Goal: Task Accomplishment & Management: Manage account settings

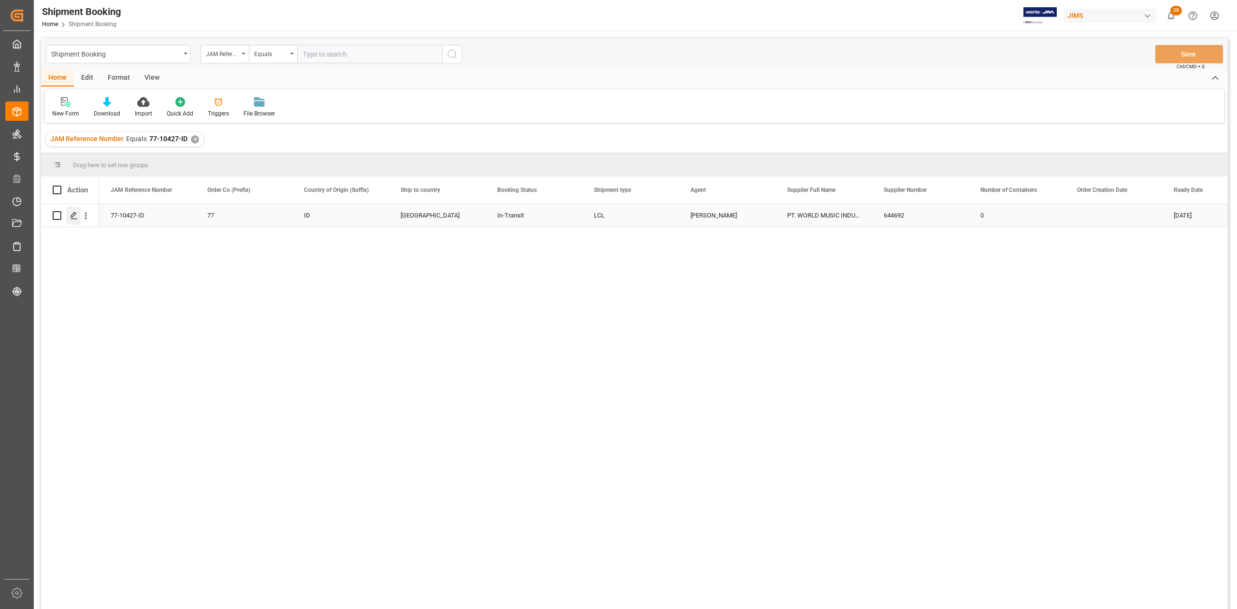
click at [76, 213] on icon "Press SPACE to select this row." at bounding box center [74, 216] width 8 height 8
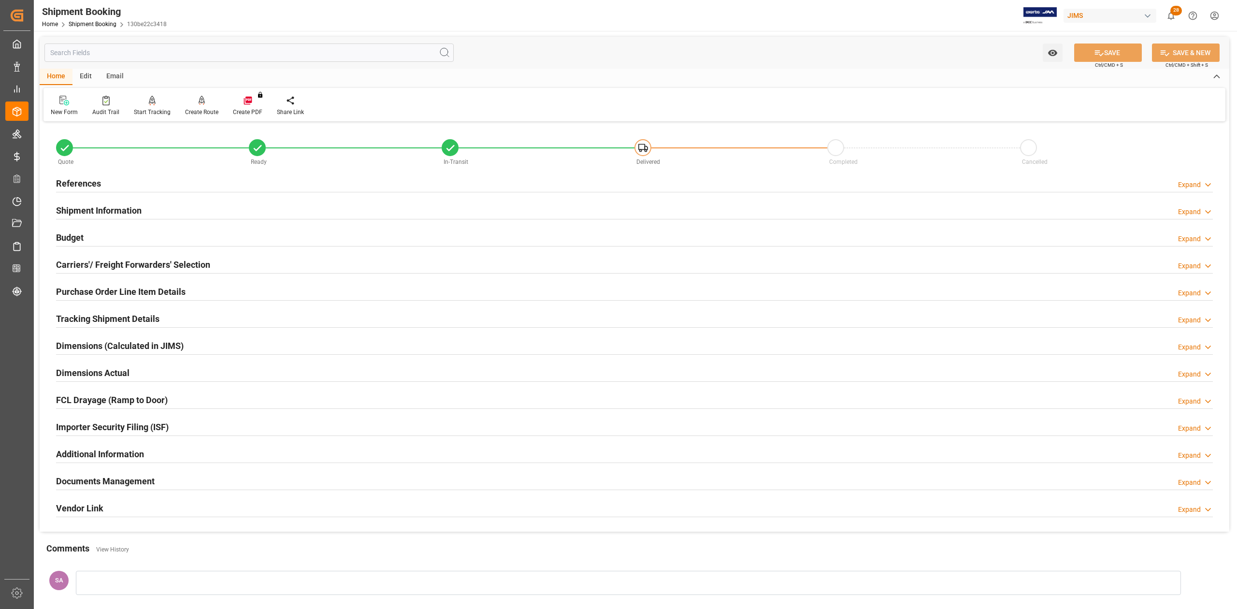
click at [144, 482] on h2 "Documents Management" at bounding box center [105, 480] width 99 height 13
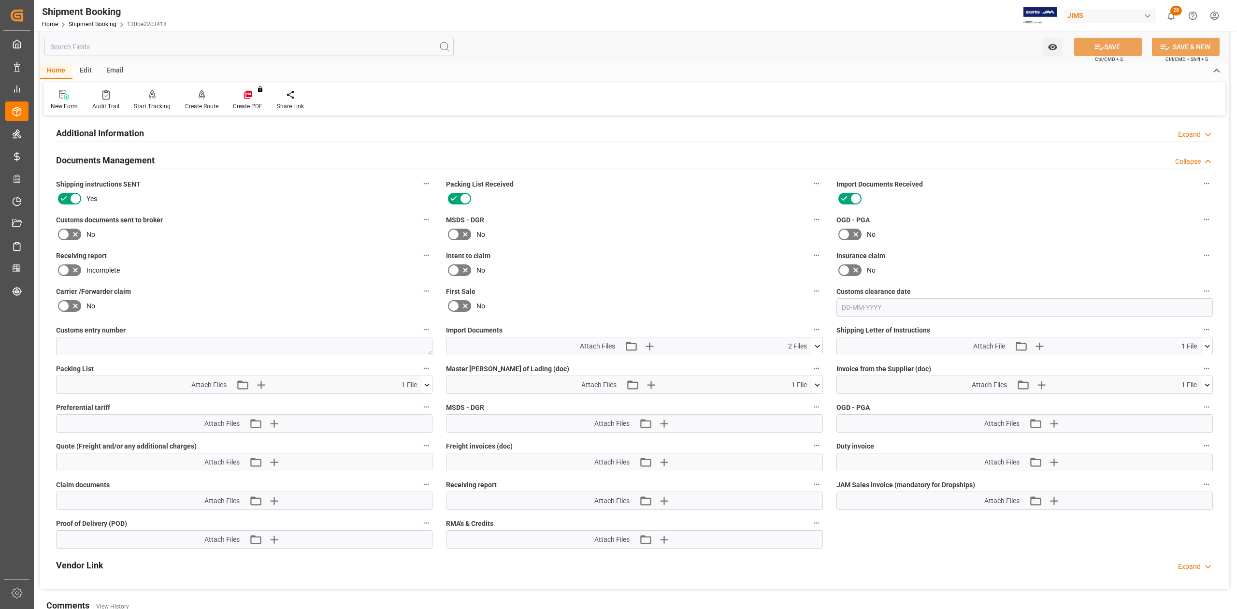
scroll to position [322, 0]
click at [816, 350] on button at bounding box center [817, 344] width 10 height 17
click at [818, 382] on icon at bounding box center [816, 383] width 5 height 3
click at [638, 228] on div "No" at bounding box center [634, 233] width 376 height 15
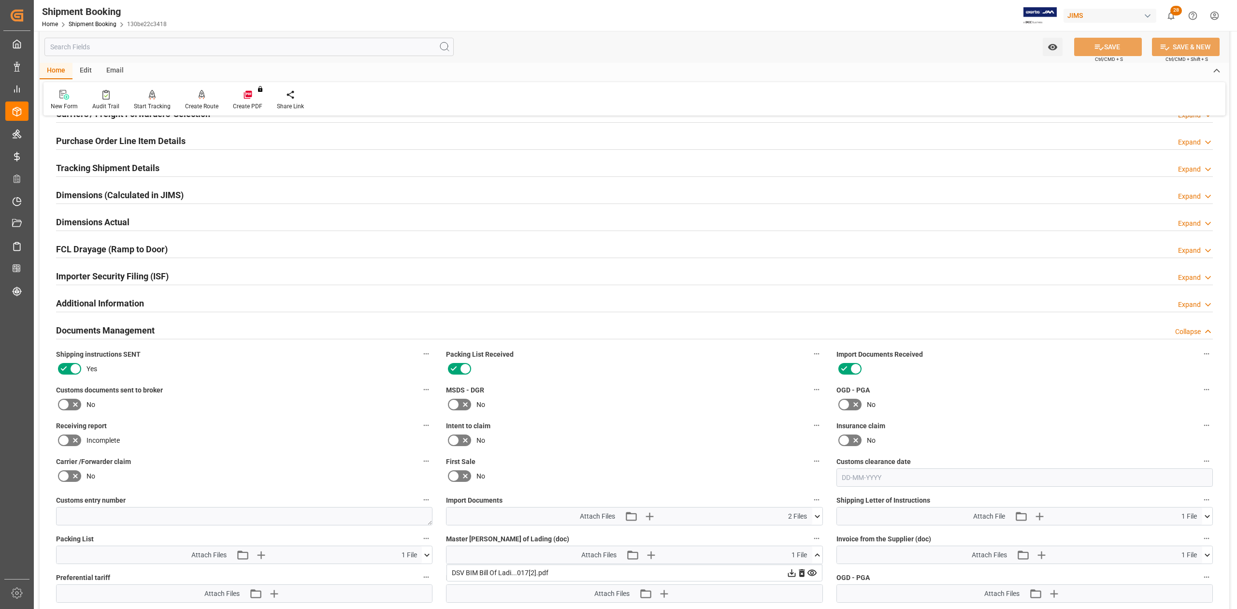
scroll to position [0, 0]
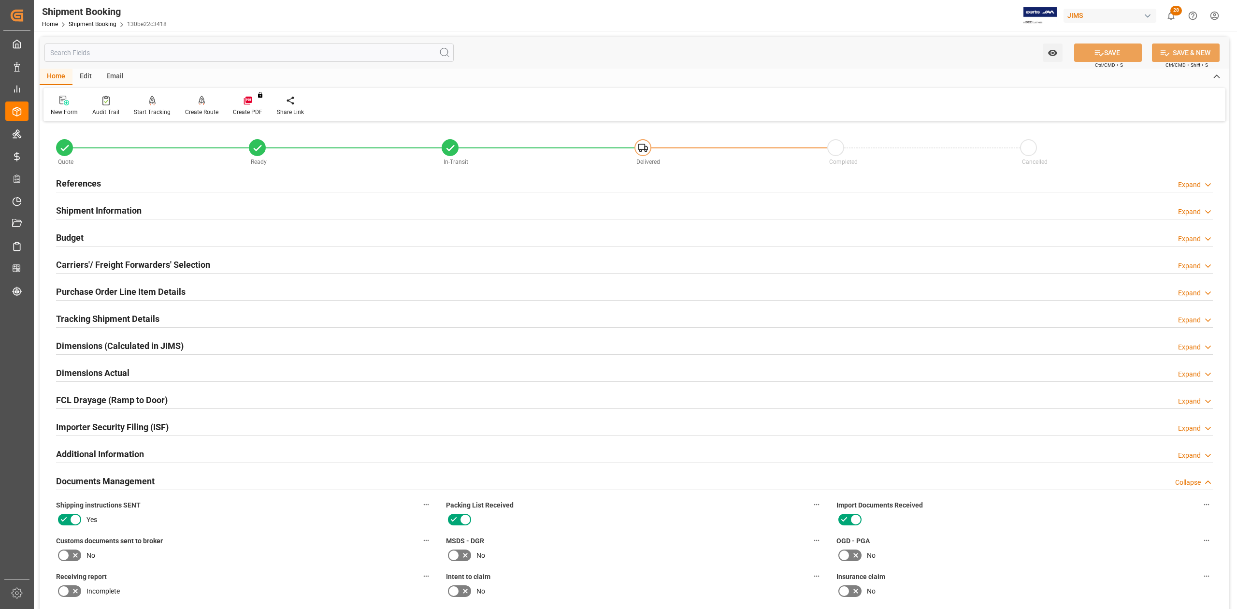
click at [89, 180] on h2 "References" at bounding box center [78, 183] width 45 height 13
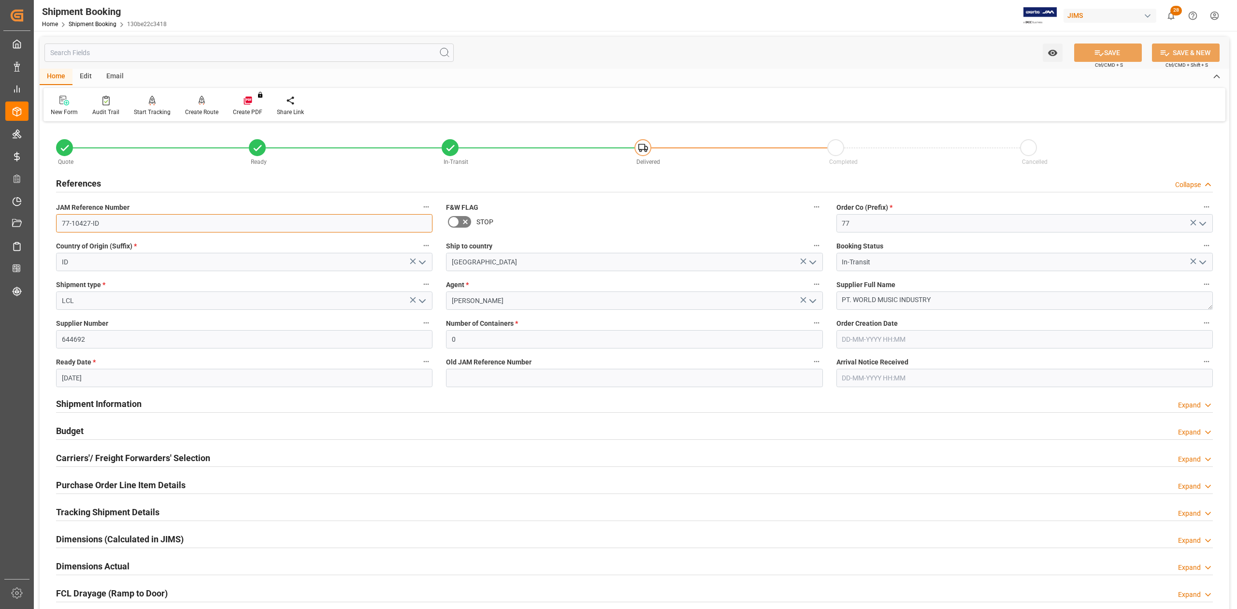
click at [117, 216] on input "77-10427-ID" at bounding box center [244, 223] width 376 height 18
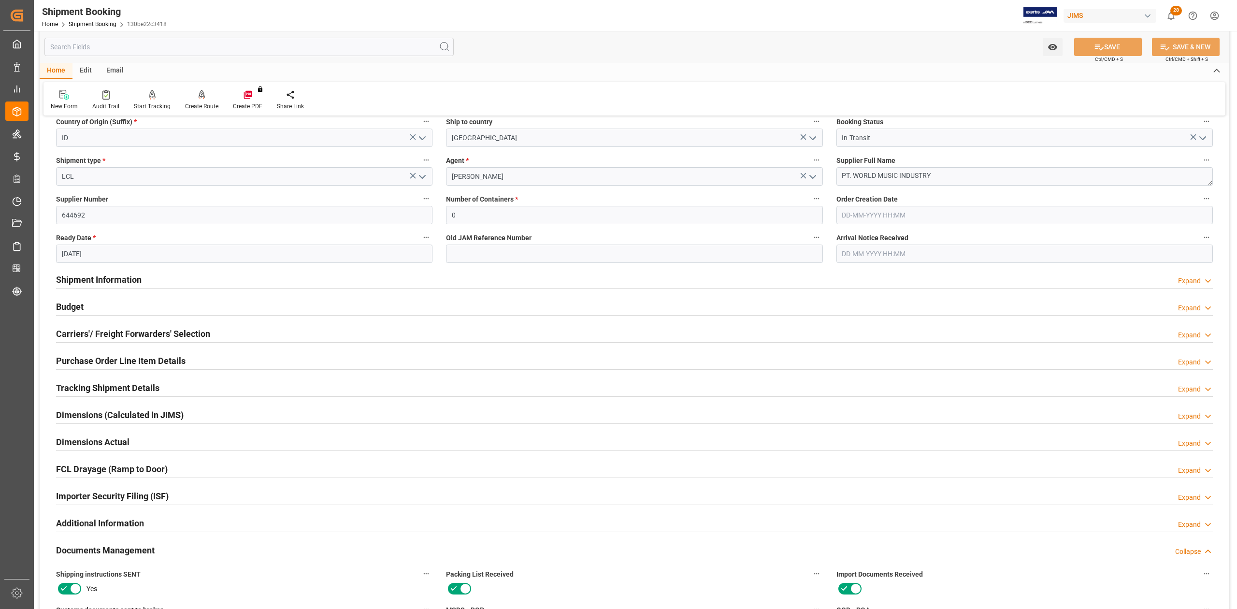
scroll to position [257, 0]
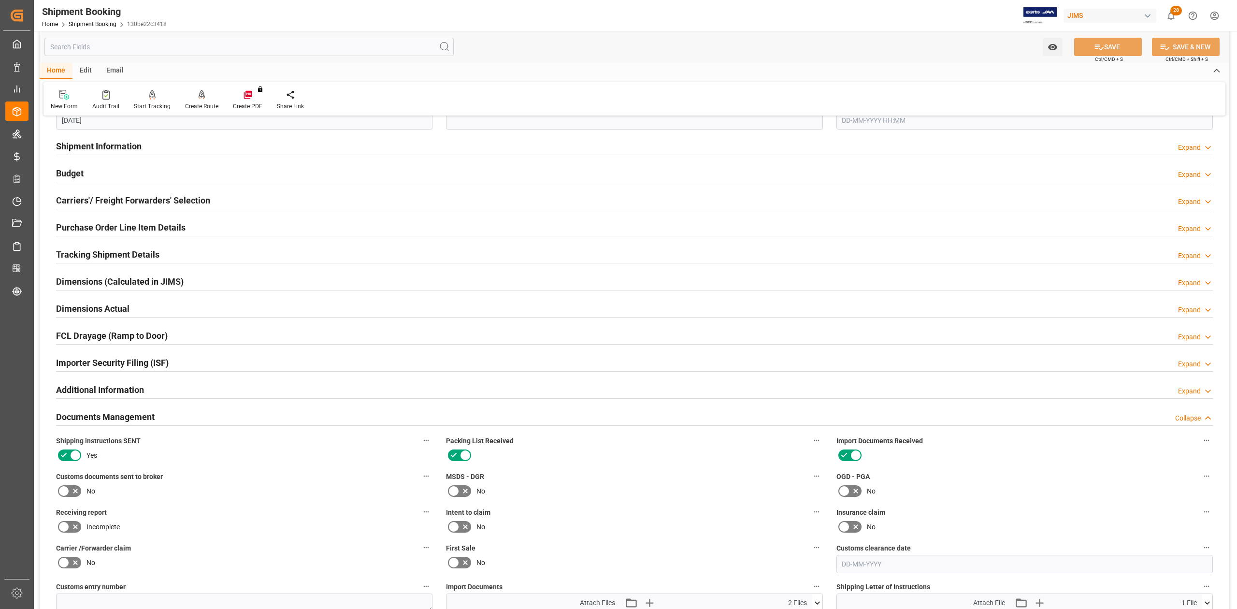
click at [77, 251] on h2 "Tracking Shipment Details" at bounding box center [107, 254] width 103 height 13
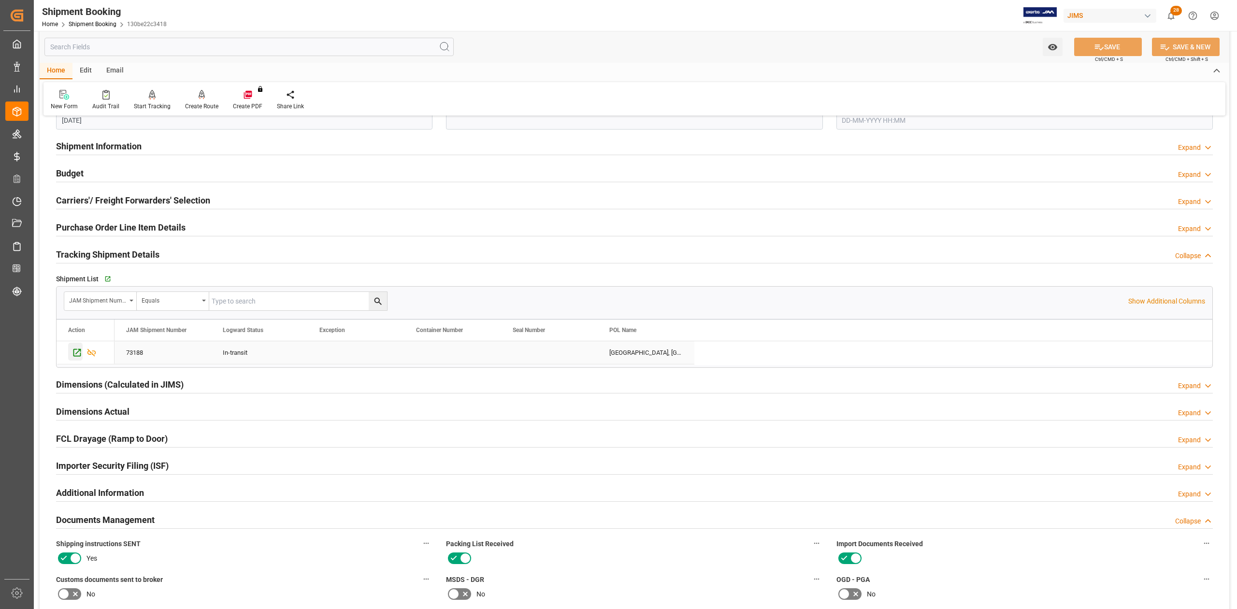
click at [76, 352] on icon "Press SPACE to select this row." at bounding box center [77, 352] width 10 height 10
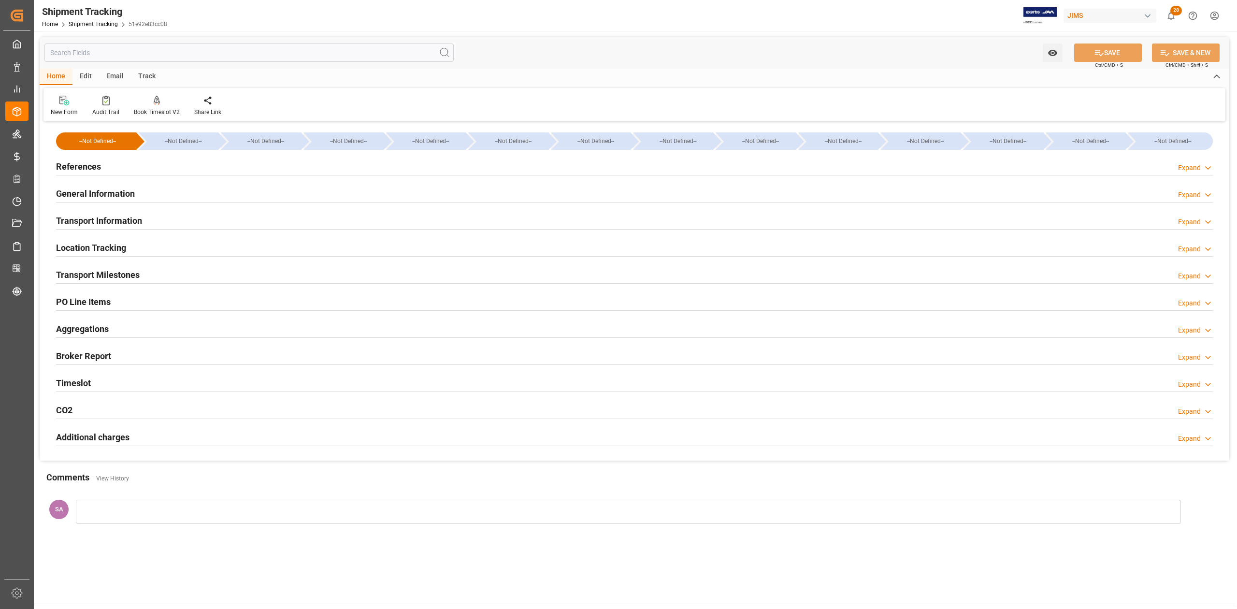
click at [92, 275] on h2 "Transport Milestones" at bounding box center [98, 274] width 84 height 13
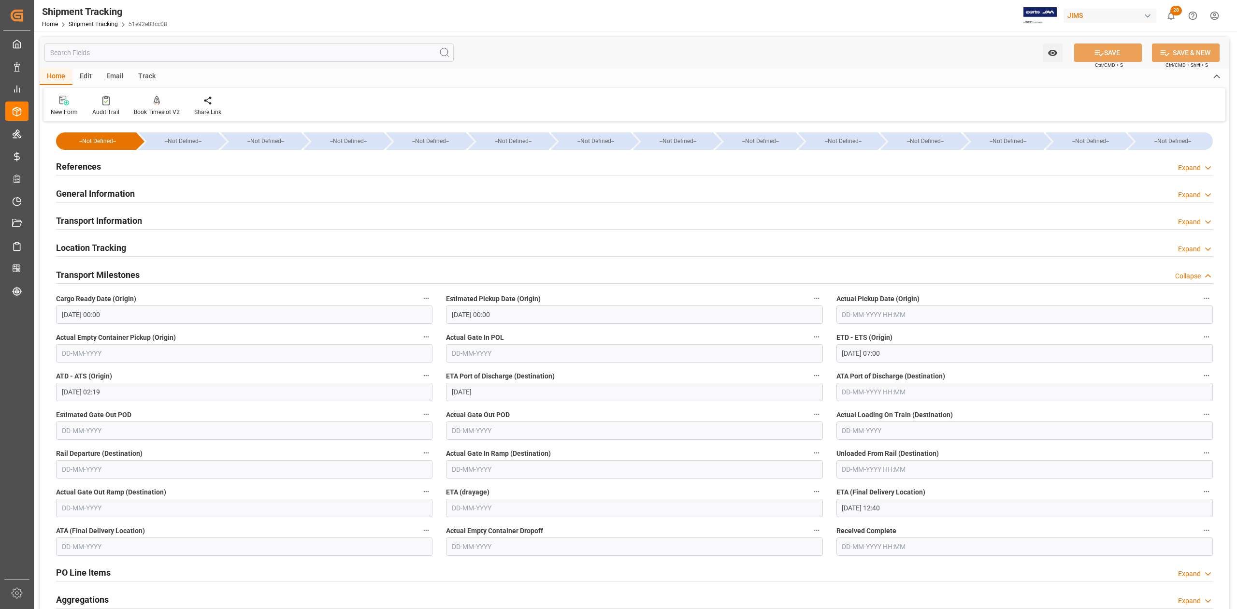
click at [854, 316] on input "text" at bounding box center [1024, 314] width 376 height 18
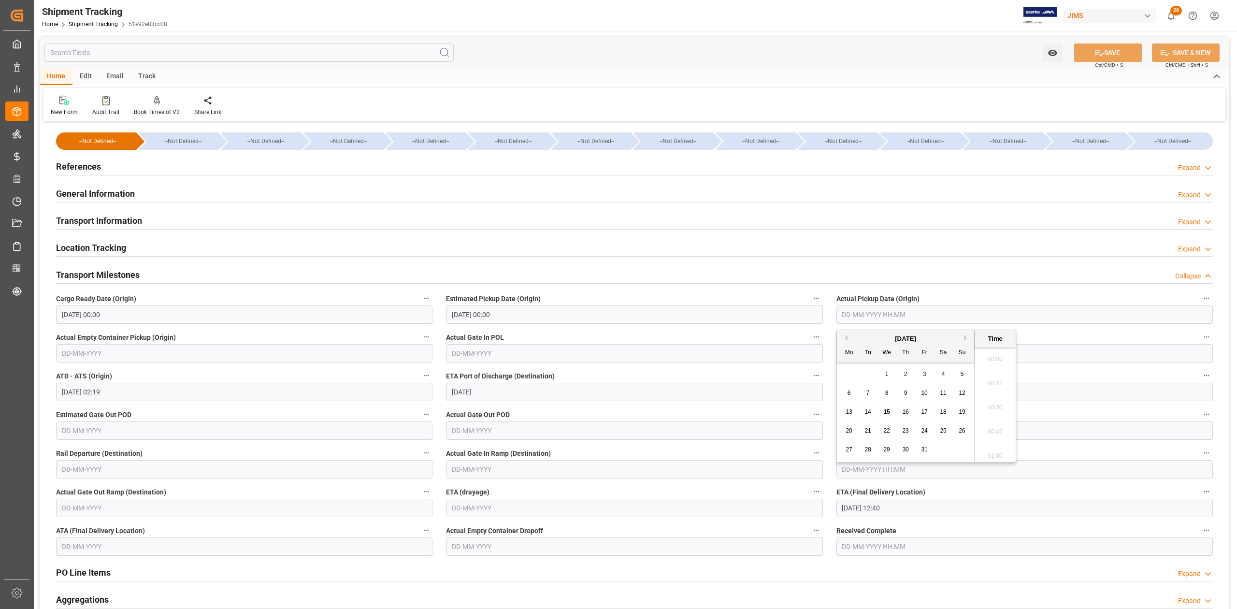
scroll to position [1017, 0]
click at [1102, 49] on button "SAVE" at bounding box center [1108, 52] width 68 height 18
type input "12-10-2025 00:00"
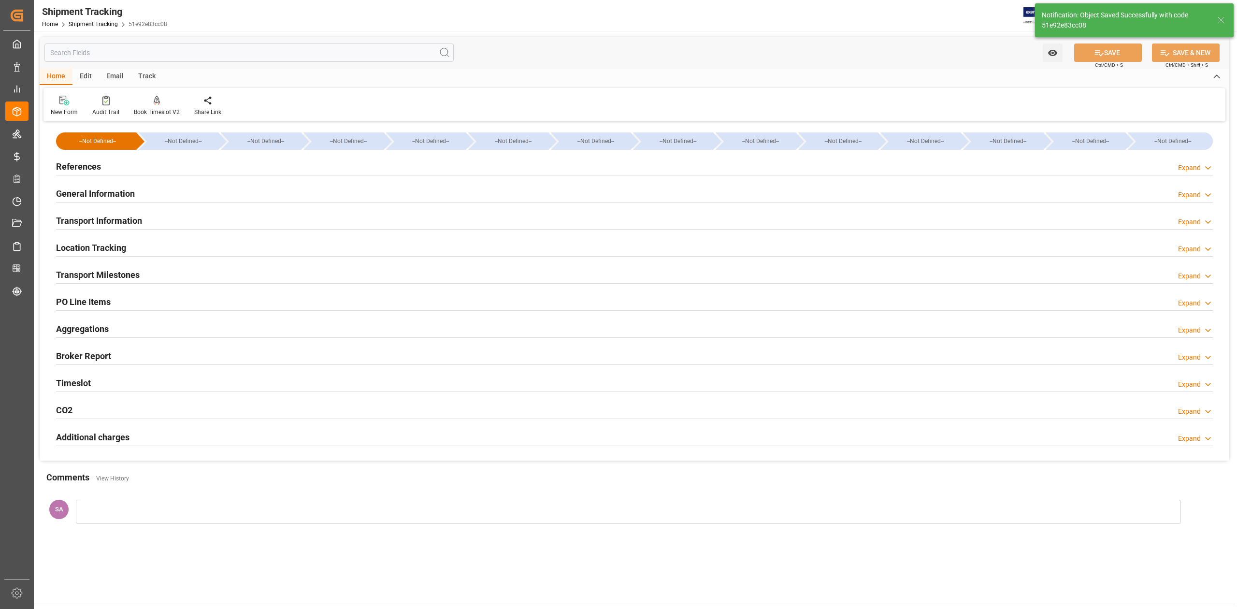
click at [130, 273] on h2 "Transport Milestones" at bounding box center [98, 274] width 84 height 13
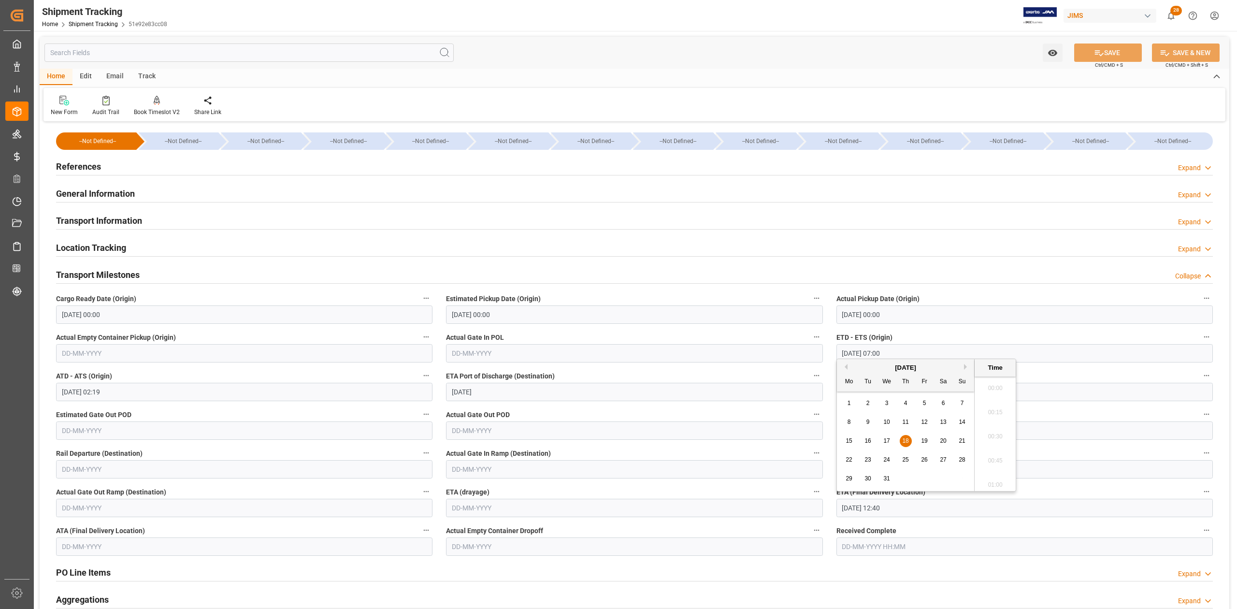
click at [930, 513] on input "18-12-2025 12:40" at bounding box center [1024, 508] width 376 height 18
click at [88, 168] on h2 "References" at bounding box center [78, 166] width 45 height 13
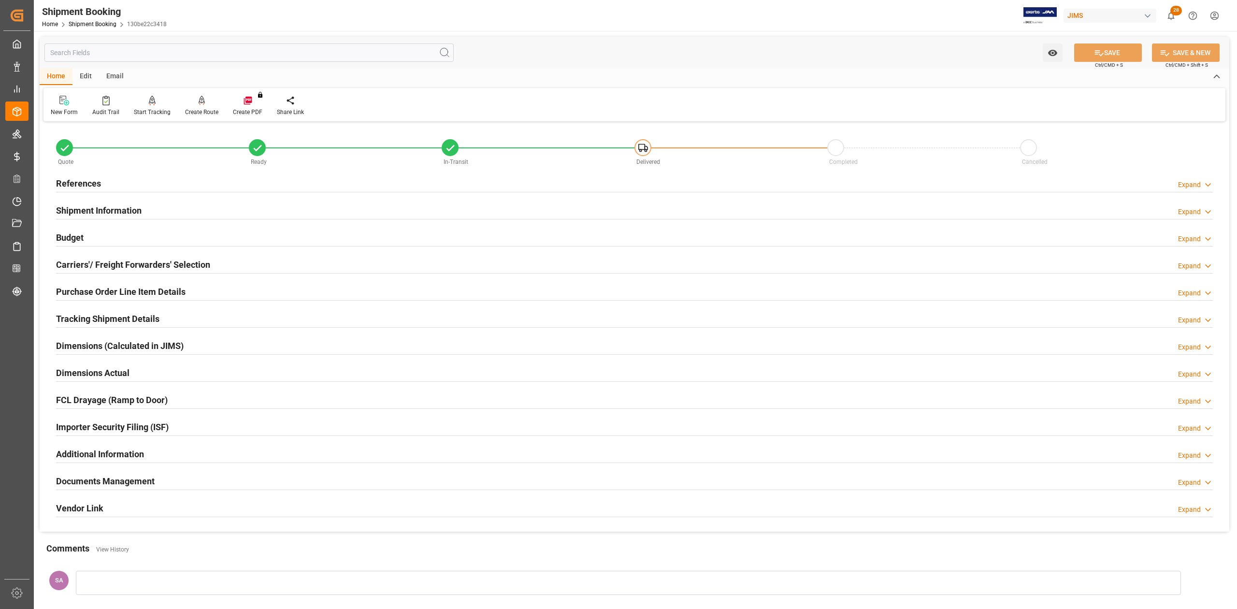
drag, startPoint x: 86, startPoint y: 321, endPoint x: 147, endPoint y: 310, distance: 62.7
click at [86, 319] on h2 "Tracking Shipment Details" at bounding box center [107, 318] width 103 height 13
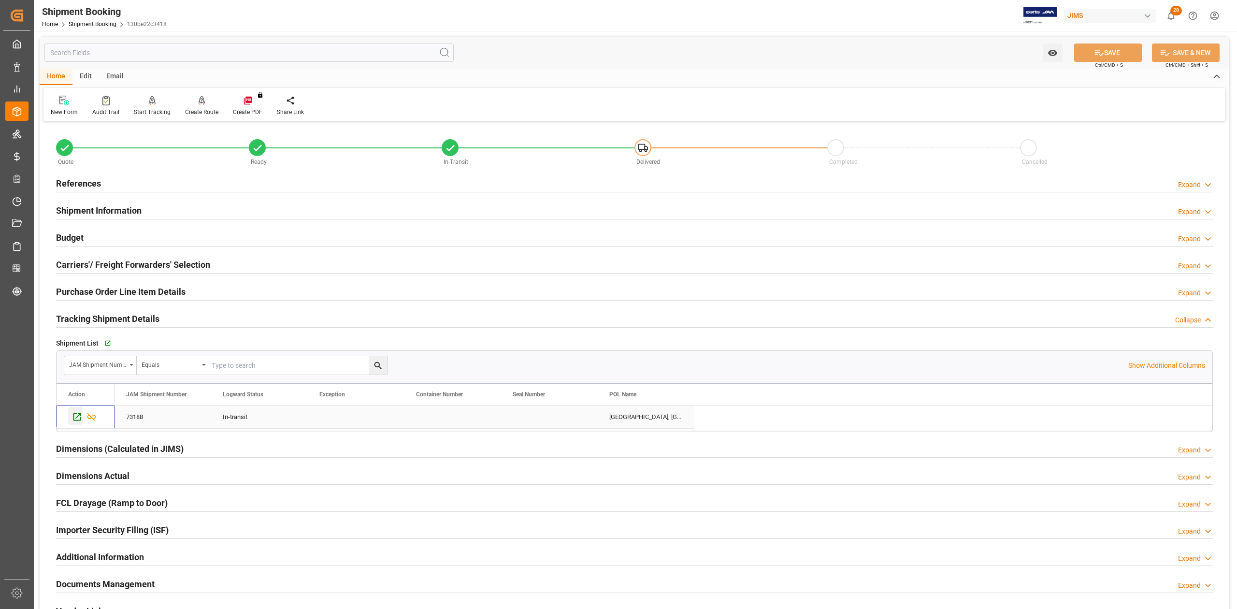
click at [80, 420] on icon "Press SPACE to select this row." at bounding box center [77, 417] width 8 height 8
drag, startPoint x: 108, startPoint y: 203, endPoint x: 433, endPoint y: 358, distance: 359.8
click at [109, 204] on h2 "Shipment Information" at bounding box center [99, 210] width 86 height 13
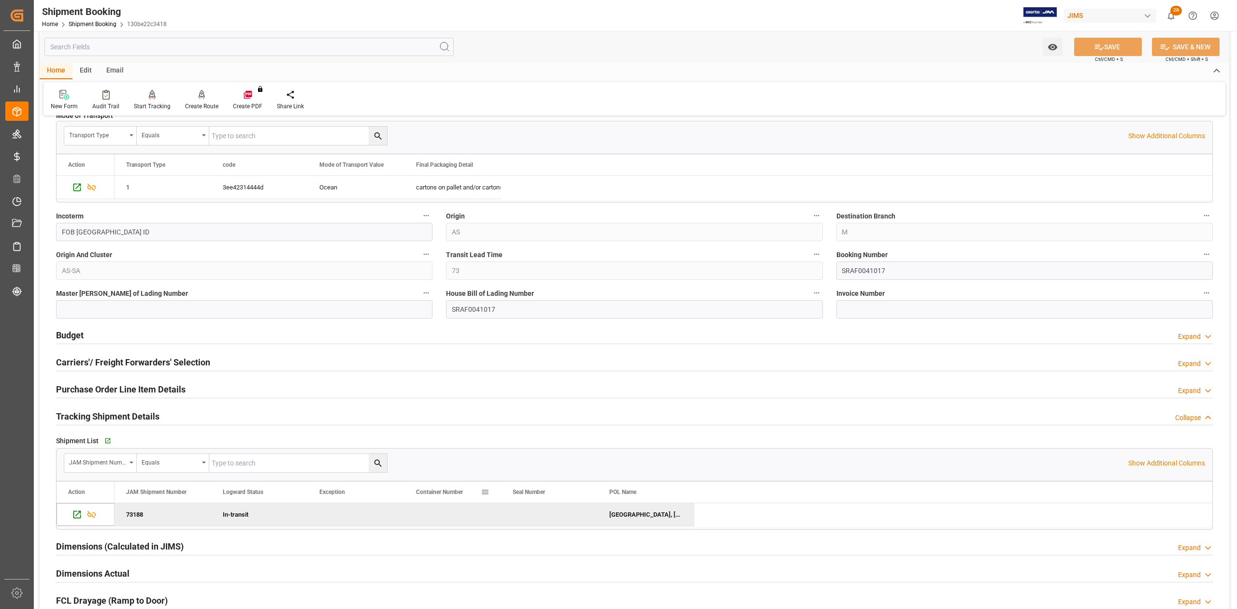
scroll to position [386, 0]
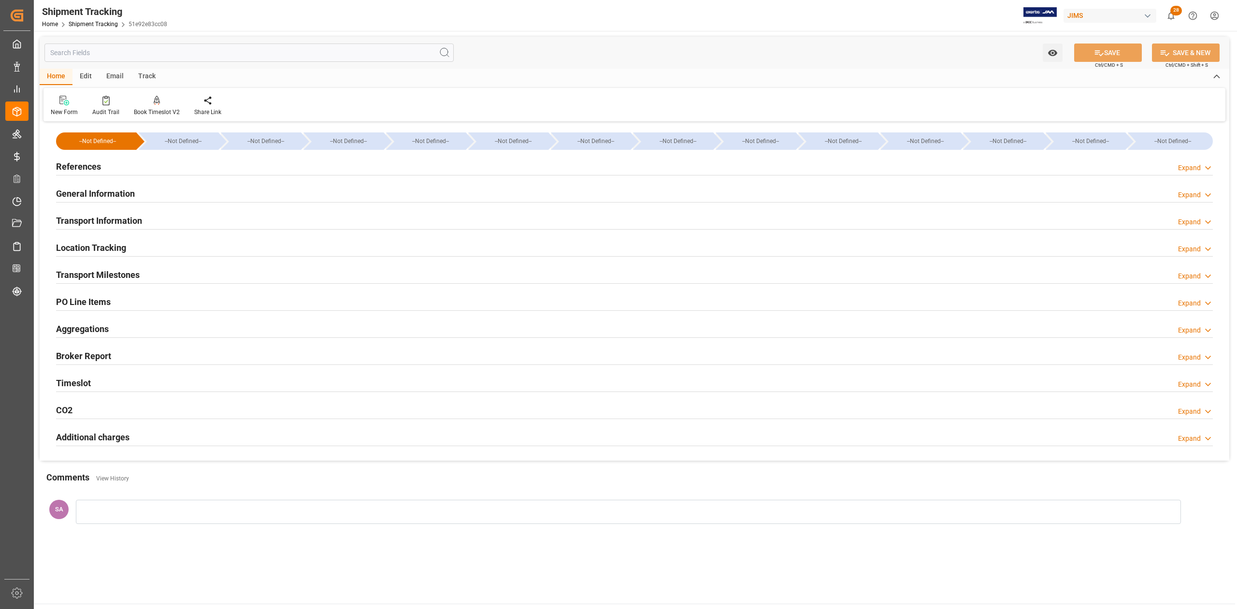
click at [99, 192] on h2 "General Information" at bounding box center [95, 193] width 79 height 13
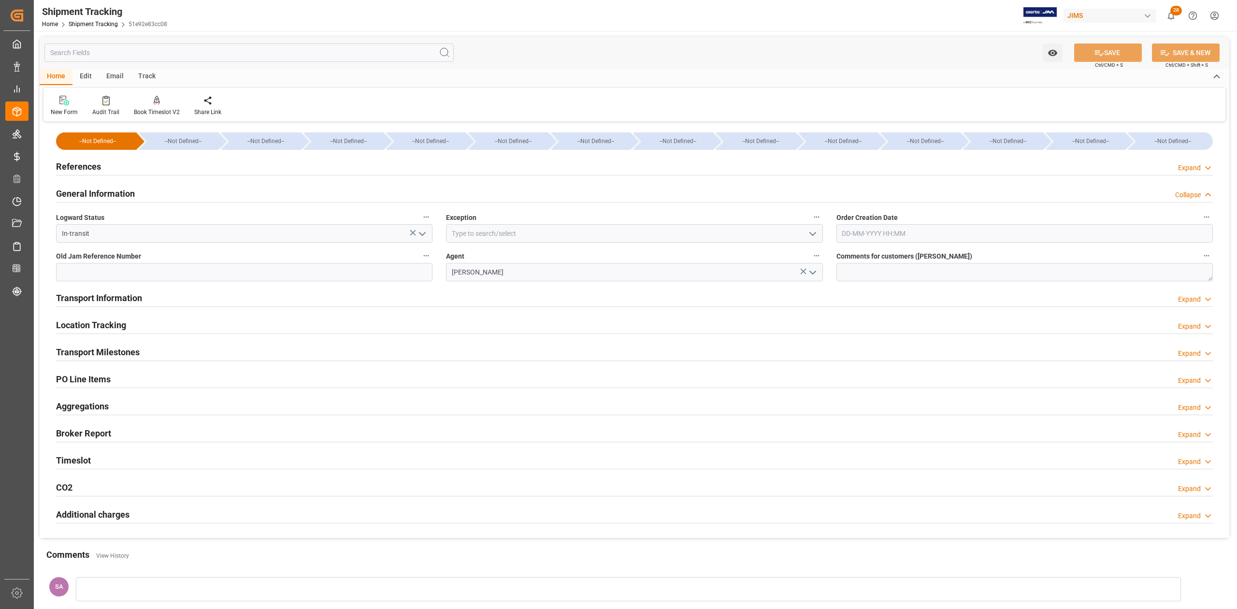
click at [99, 192] on h2 "General Information" at bounding box center [95, 193] width 79 height 13
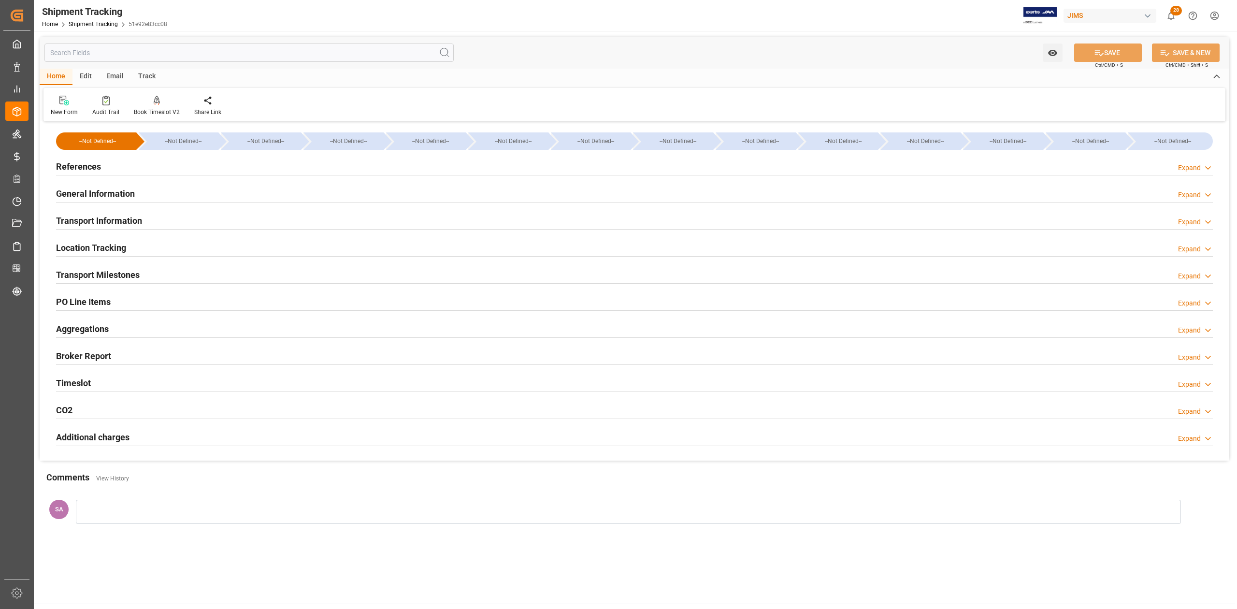
click at [100, 217] on h2 "Transport Information" at bounding box center [99, 220] width 86 height 13
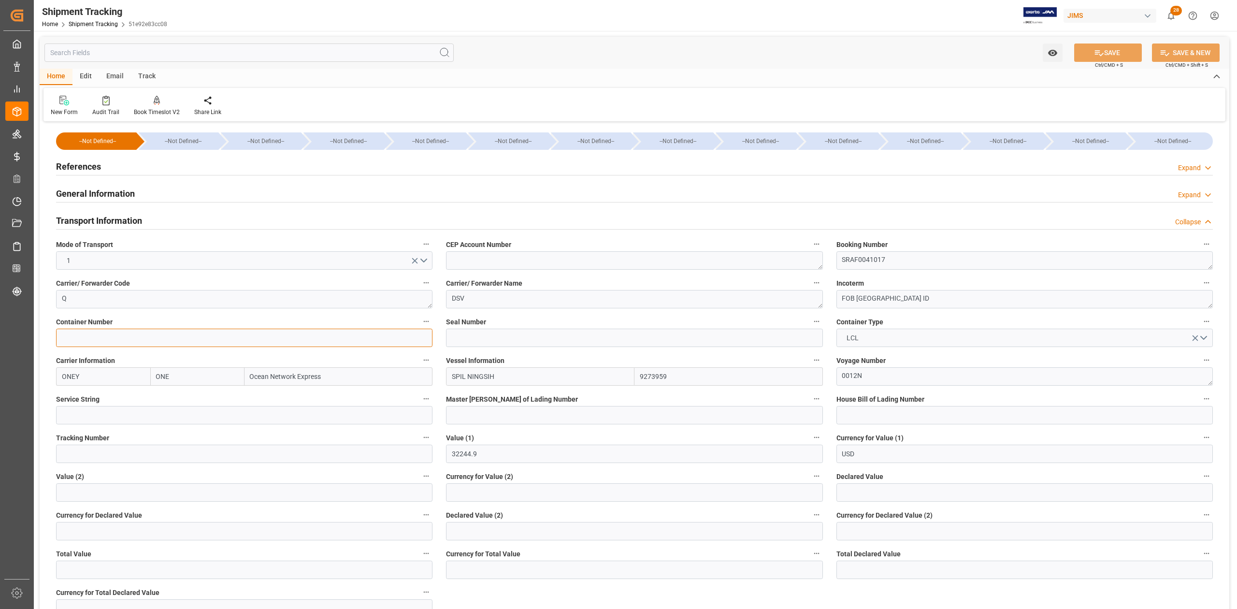
click at [75, 335] on input at bounding box center [244, 337] width 376 height 18
paste input "CAIU3289706"
type input "CAIU3289706"
click at [557, 334] on input at bounding box center [634, 337] width 376 height 18
paste input "IDA884979"
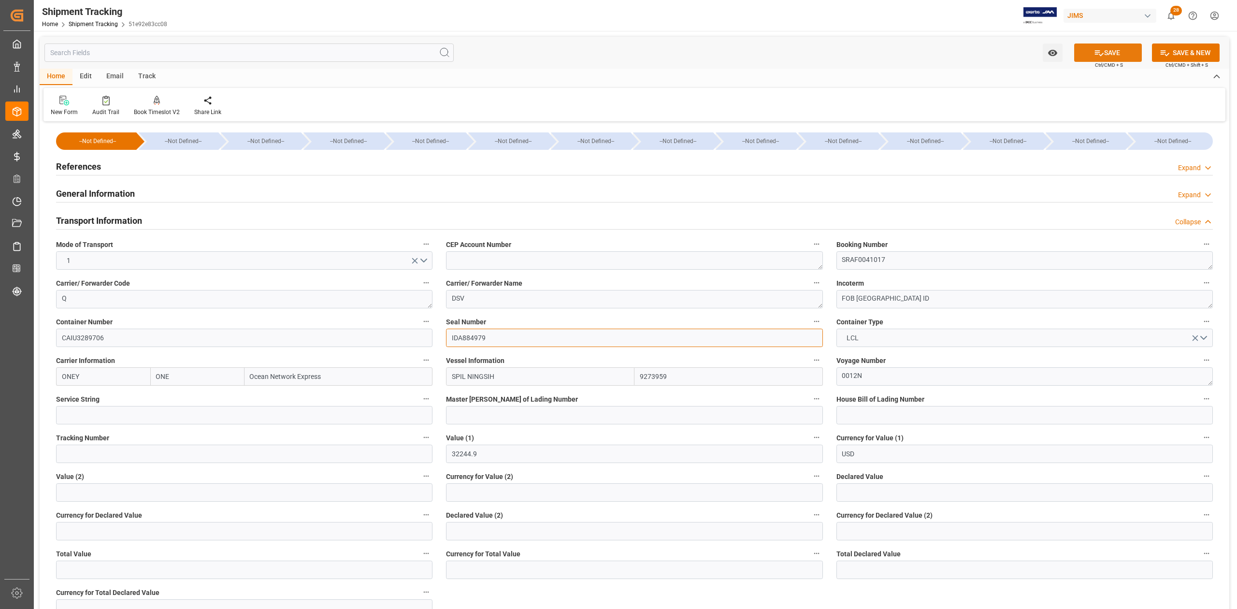
type input "IDA884979"
click at [1108, 48] on button "SAVE" at bounding box center [1108, 52] width 68 height 18
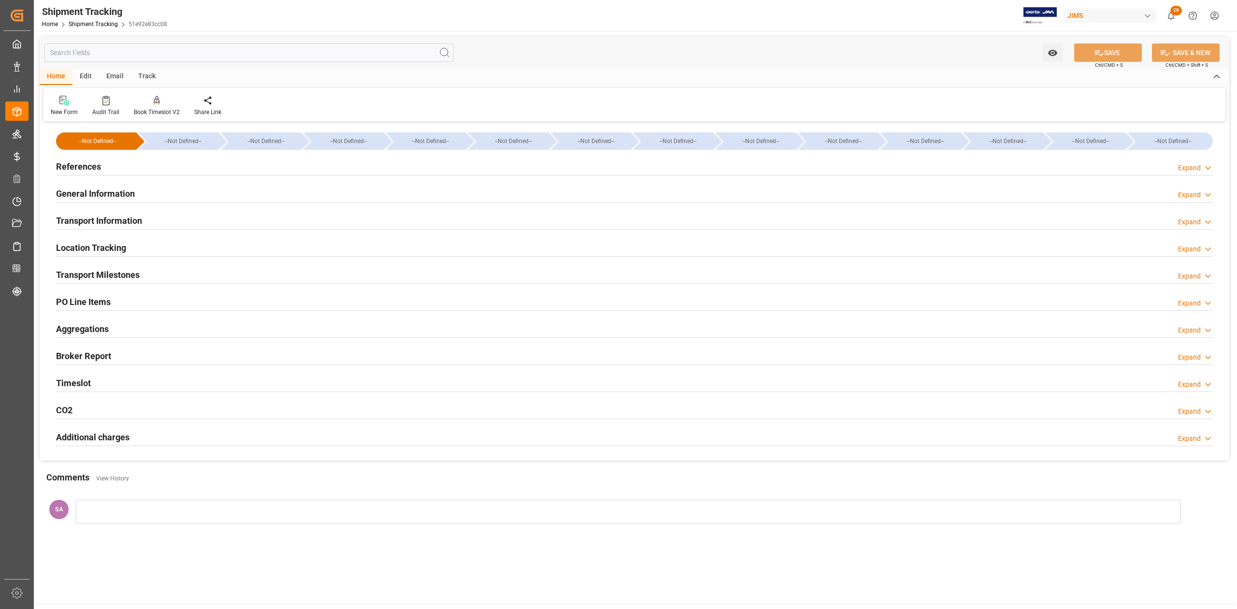
click at [122, 277] on h2 "Transport Milestones" at bounding box center [98, 274] width 84 height 13
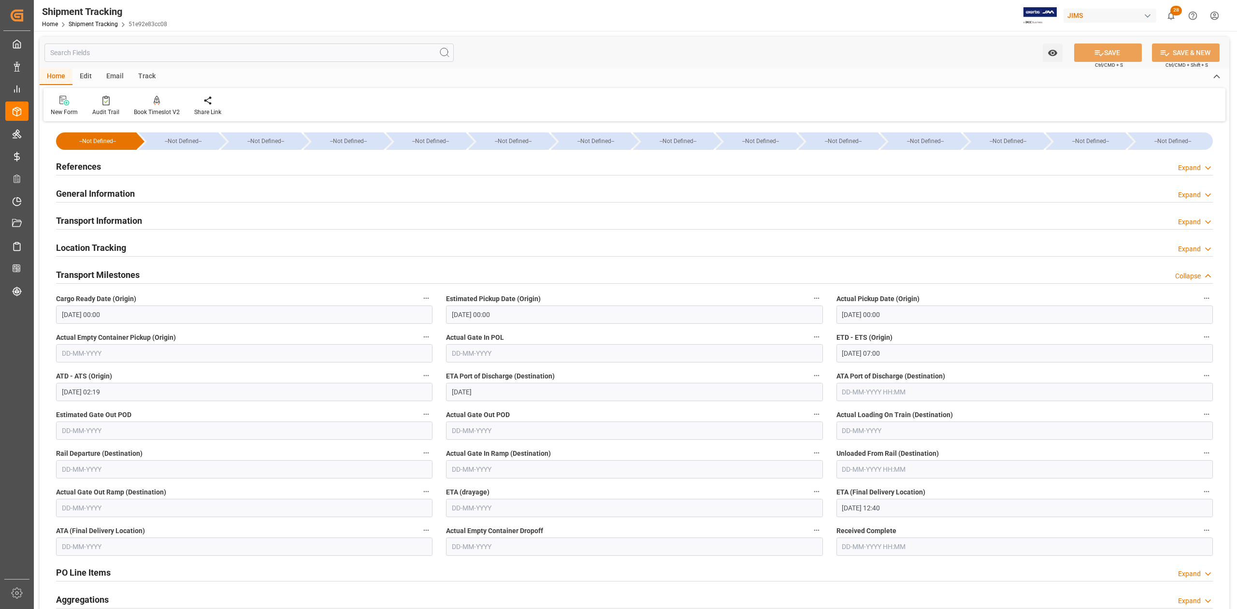
click at [123, 277] on h2 "Transport Milestones" at bounding box center [98, 274] width 84 height 13
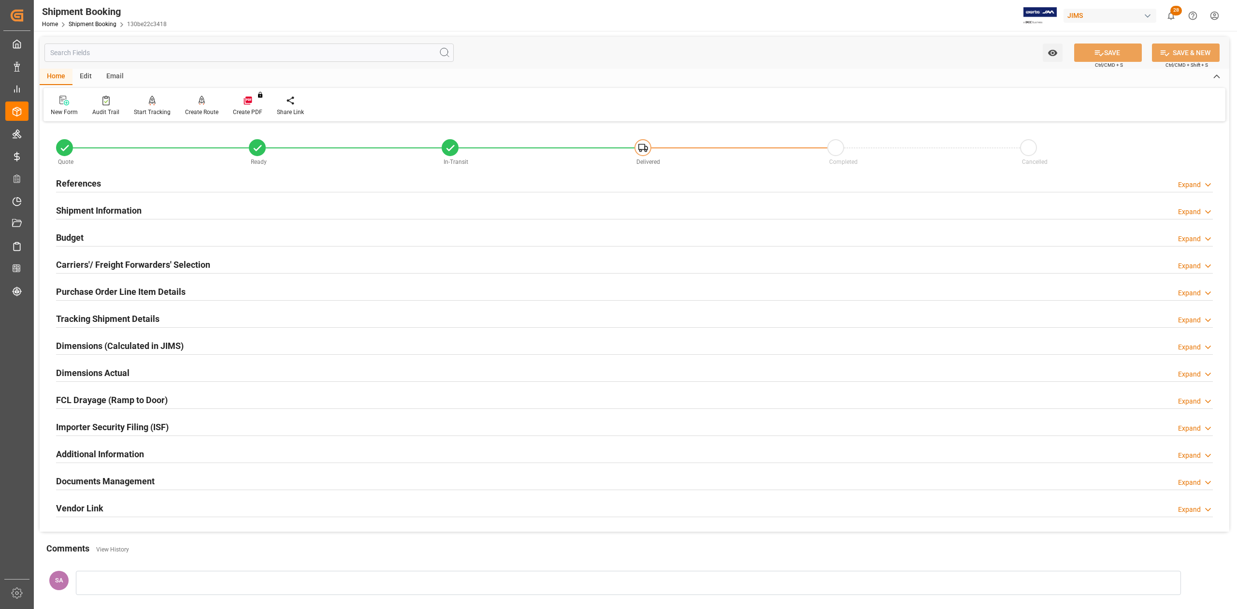
click at [90, 186] on h2 "References" at bounding box center [78, 183] width 45 height 13
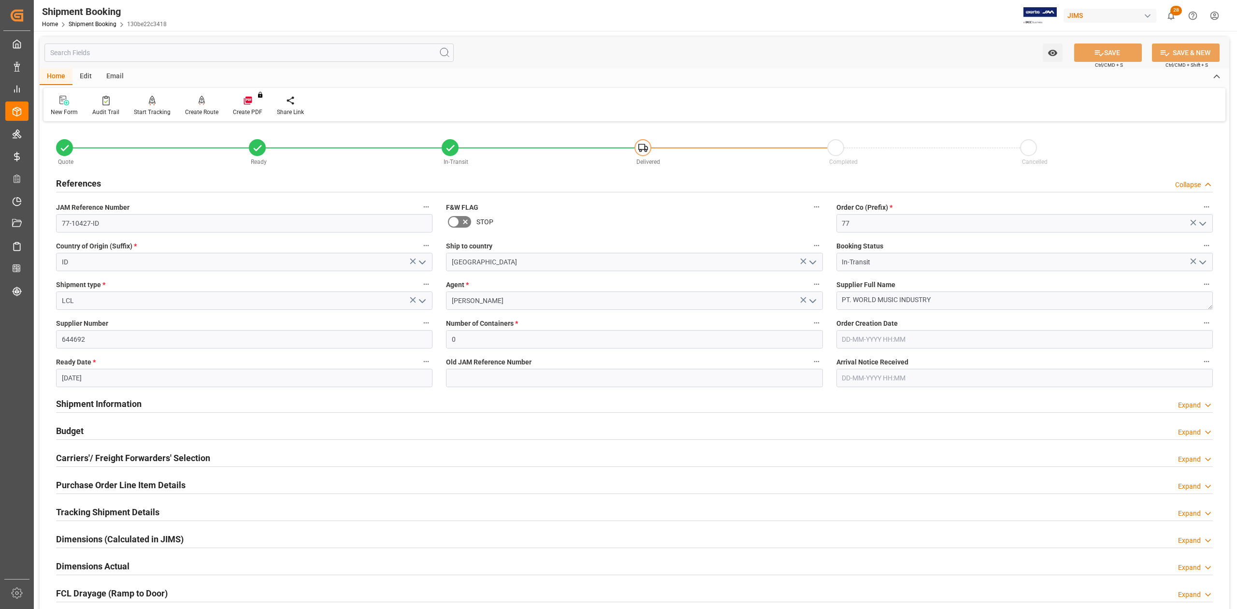
click at [90, 186] on h2 "References" at bounding box center [78, 183] width 45 height 13
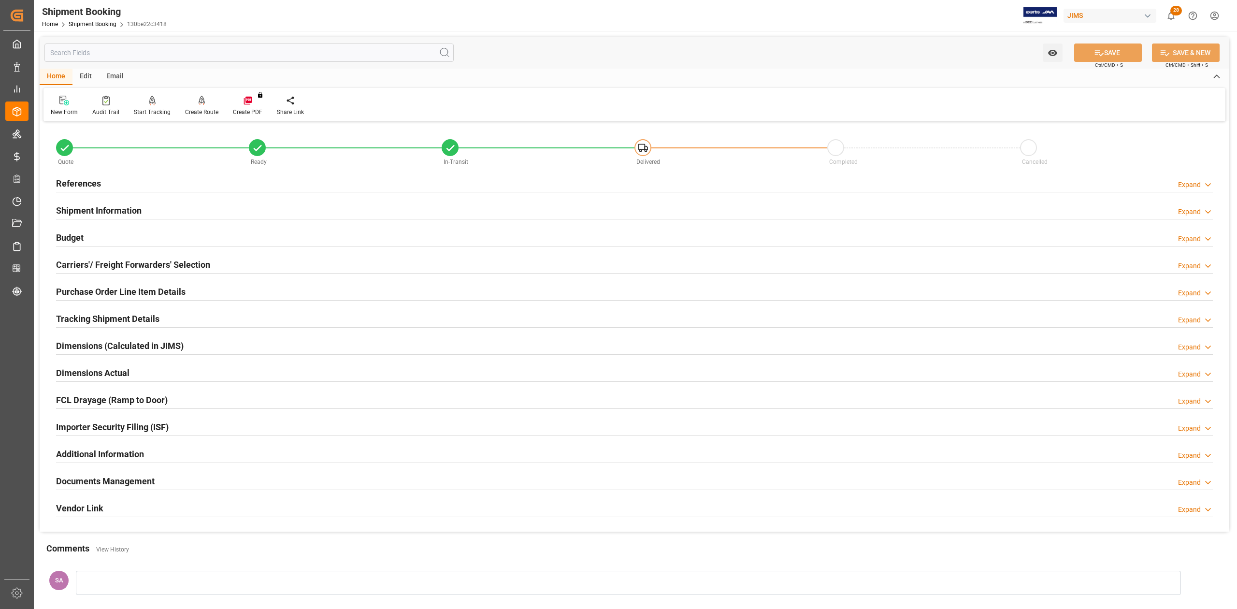
click at [87, 206] on h2 "Shipment Information" at bounding box center [99, 210] width 86 height 13
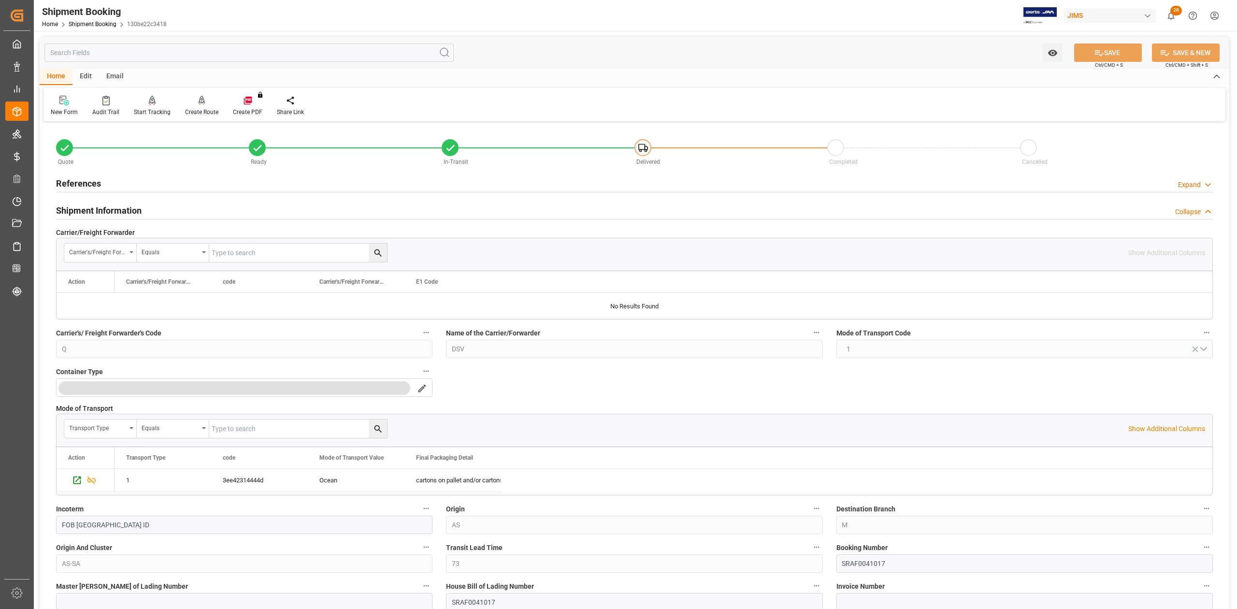
click at [87, 206] on h2 "Shipment Information" at bounding box center [99, 210] width 86 height 13
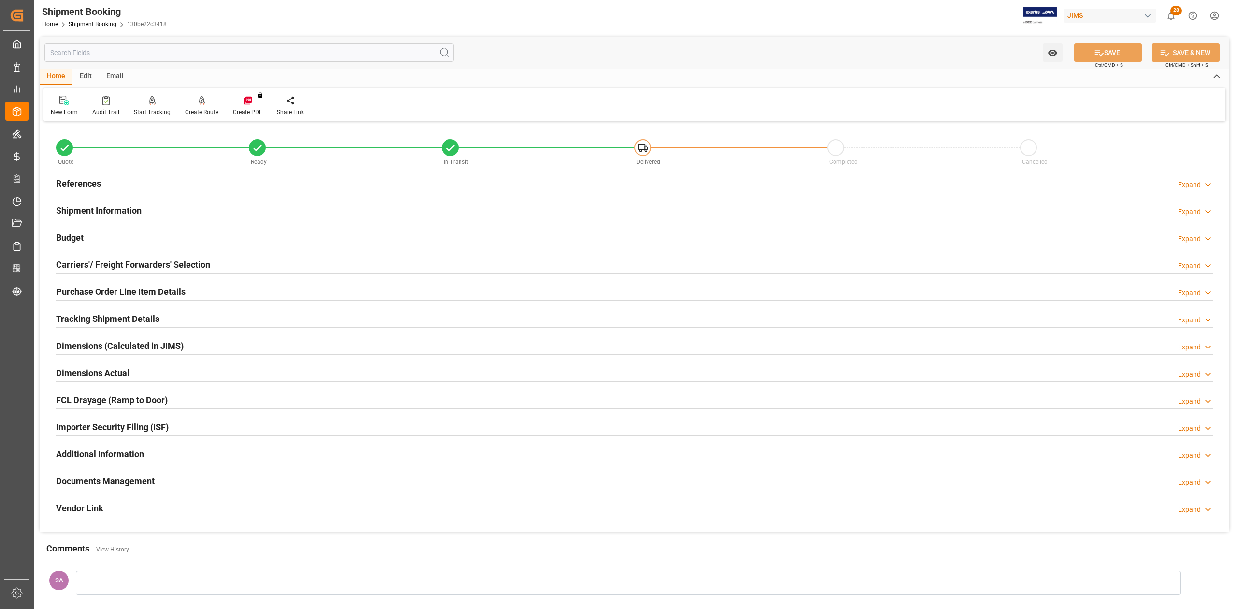
click at [85, 186] on h2 "References" at bounding box center [78, 183] width 45 height 13
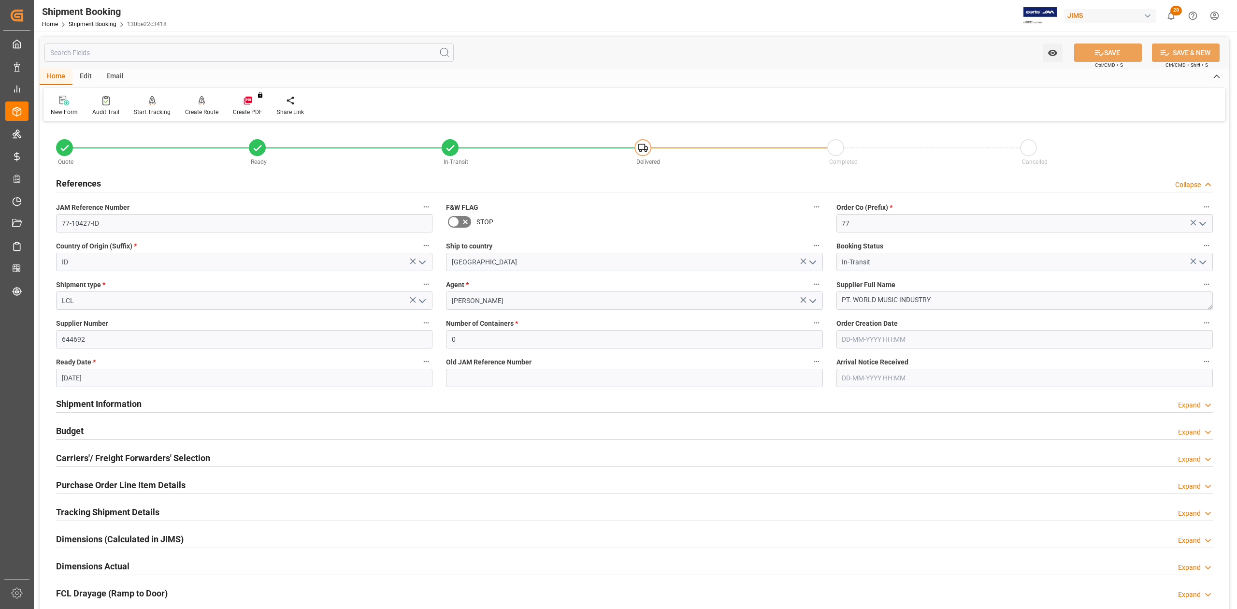
click at [85, 186] on h2 "References" at bounding box center [78, 183] width 45 height 13
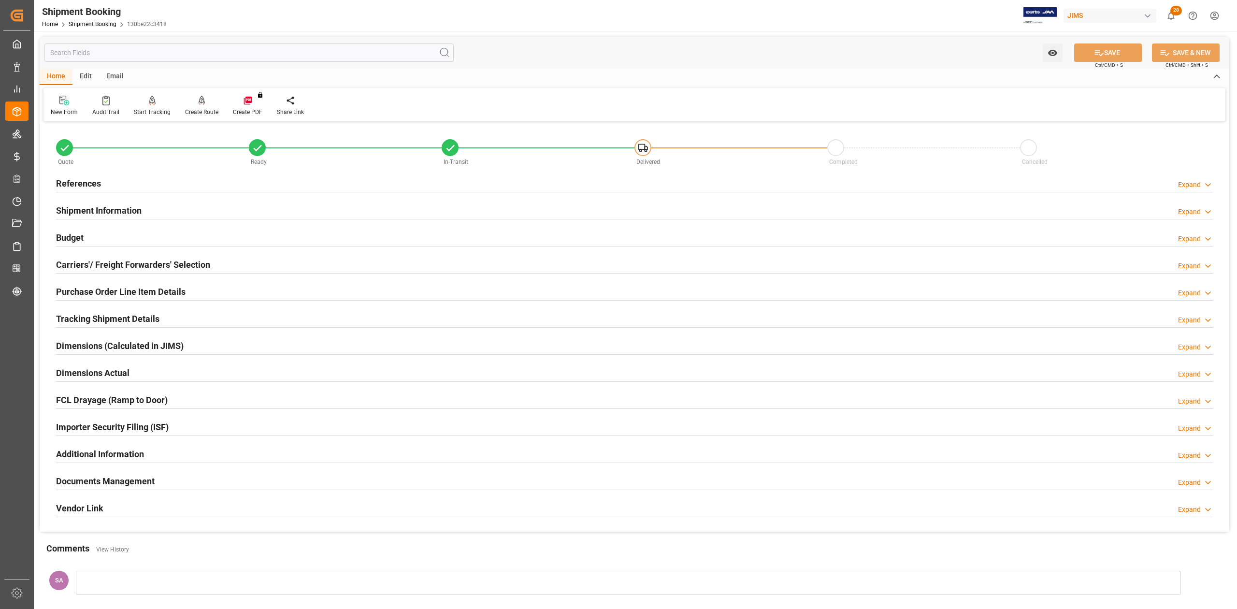
click at [88, 211] on h2 "Shipment Information" at bounding box center [99, 210] width 86 height 13
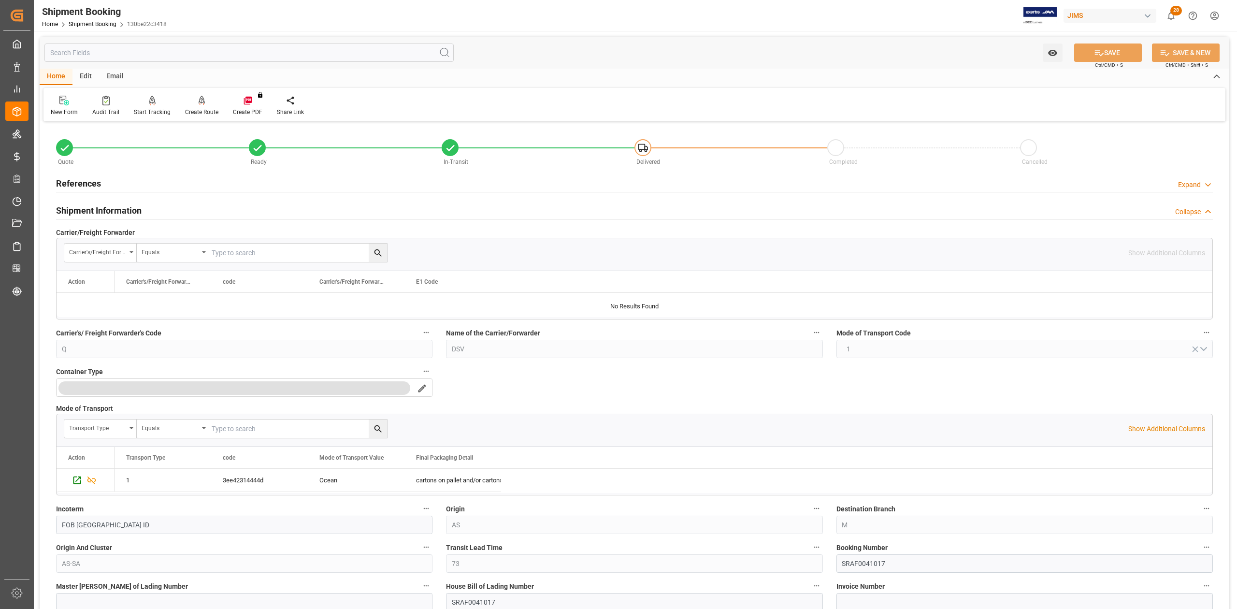
click at [88, 211] on h2 "Shipment Information" at bounding box center [99, 210] width 86 height 13
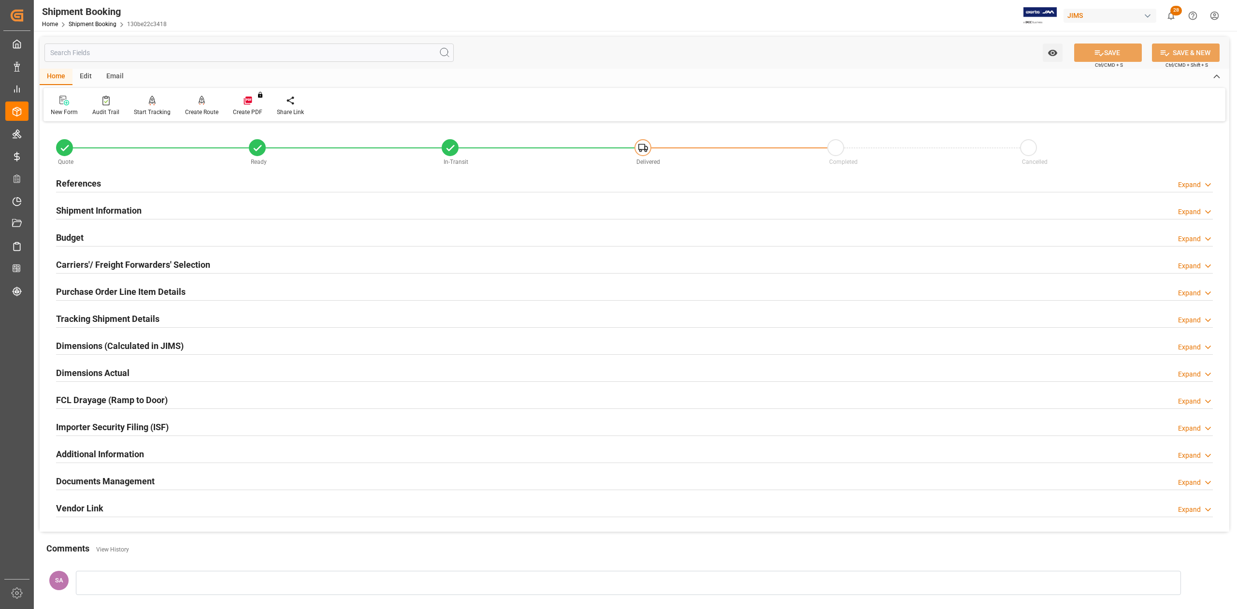
click at [127, 487] on h2 "Documents Management" at bounding box center [105, 480] width 99 height 13
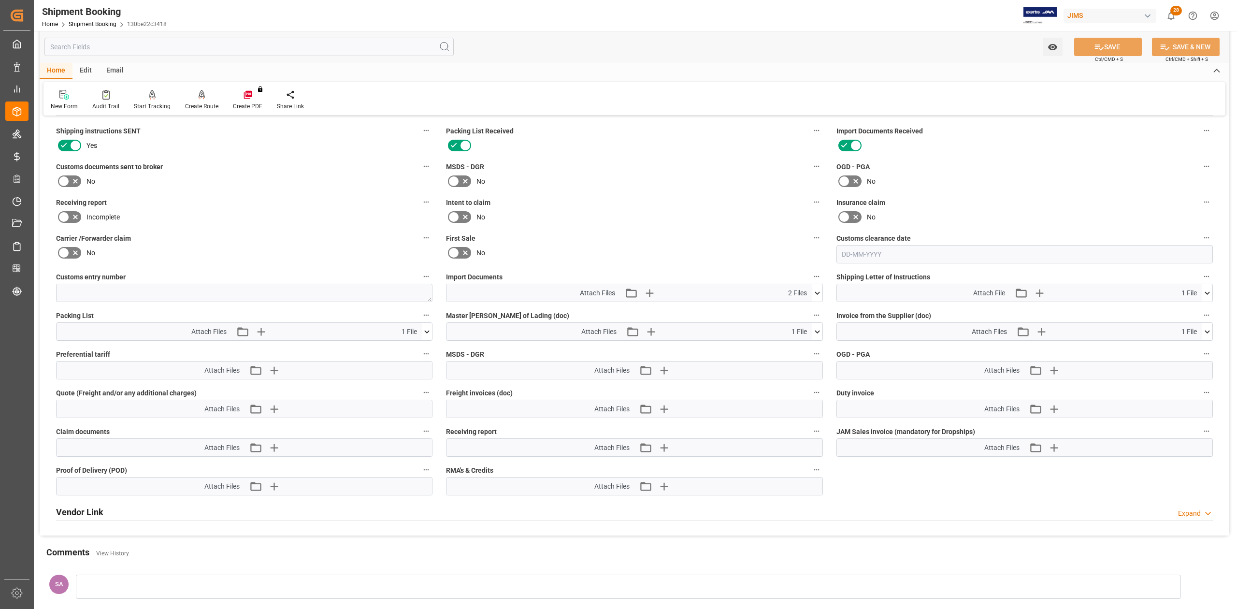
scroll to position [386, 0]
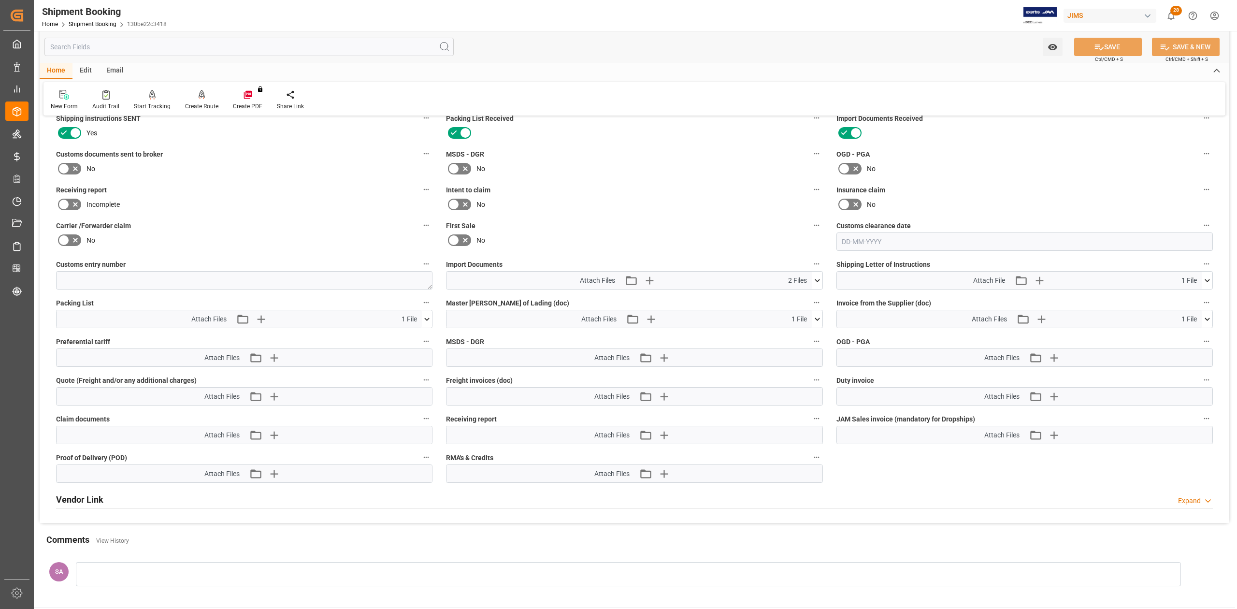
click at [818, 282] on icon at bounding box center [817, 280] width 10 height 10
click at [1206, 327] on button at bounding box center [1207, 318] width 10 height 17
click at [1201, 338] on icon at bounding box center [1201, 337] width 9 height 6
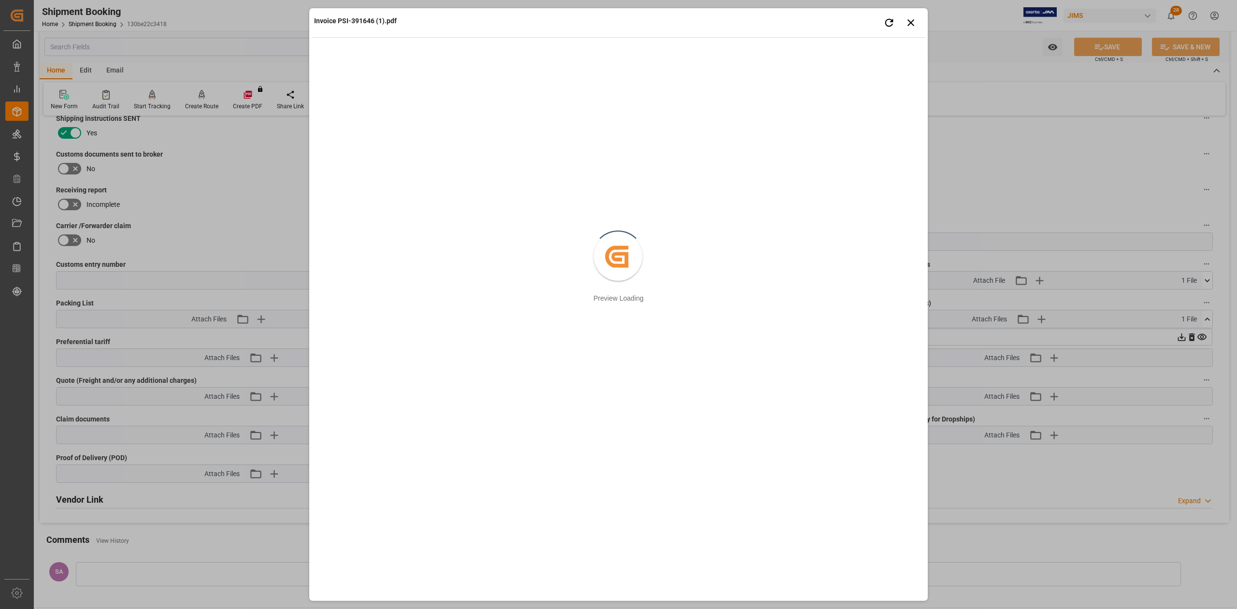
click at [1180, 339] on div "Invoice PSI-391646 (1).pdf Retry Close preview Created by potrace 1.15, written…" at bounding box center [618, 304] width 1237 height 609
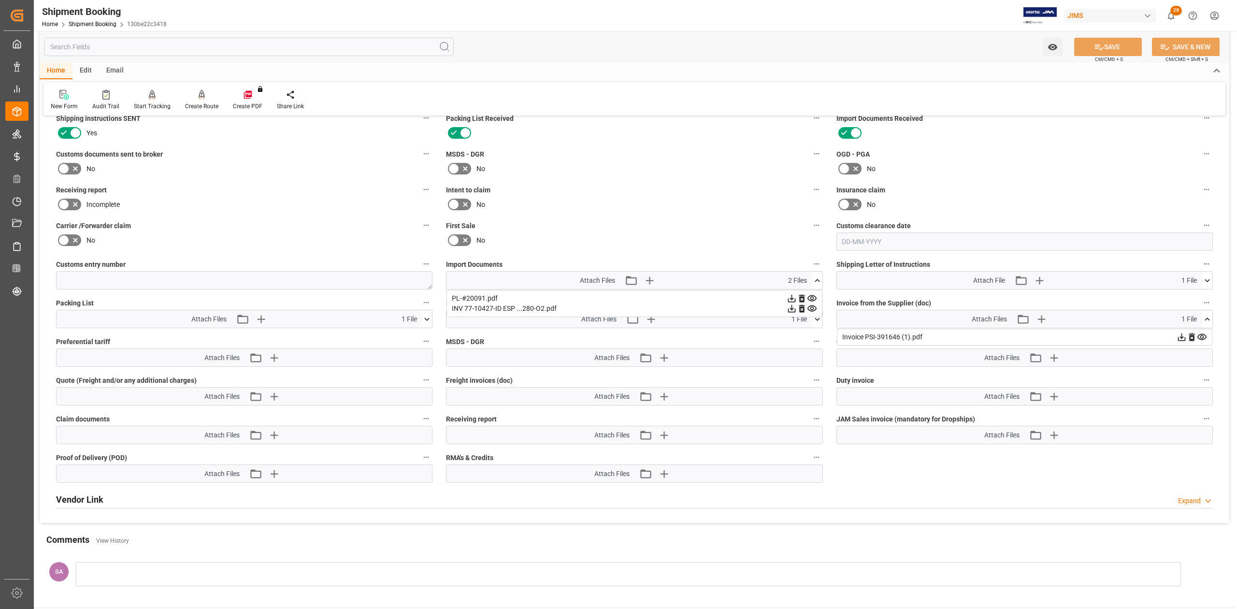
click at [1182, 337] on icon at bounding box center [1182, 337] width 8 height 8
click at [791, 310] on icon at bounding box center [791, 308] width 10 height 10
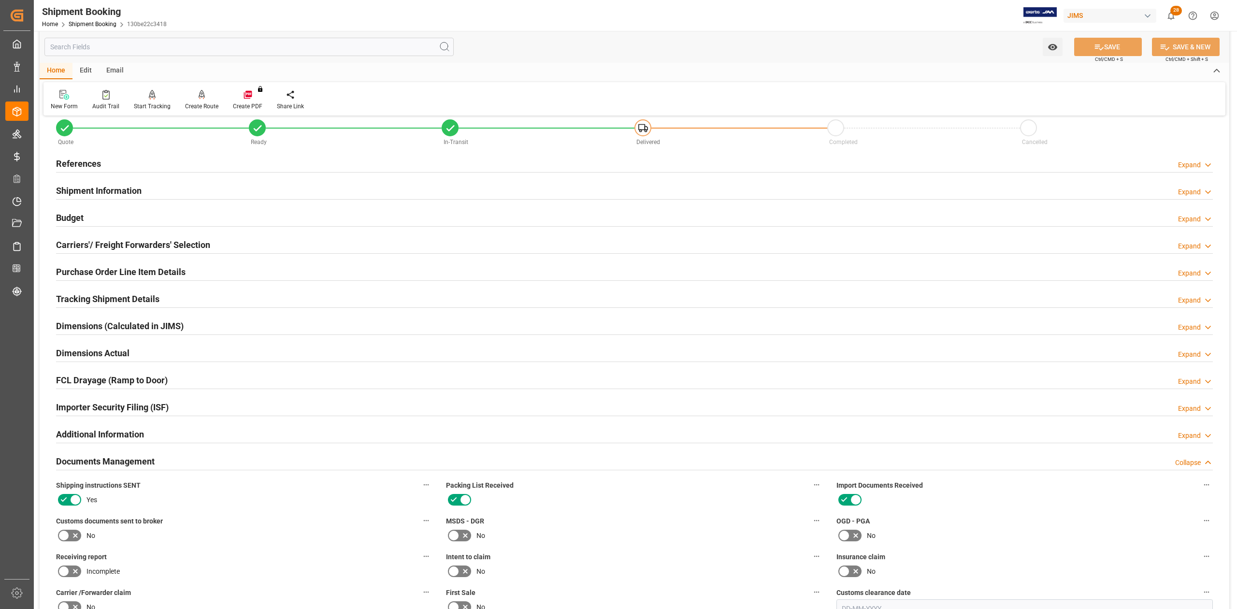
scroll to position [0, 0]
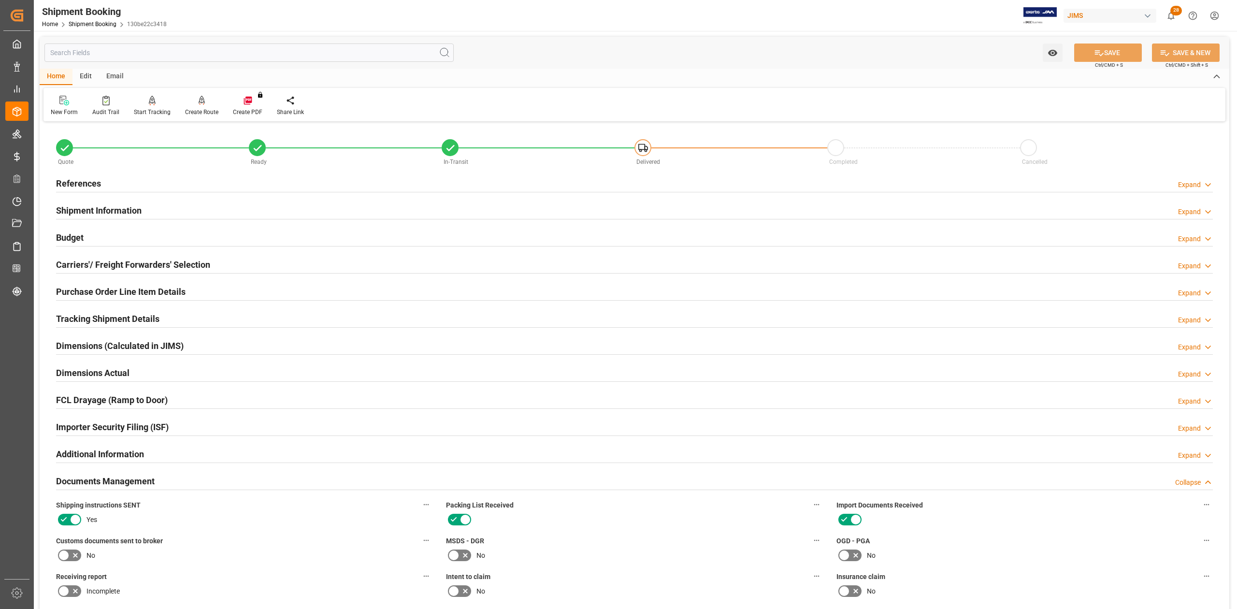
click at [87, 184] on h2 "References" at bounding box center [78, 183] width 45 height 13
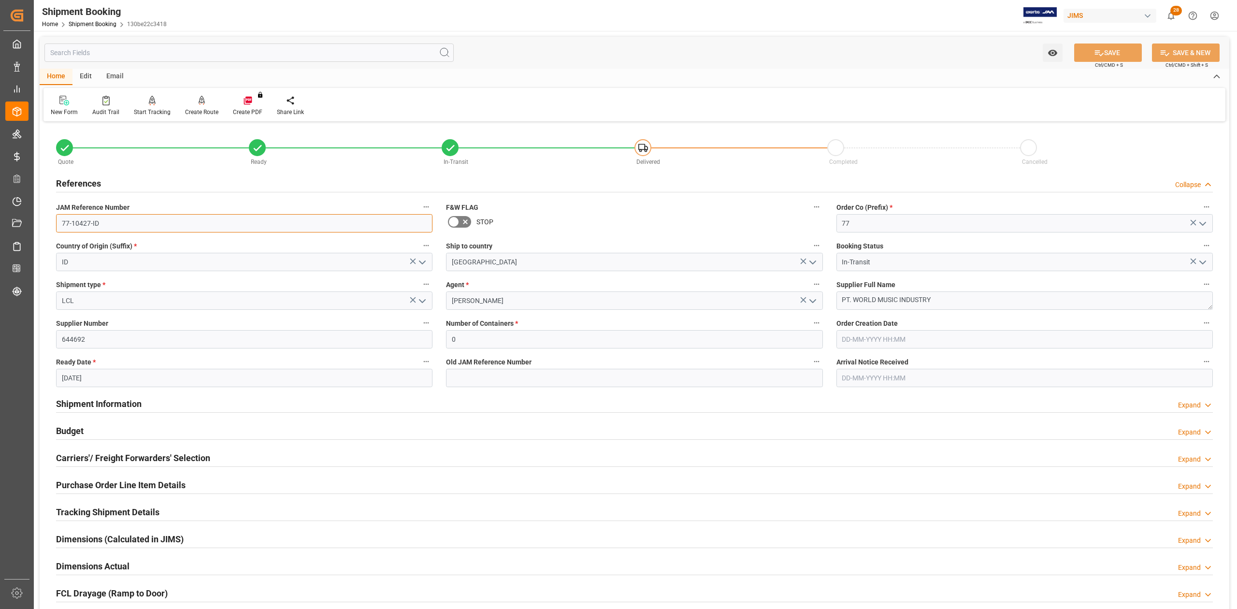
click at [115, 214] on input "77-10427-ID" at bounding box center [244, 223] width 376 height 18
click at [943, 296] on textarea "PT. WORLD MUSIC INDUSTRY" at bounding box center [1024, 300] width 376 height 18
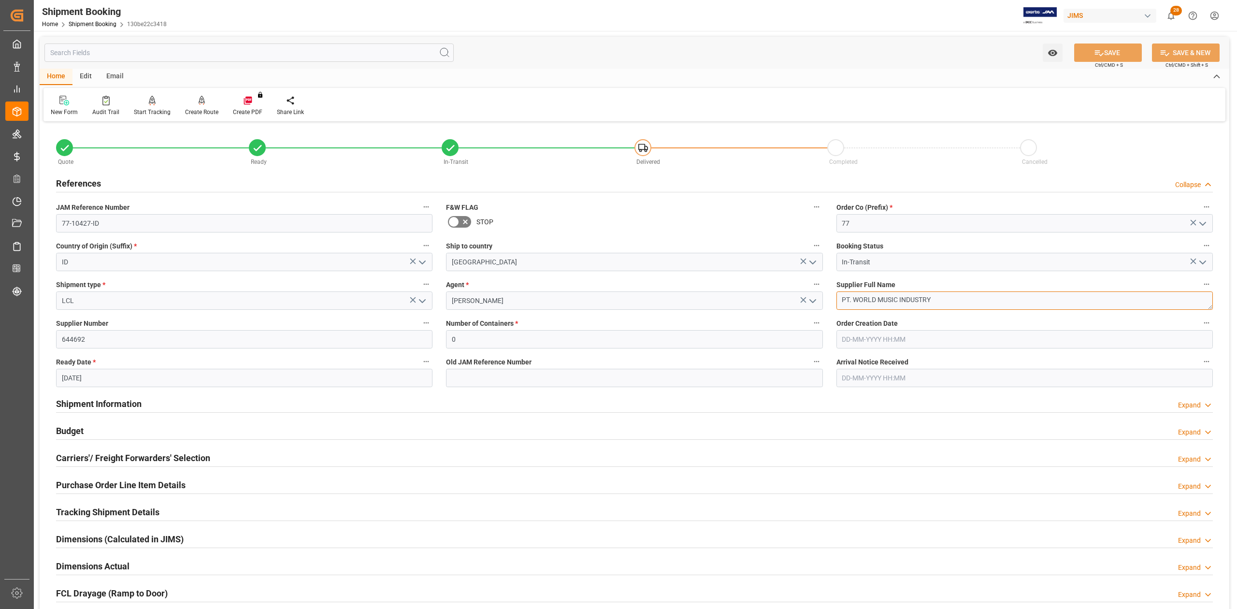
click at [943, 296] on textarea "PT. WORLD MUSIC INDUSTRY" at bounding box center [1024, 300] width 376 height 18
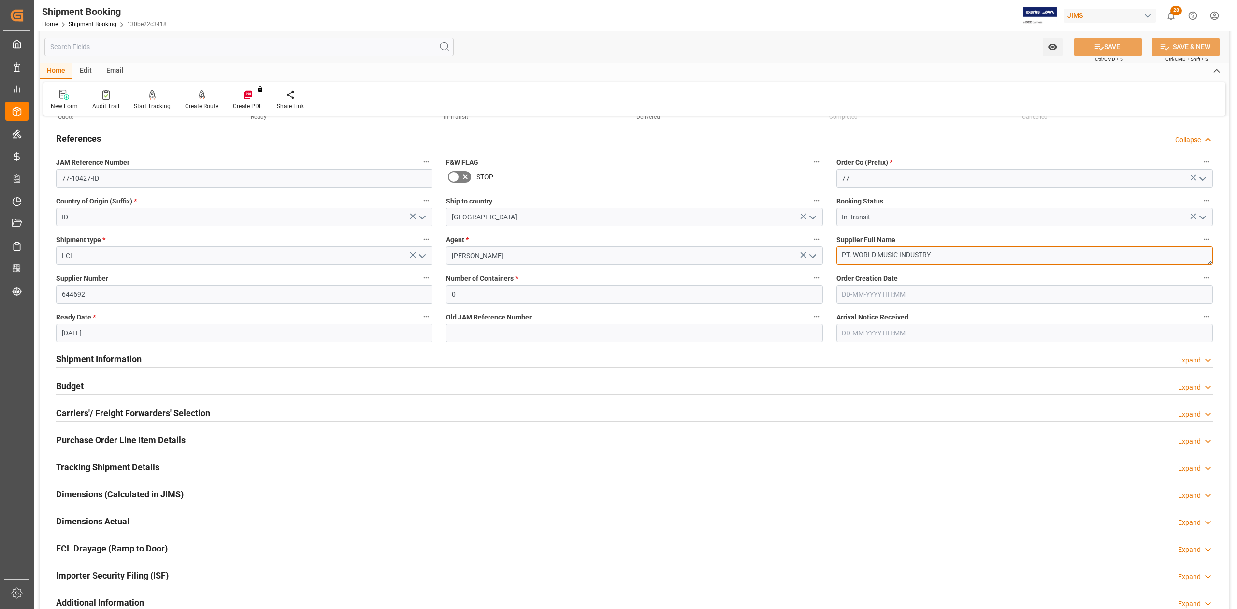
scroll to position [129, 0]
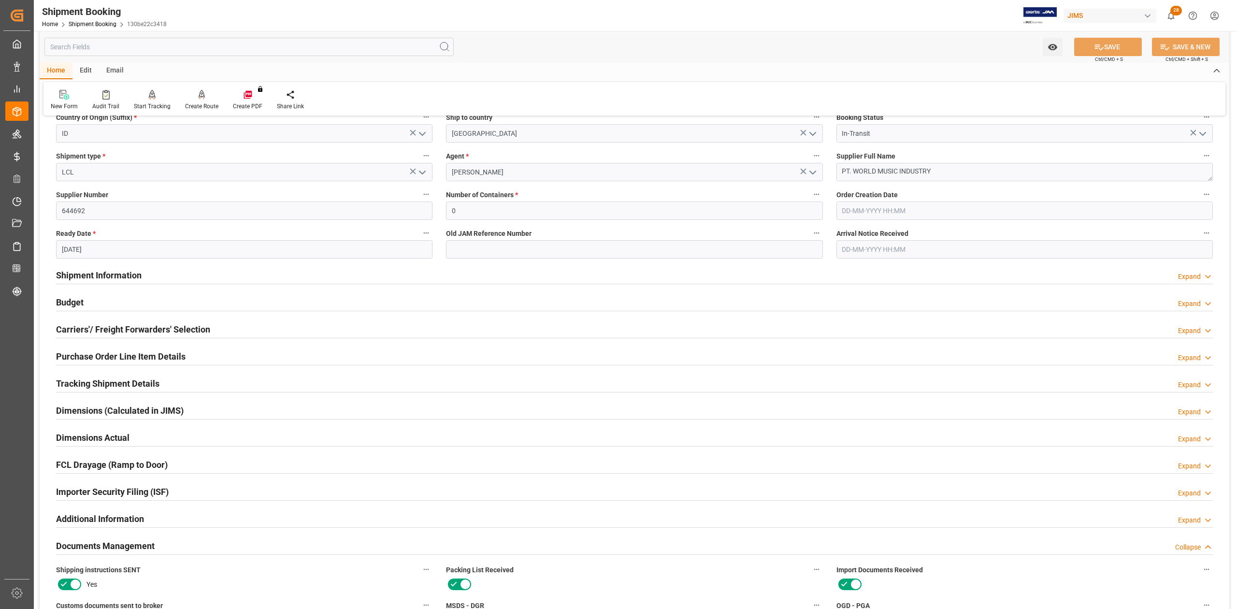
click at [68, 308] on div "Budget" at bounding box center [70, 301] width 28 height 18
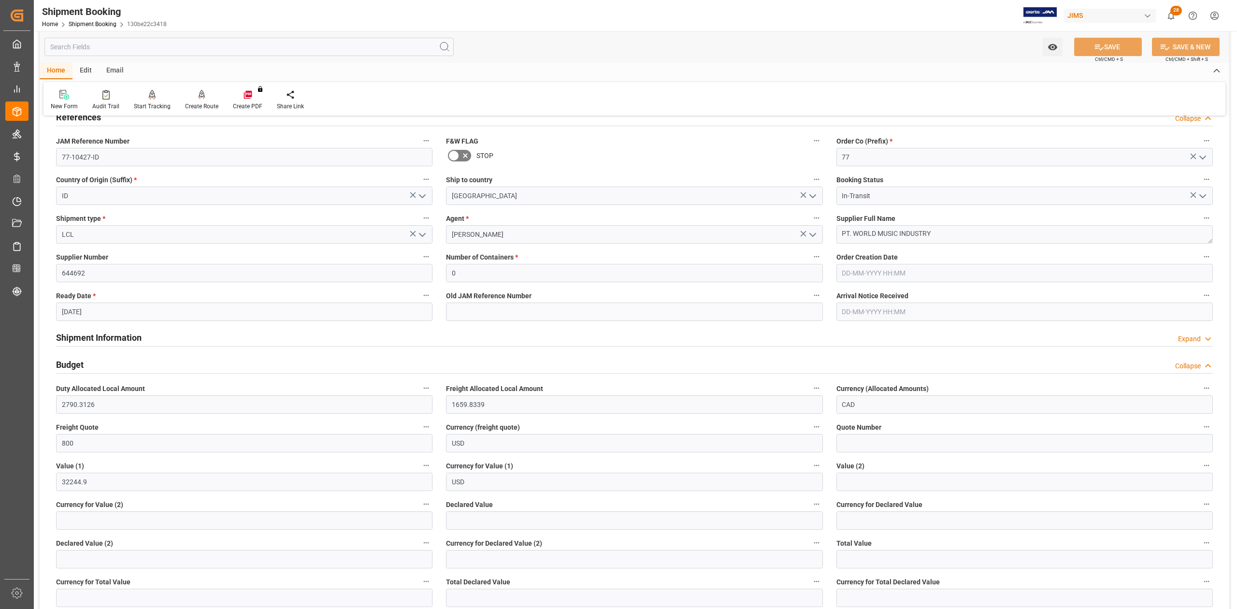
scroll to position [0, 0]
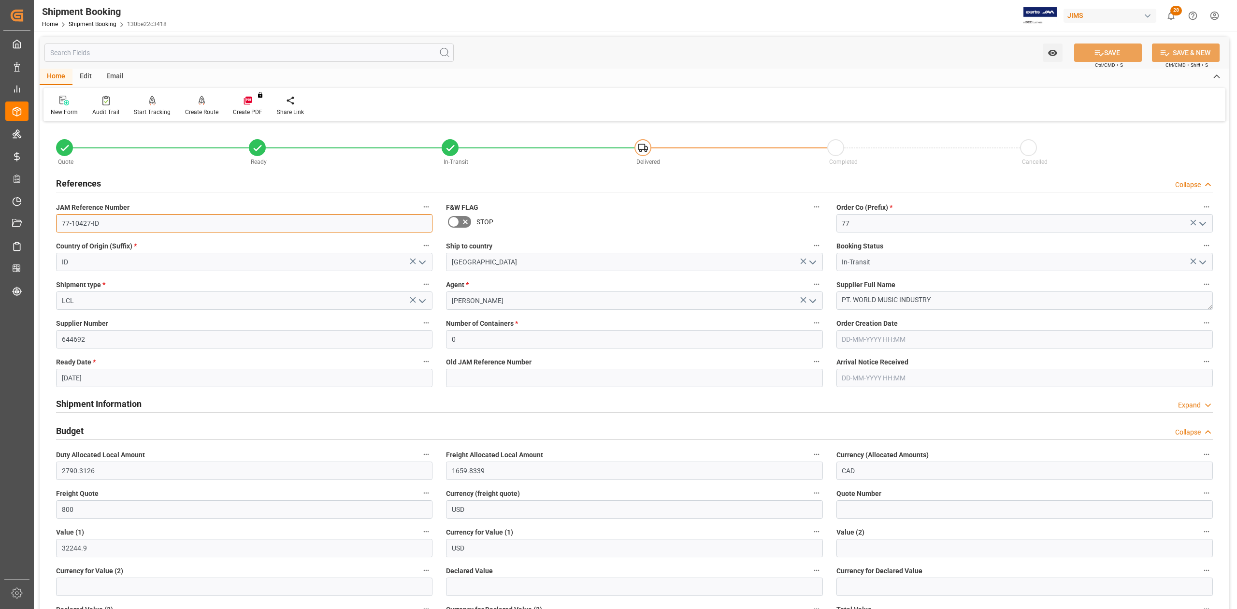
drag, startPoint x: 102, startPoint y: 219, endPoint x: -45, endPoint y: 207, distance: 148.4
click at [0, 207] on html "Created by potrace 1.15, written by Peter Selinger 2001-2017 Created by potrace…" at bounding box center [618, 304] width 1237 height 609
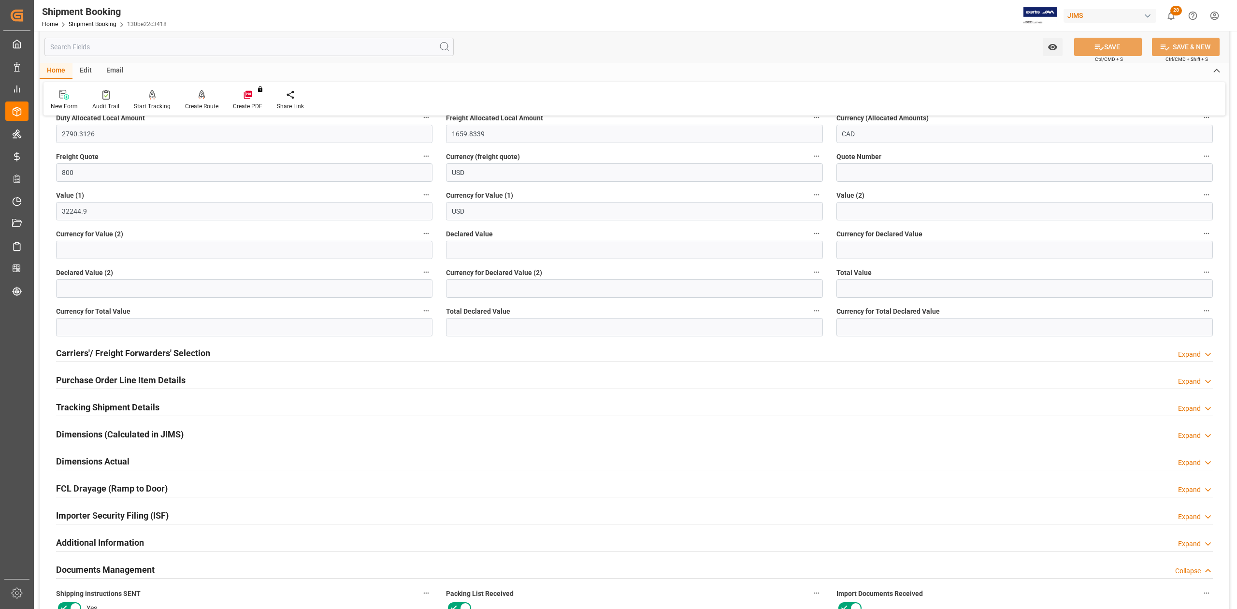
scroll to position [451, 0]
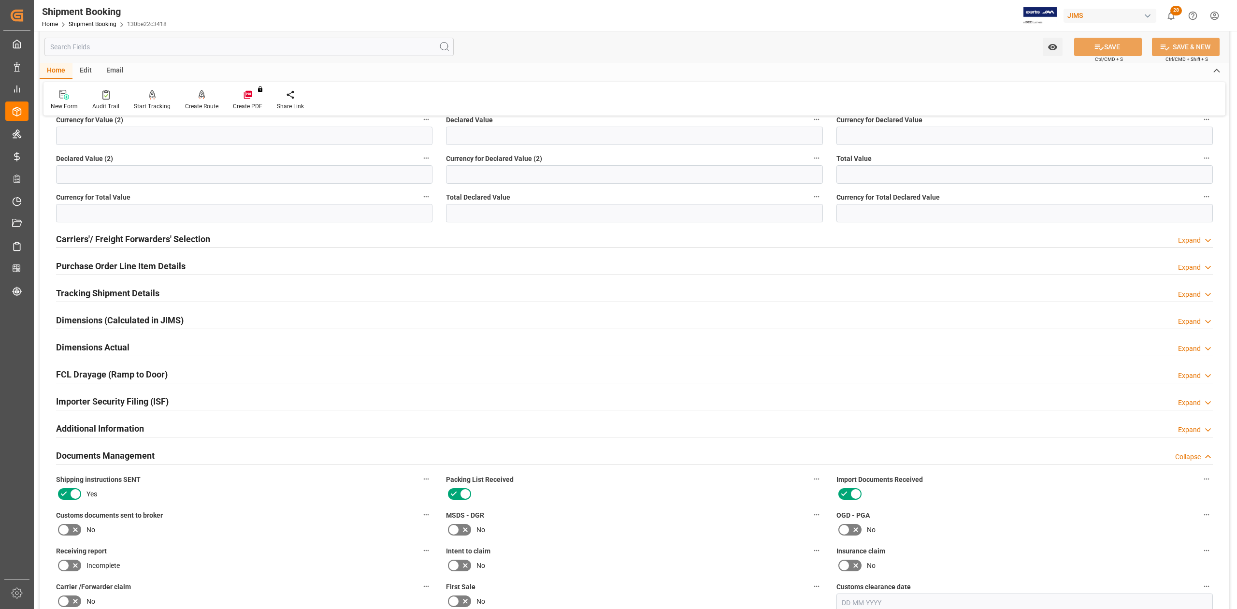
click at [78, 265] on h2 "Purchase Order Line Item Details" at bounding box center [120, 265] width 129 height 13
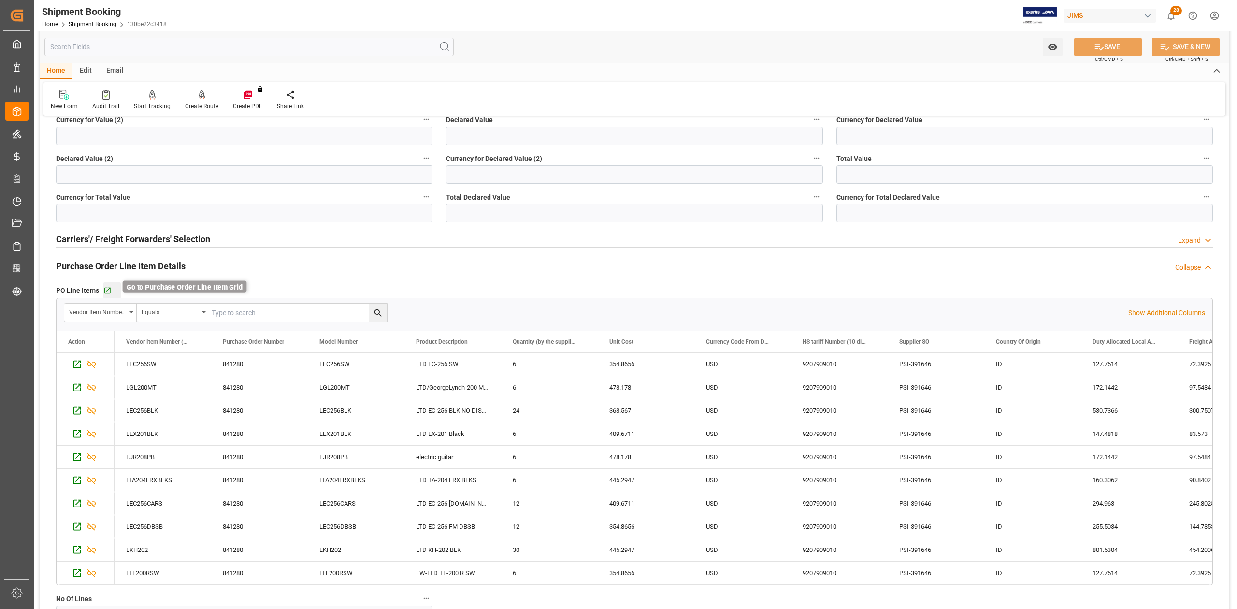
click at [110, 290] on icon "button" at bounding box center [107, 290] width 8 height 8
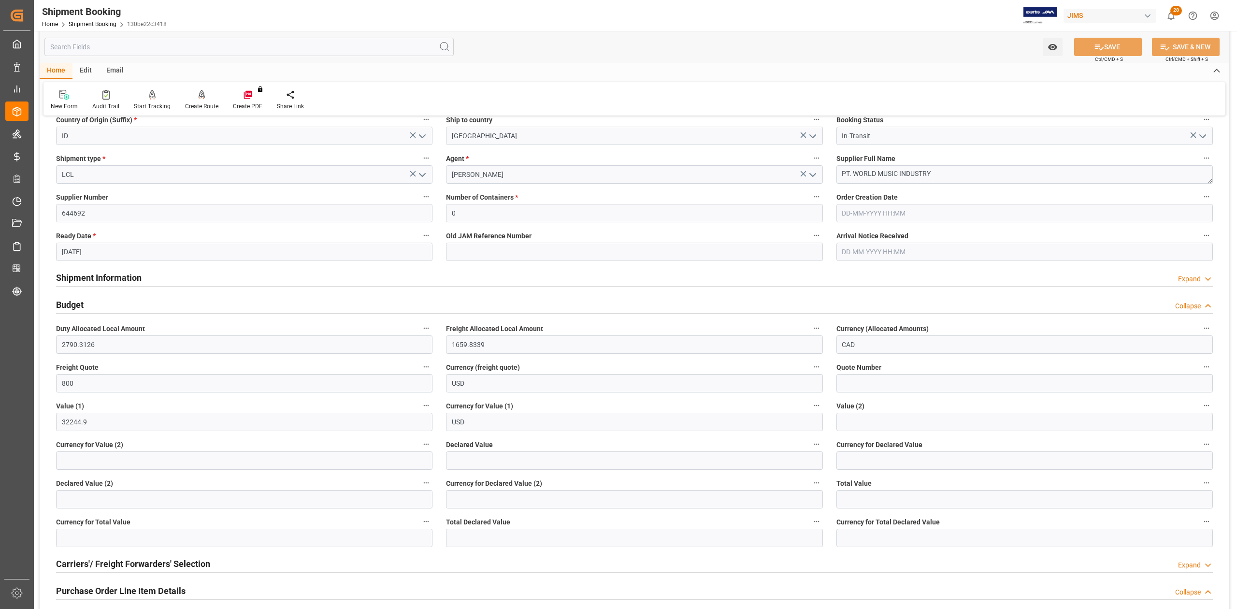
scroll to position [0, 0]
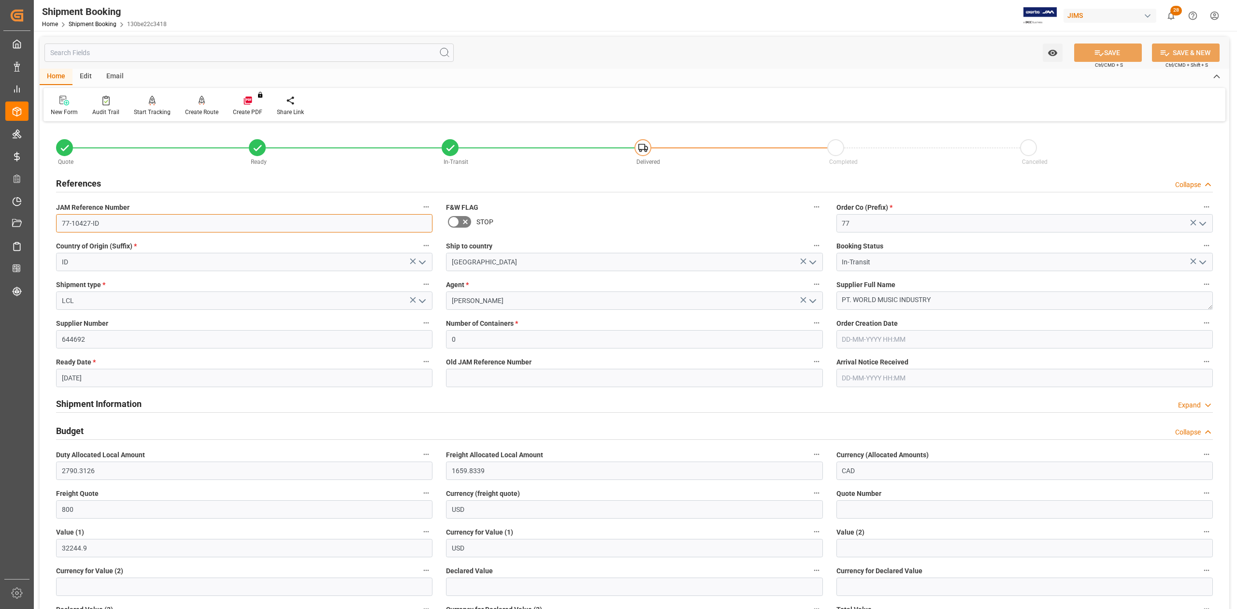
click at [126, 223] on input "77-10427-ID" at bounding box center [244, 223] width 376 height 18
click at [952, 300] on textarea "PT. WORLD MUSIC INDUSTRY" at bounding box center [1024, 300] width 376 height 18
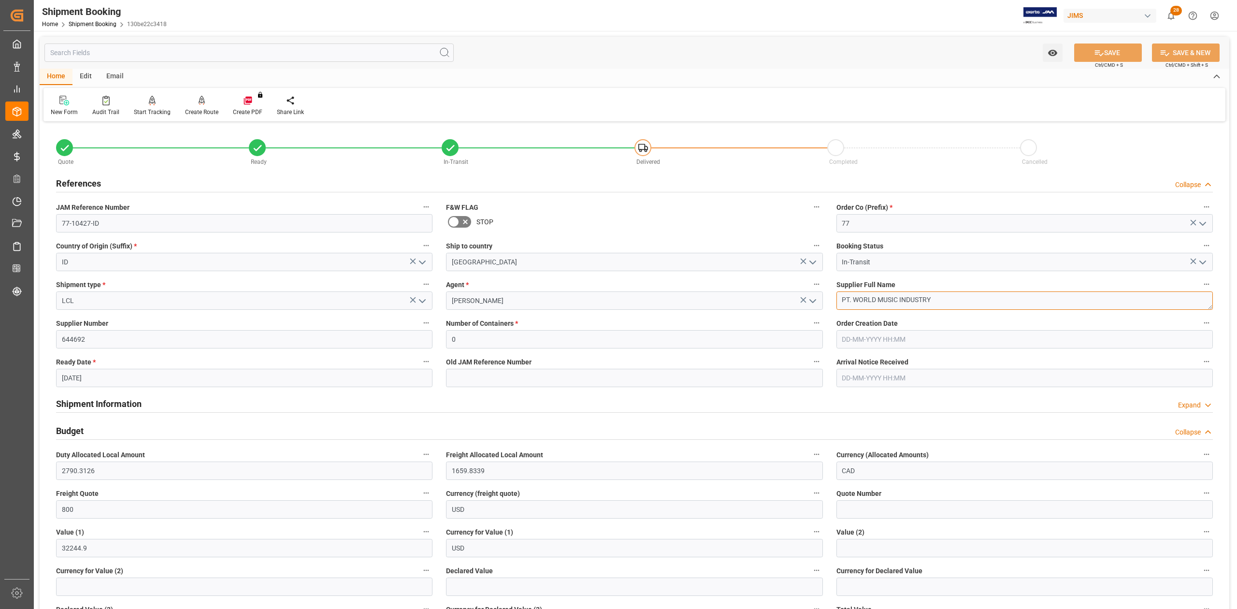
click at [952, 300] on textarea "PT. WORLD MUSIC INDUSTRY" at bounding box center [1024, 300] width 376 height 18
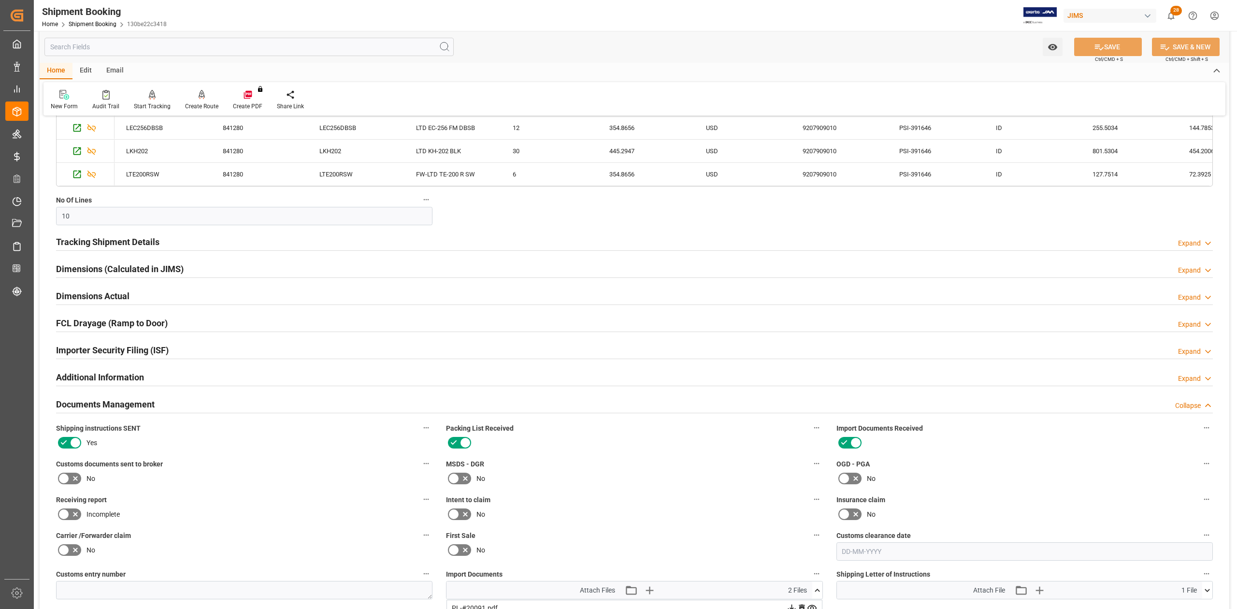
scroll to position [901, 0]
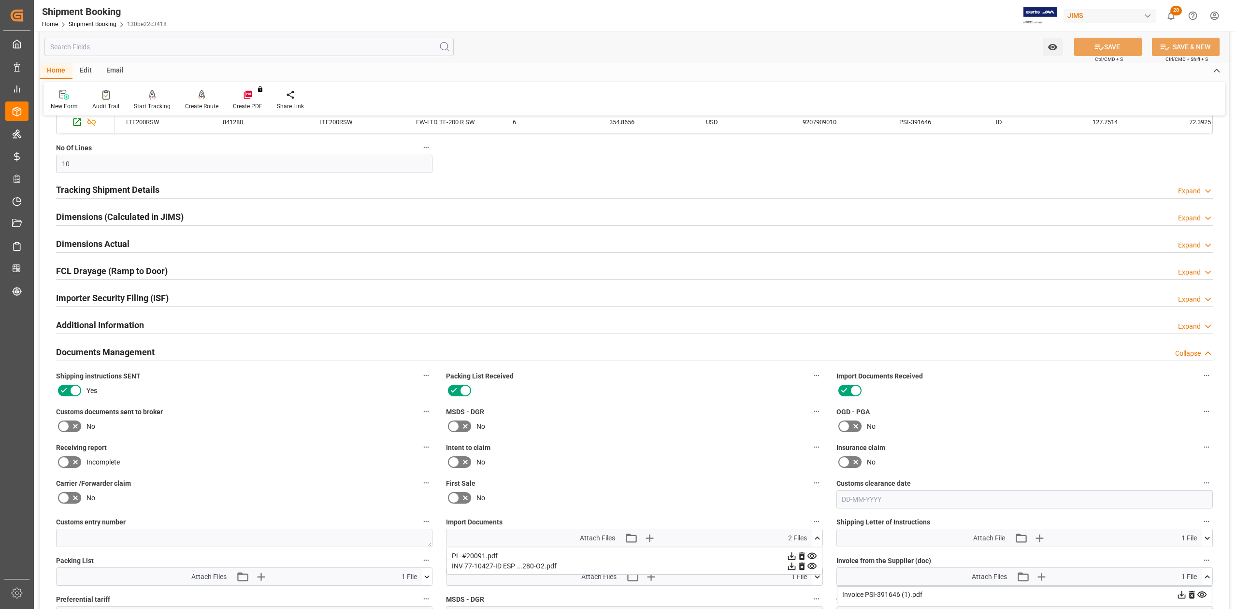
click at [61, 426] on icon at bounding box center [64, 426] width 12 height 12
click at [0, 0] on input "checkbox" at bounding box center [0, 0] width 0 height 0
click at [1097, 46] on icon at bounding box center [1099, 47] width 9 height 6
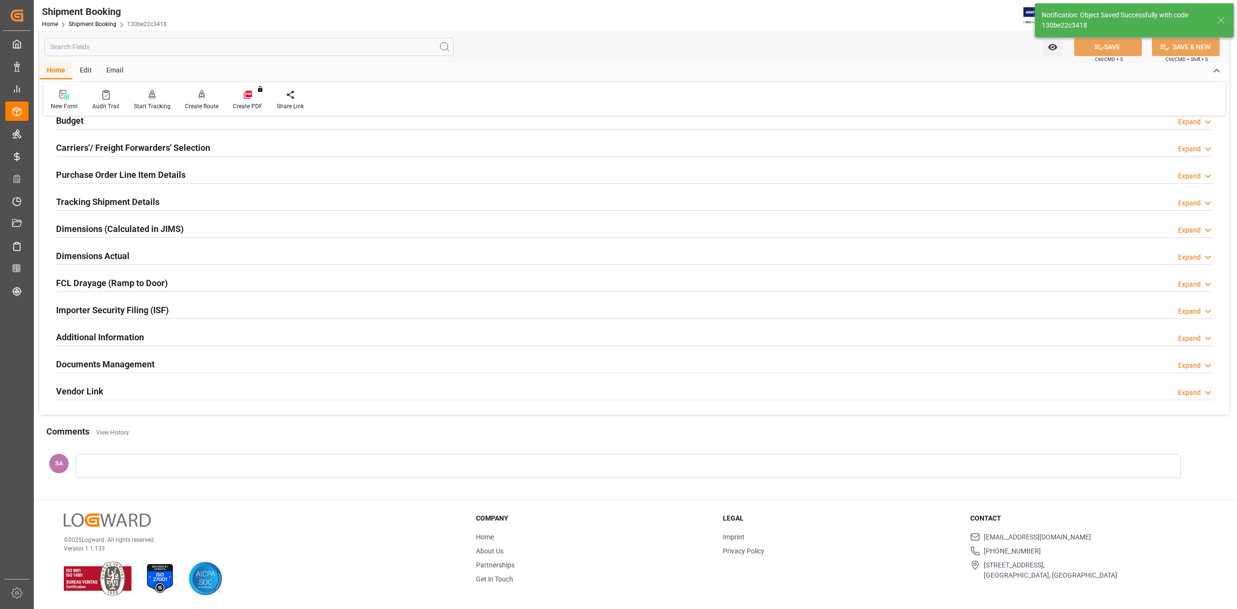
scroll to position [118, 0]
drag, startPoint x: 144, startPoint y: 364, endPoint x: 610, endPoint y: 420, distance: 469.1
click at [144, 364] on h2 "Documents Management" at bounding box center [105, 363] width 99 height 13
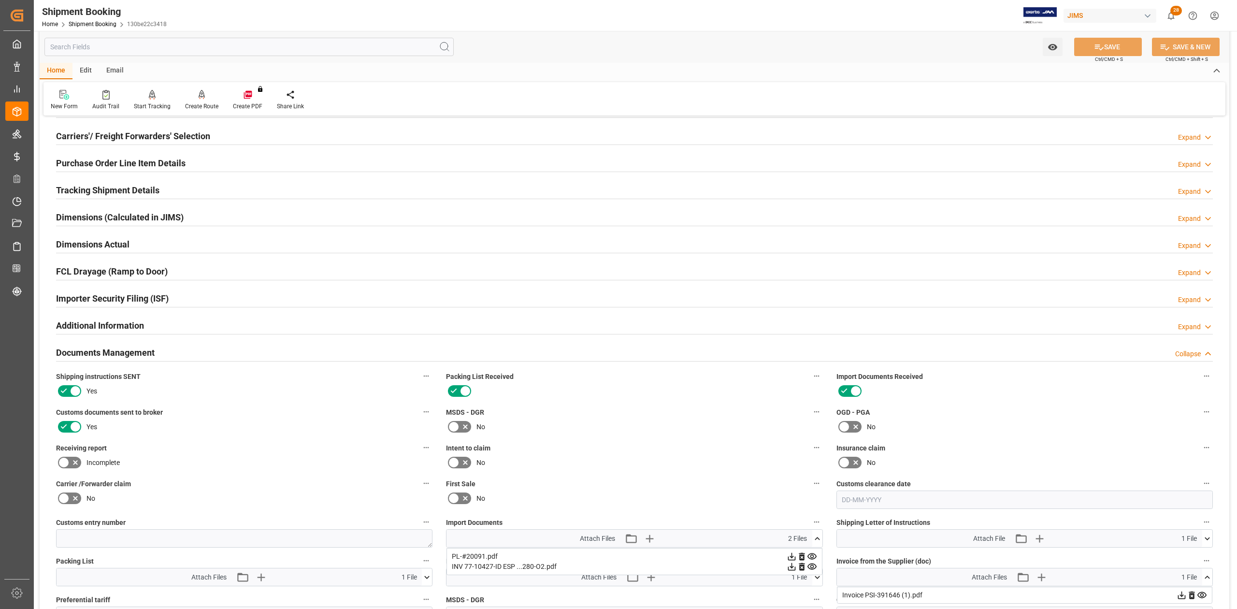
scroll to position [257, 0]
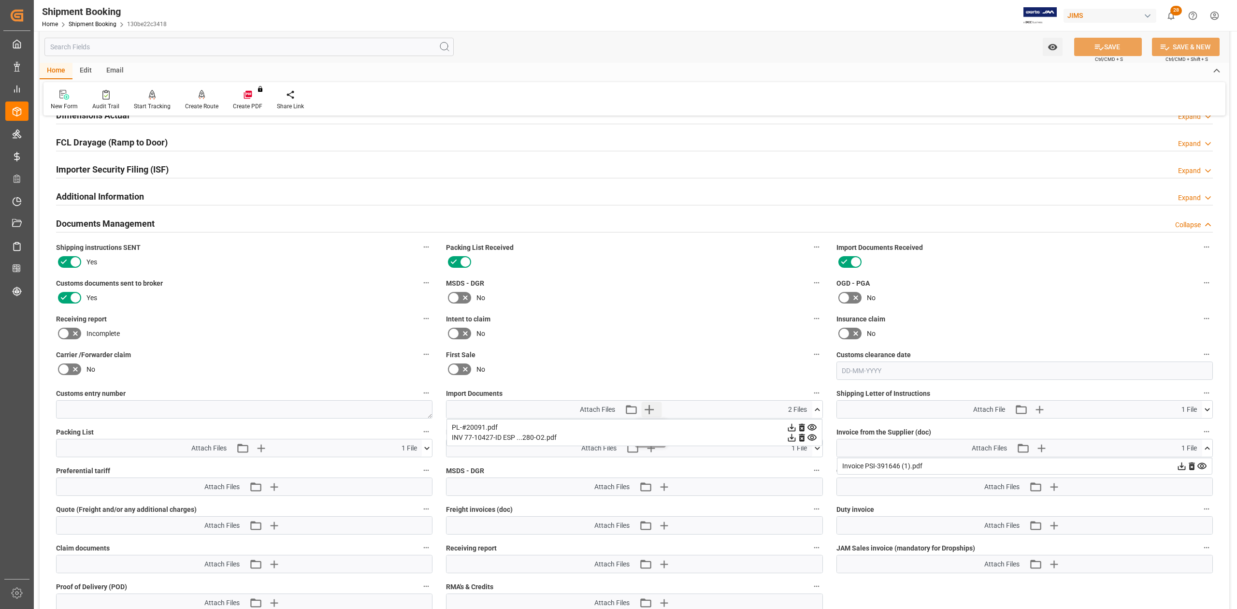
click at [650, 408] on icon "button" at bounding box center [648, 409] width 9 height 9
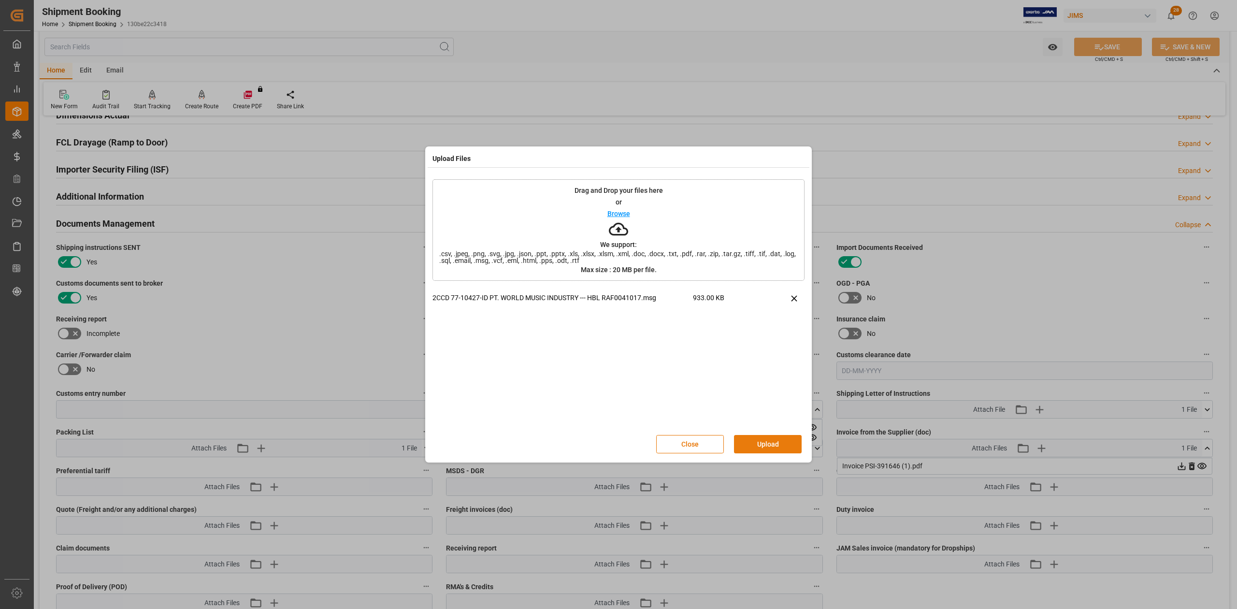
click at [771, 440] on button "Upload" at bounding box center [768, 444] width 68 height 18
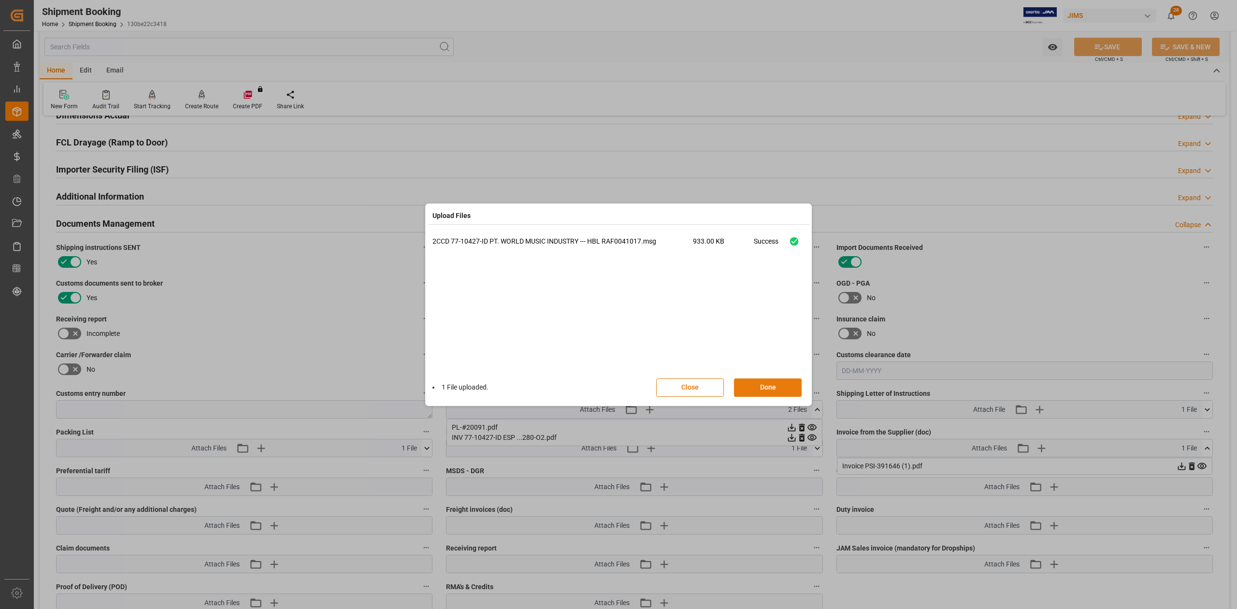
click at [764, 391] on button "Done" at bounding box center [768, 387] width 68 height 18
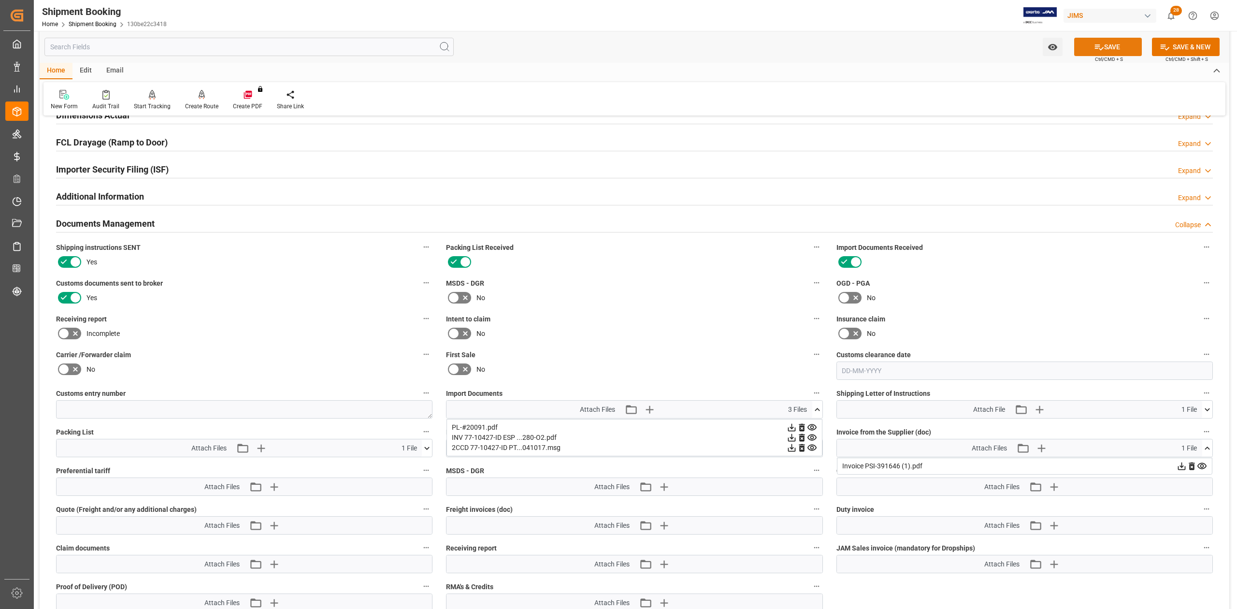
click at [1110, 47] on button "SAVE" at bounding box center [1108, 47] width 68 height 18
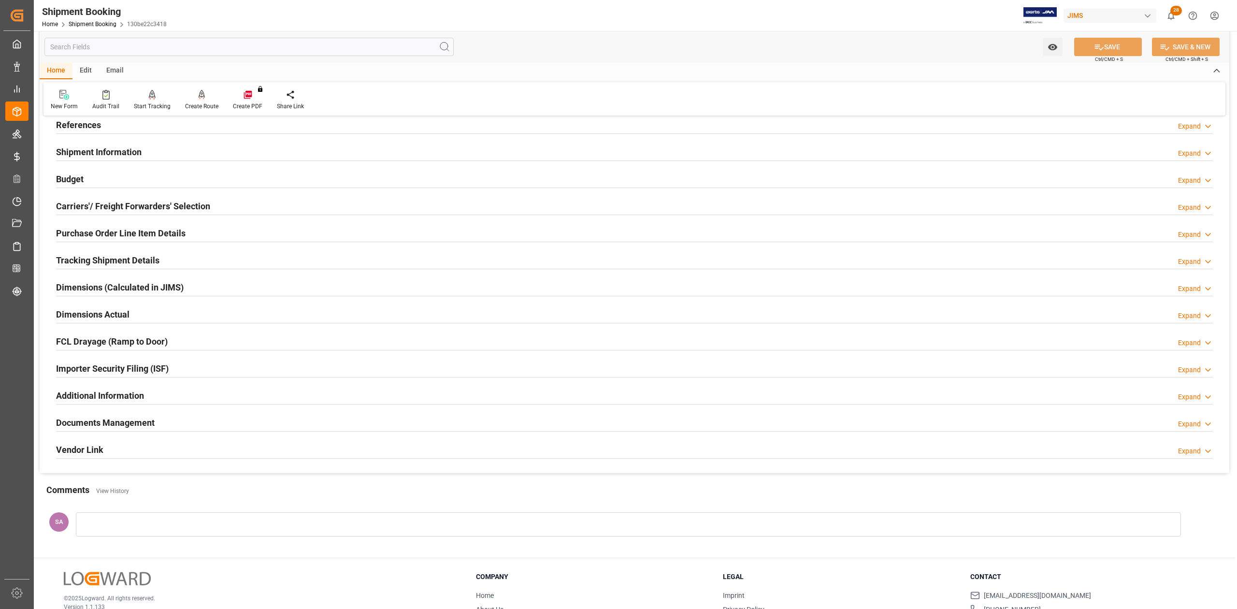
scroll to position [0, 0]
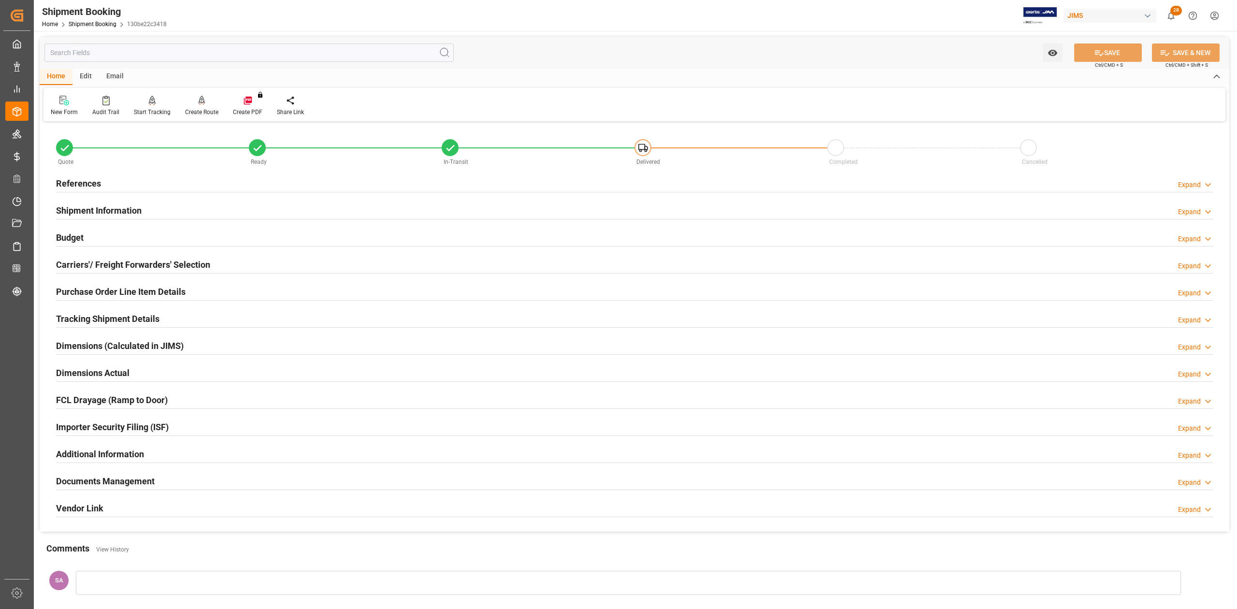
click at [71, 178] on h2 "References" at bounding box center [78, 183] width 45 height 13
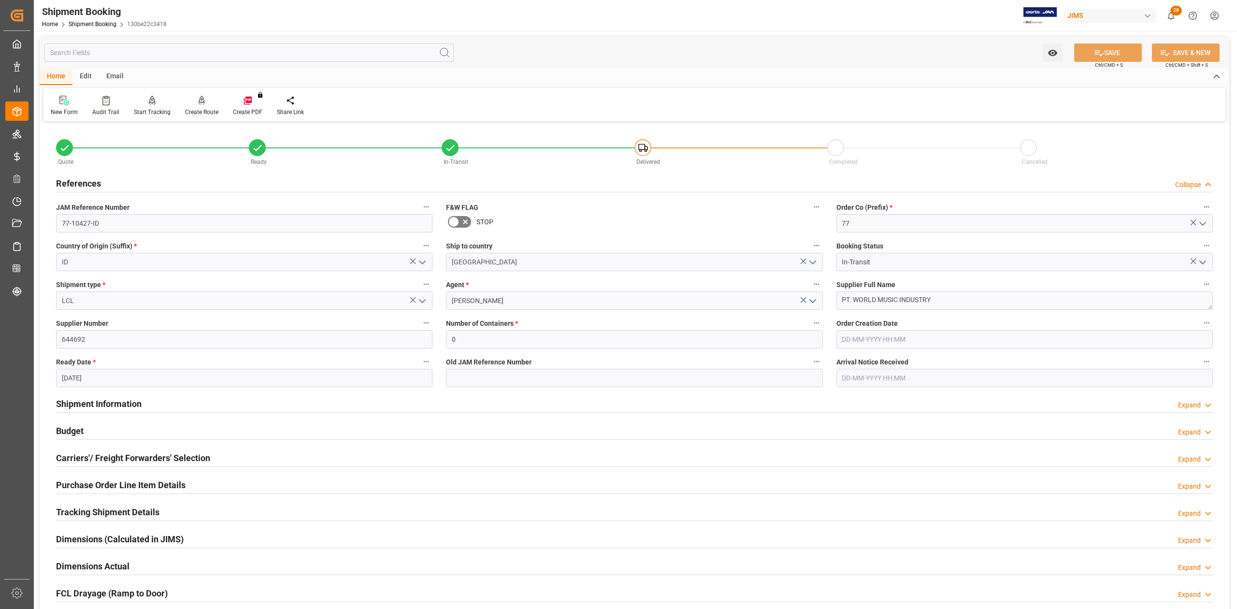
click at [76, 184] on h2 "References" at bounding box center [78, 183] width 45 height 13
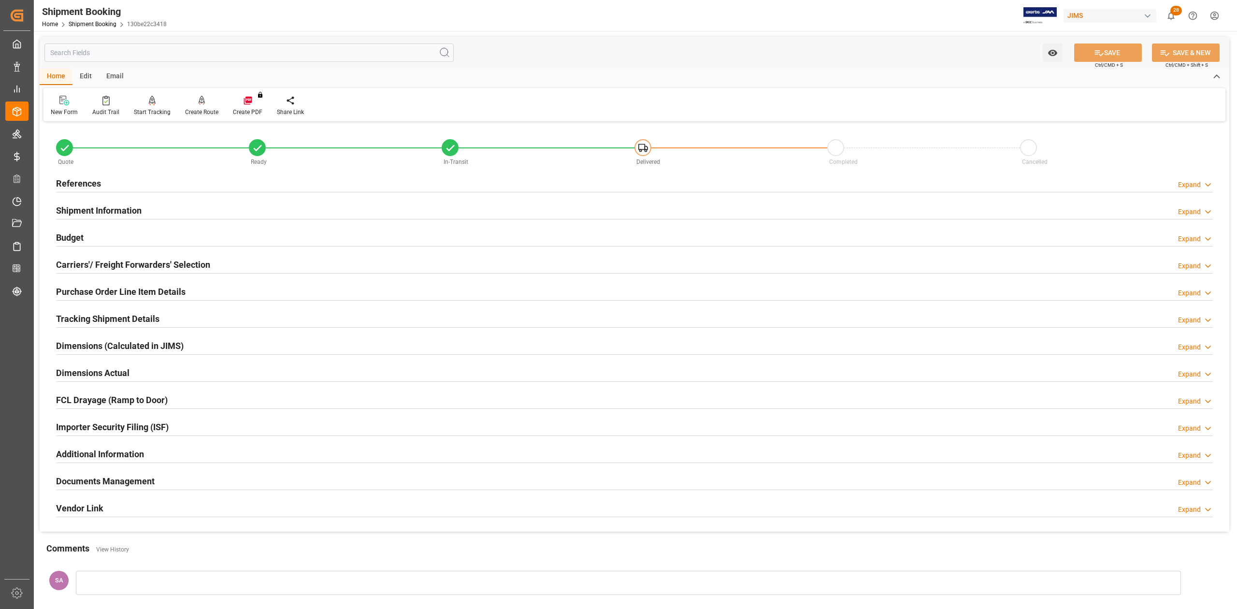
drag, startPoint x: 86, startPoint y: 181, endPoint x: 116, endPoint y: 202, distance: 36.7
click at [86, 180] on h2 "References" at bounding box center [78, 183] width 45 height 13
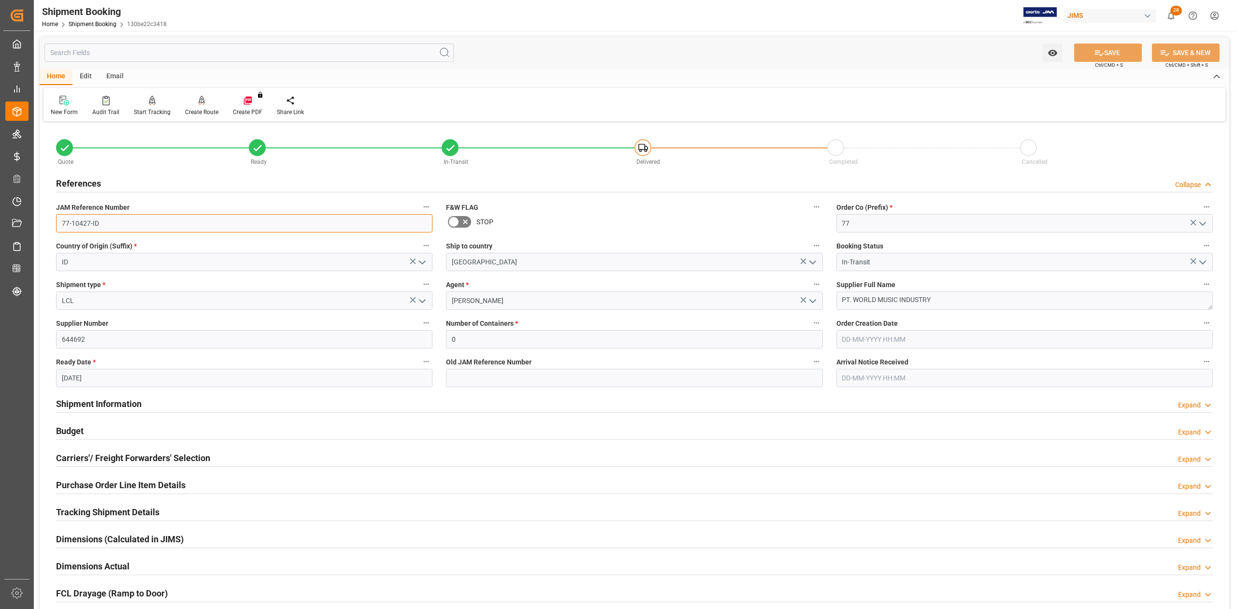
click at [145, 224] on input "77-10427-ID" at bounding box center [244, 223] width 376 height 18
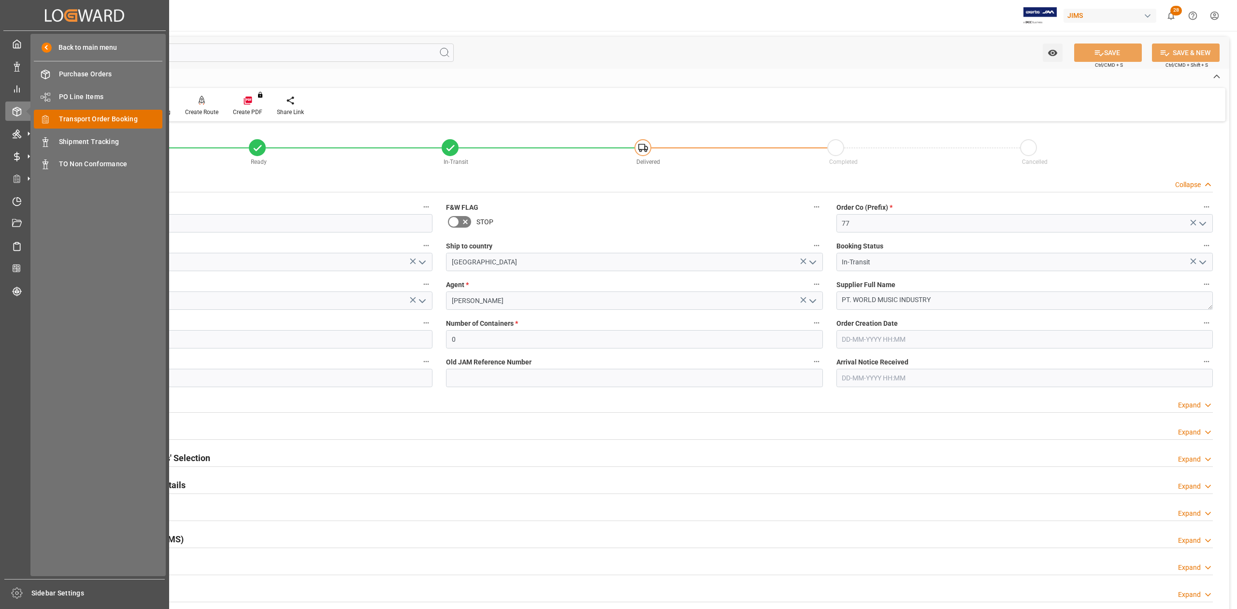
click at [92, 120] on span "Transport Order Booking" at bounding box center [111, 119] width 104 height 10
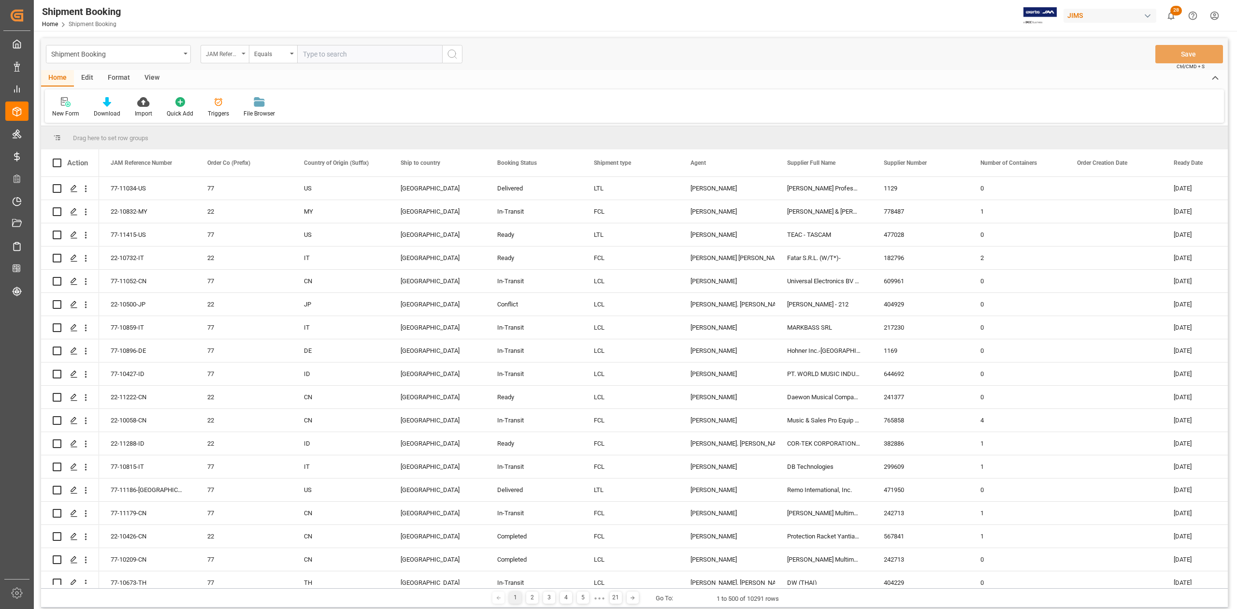
click at [237, 51] on div "JAM Reference Number" at bounding box center [222, 52] width 33 height 11
type input "s"
click at [239, 80] on input "sandra" at bounding box center [273, 76] width 136 height 15
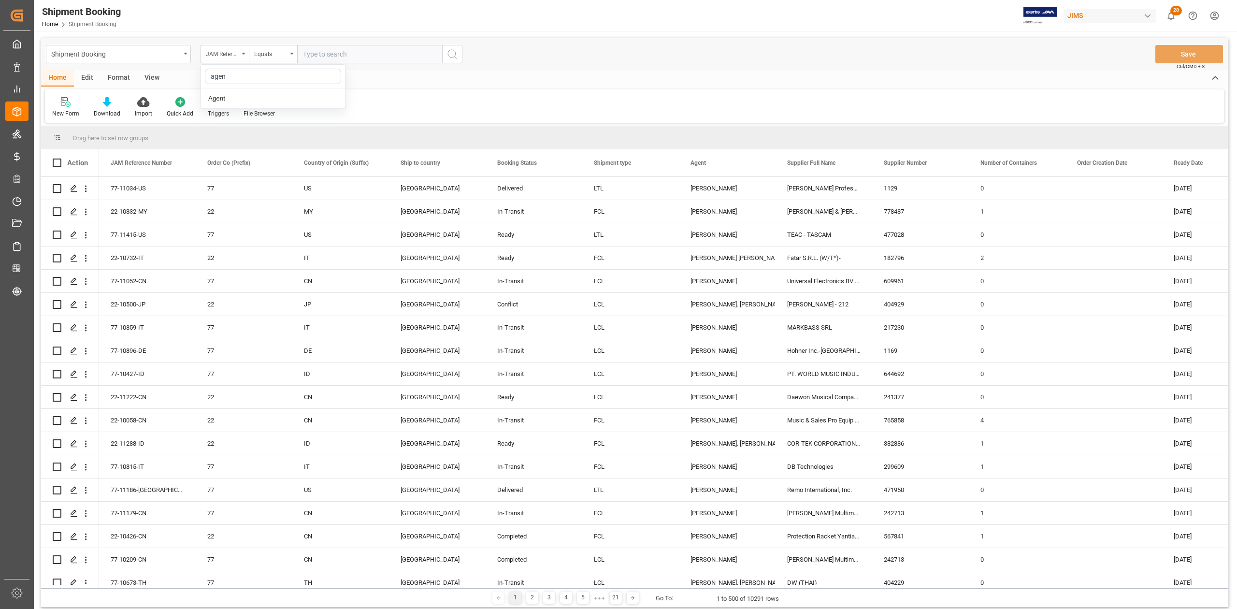
type input "agent"
click at [259, 99] on div "Agent" at bounding box center [273, 98] width 144 height 20
click at [380, 51] on div "Select Items" at bounding box center [366, 54] width 126 height 10
type input "sandra"
click at [366, 97] on span "[PERSON_NAME]" at bounding box center [342, 98] width 53 height 8
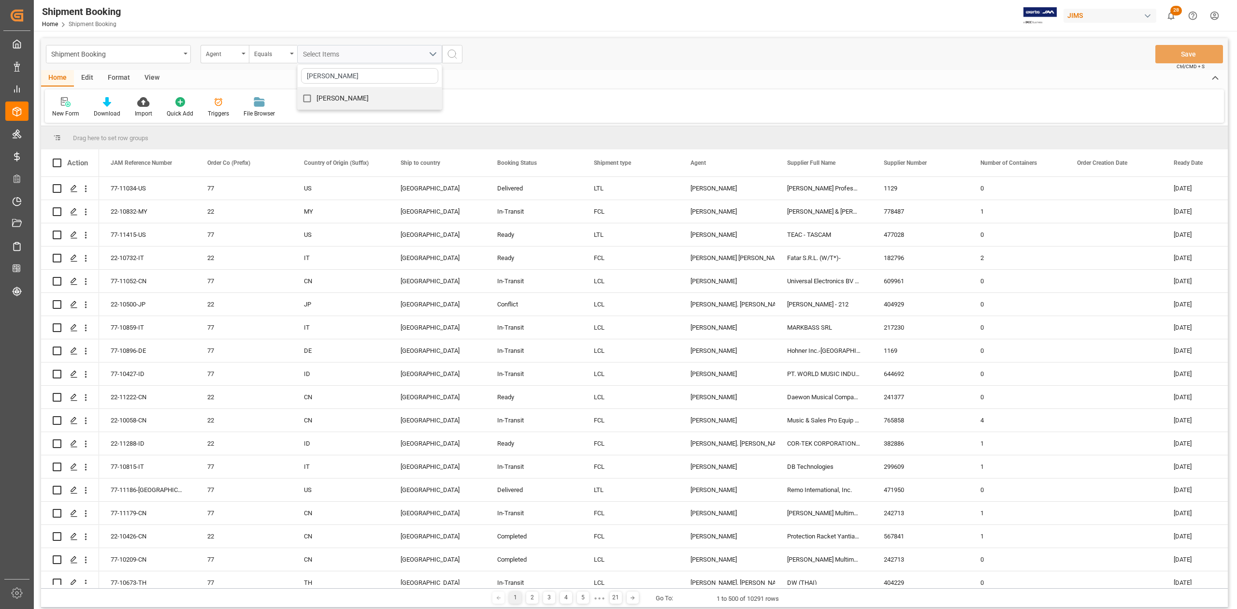
click at [316, 97] on input "[PERSON_NAME]" at bounding box center [307, 98] width 19 height 19
checkbox input "true"
drag, startPoint x: 455, startPoint y: 50, endPoint x: 478, endPoint y: 7, distance: 49.5
click at [455, 50] on icon "search button" at bounding box center [452, 54] width 12 height 12
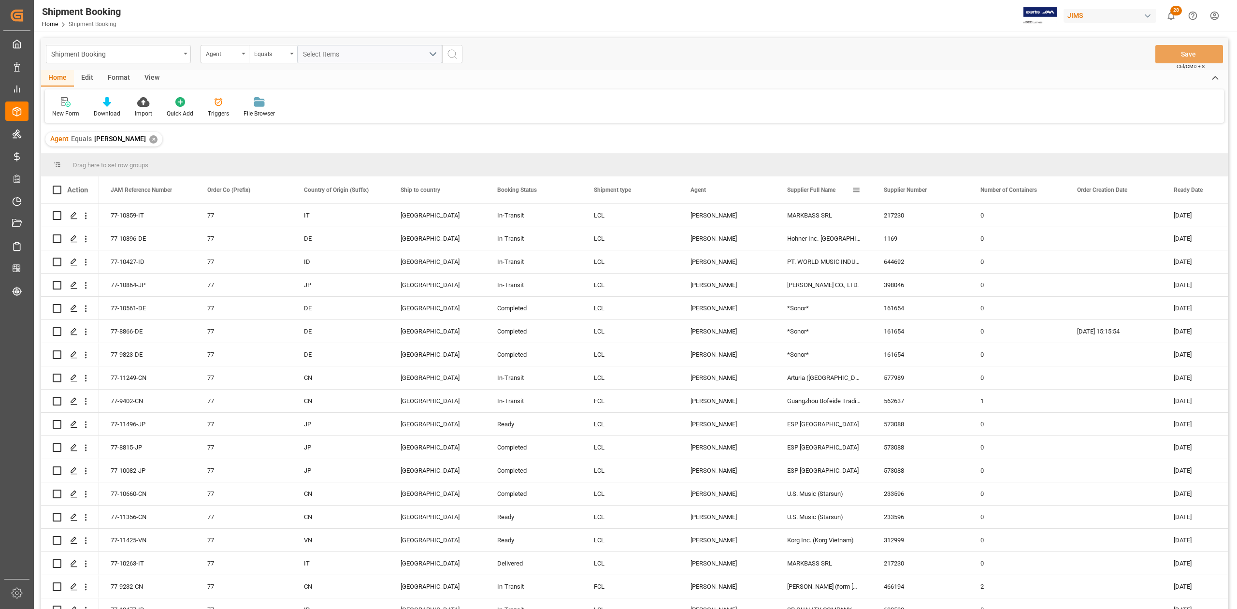
click at [828, 194] on div "Supplier Full Name" at bounding box center [819, 189] width 65 height 27
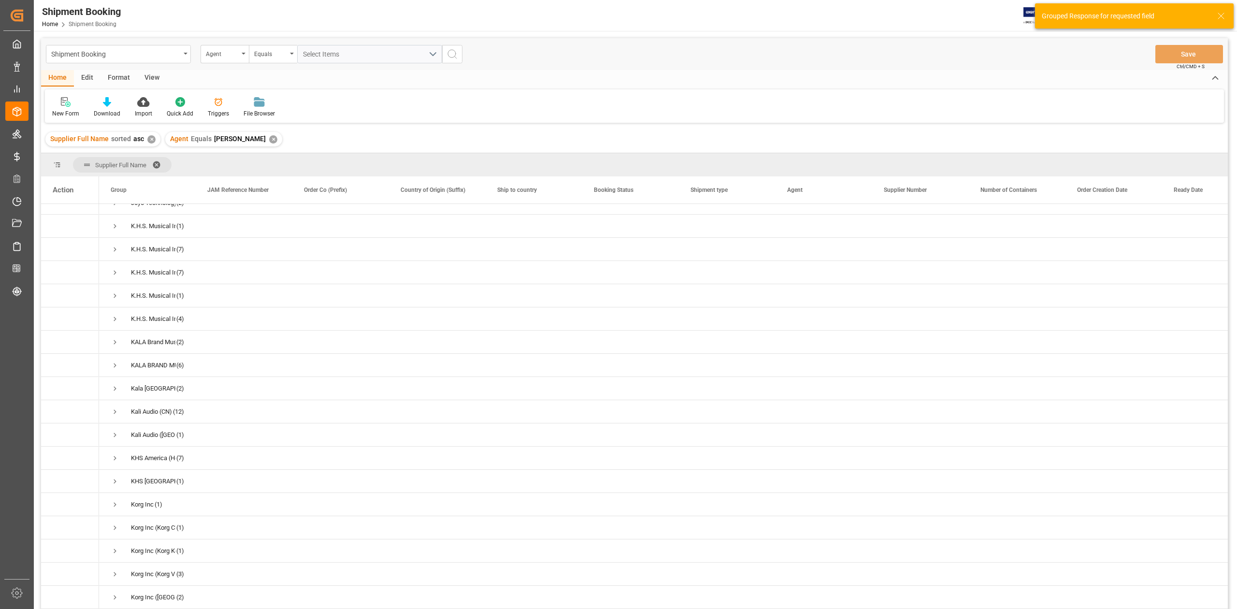
scroll to position [1159, 0]
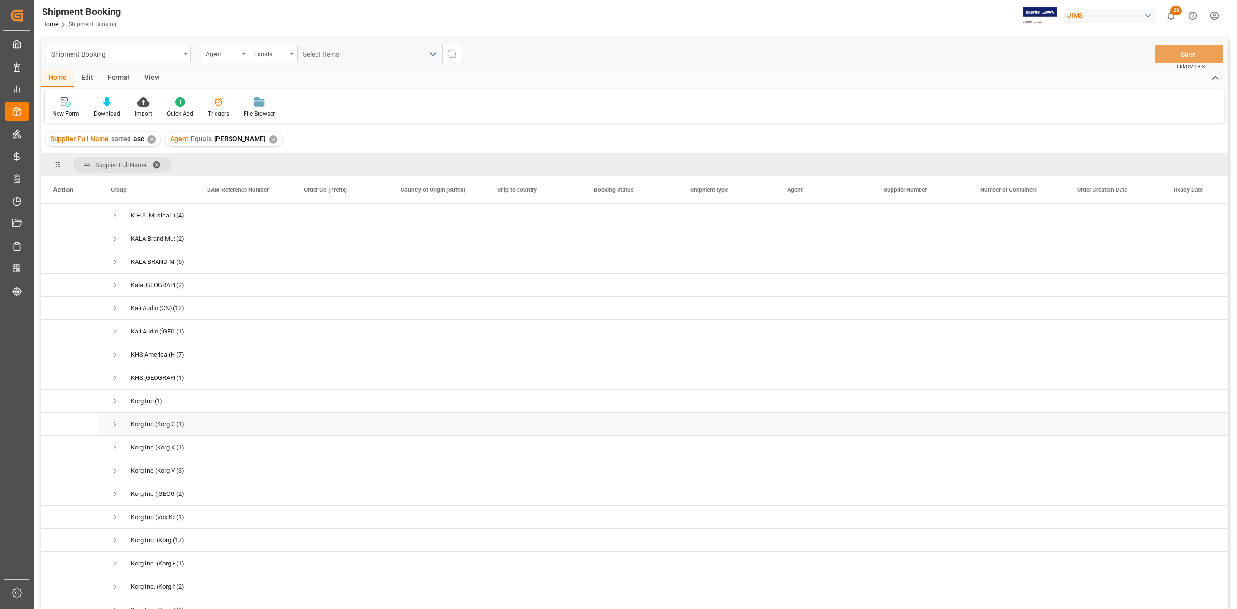
click at [113, 427] on span "Press SPACE to select this row." at bounding box center [115, 424] width 9 height 9
click at [114, 451] on span "Press SPACE to select this row." at bounding box center [115, 447] width 9 height 9
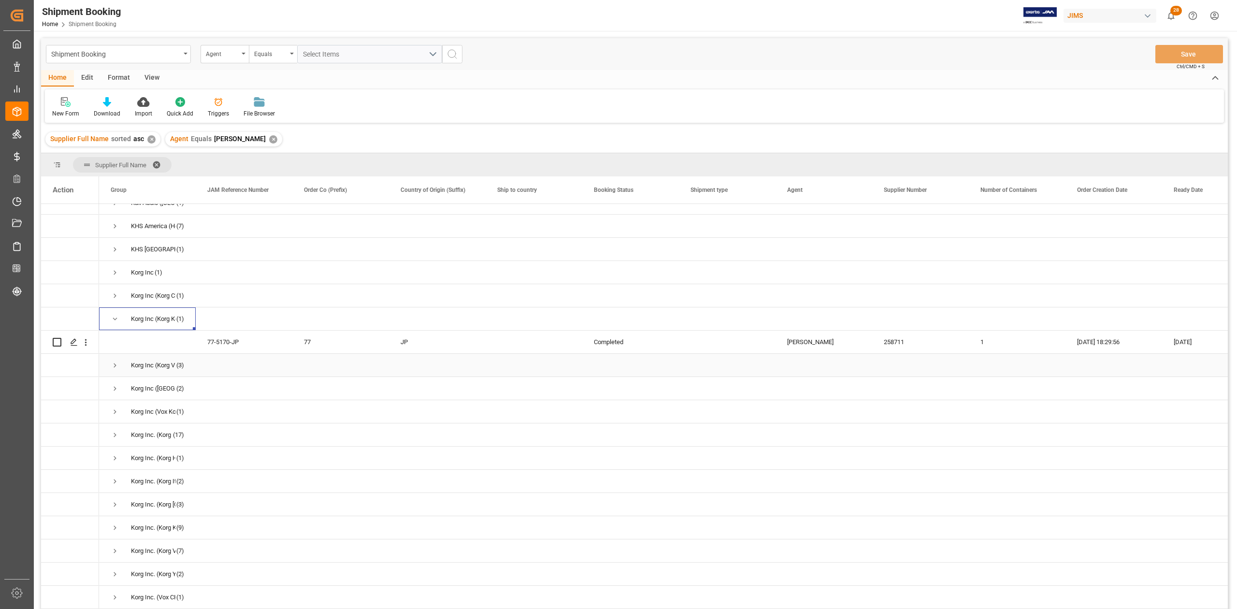
click at [112, 368] on span "Press SPACE to select this row." at bounding box center [115, 365] width 9 height 9
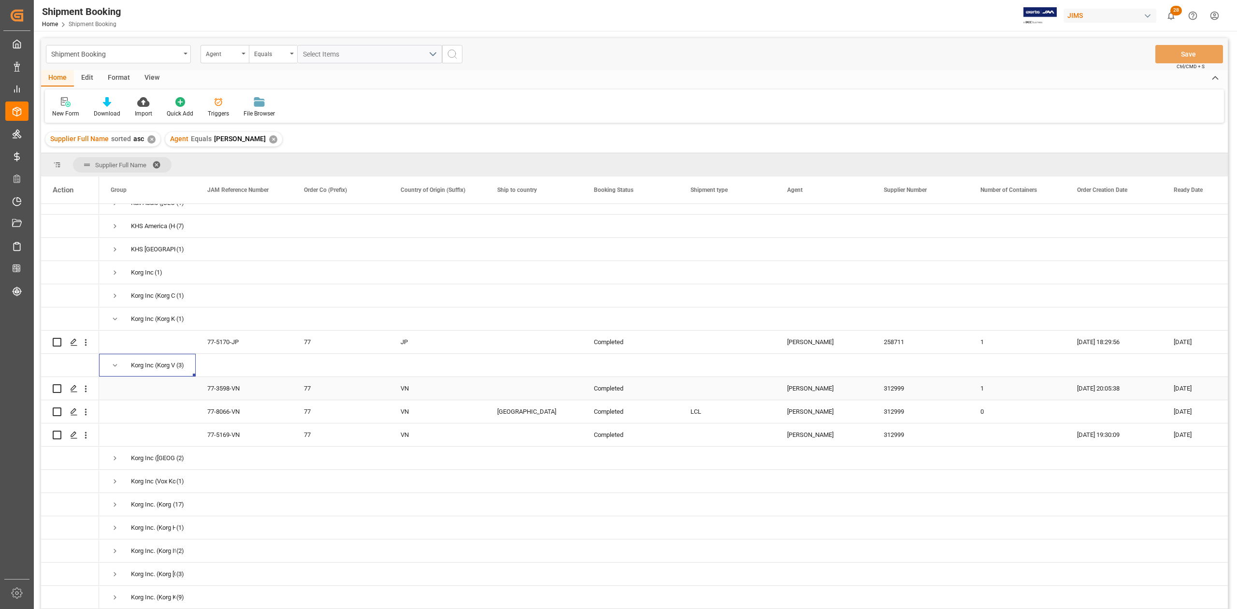
scroll to position [1546, 0]
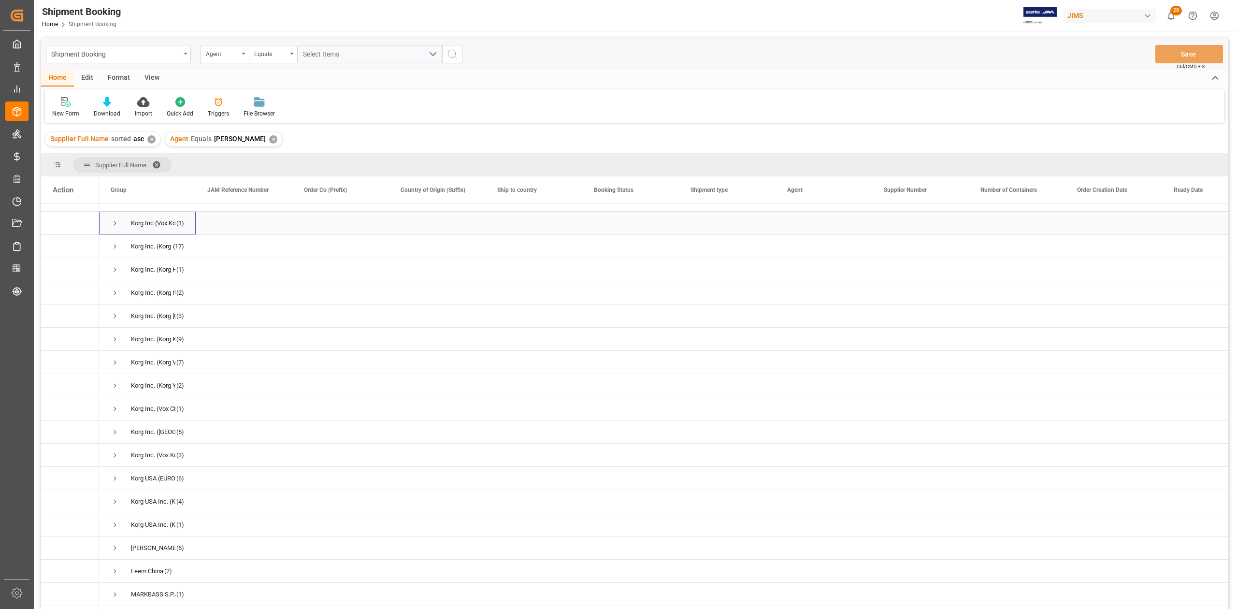
click at [116, 223] on span "Press SPACE to select this row." at bounding box center [115, 223] width 9 height 9
click at [115, 271] on span "Press SPACE to select this row." at bounding box center [115, 269] width 9 height 9
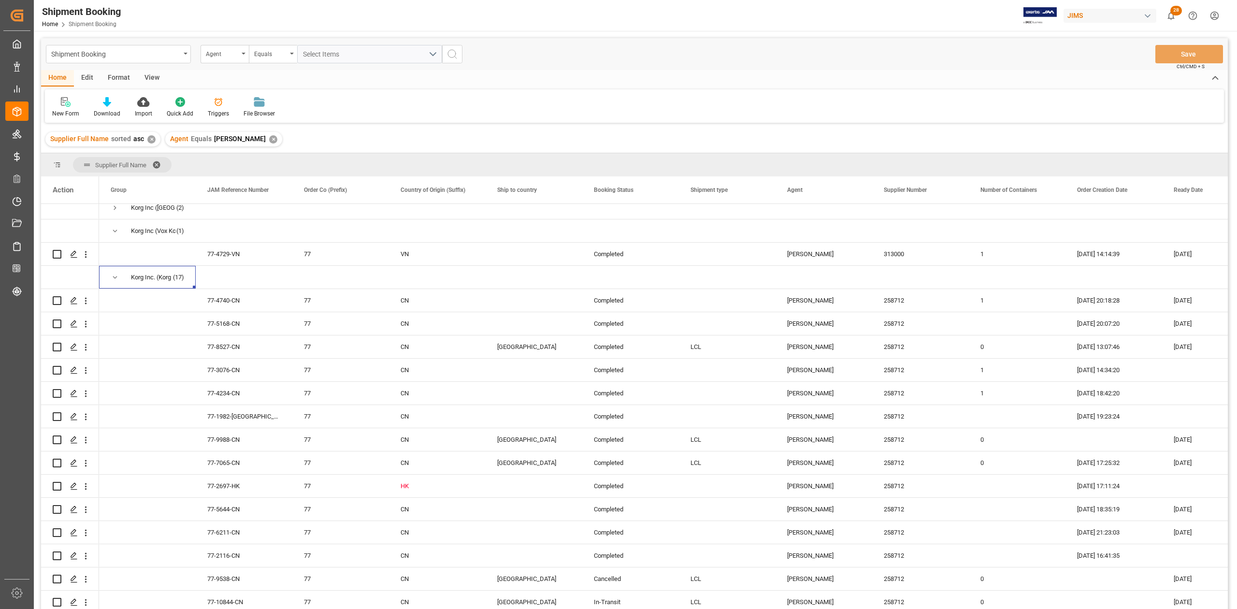
scroll to position [1481, 0]
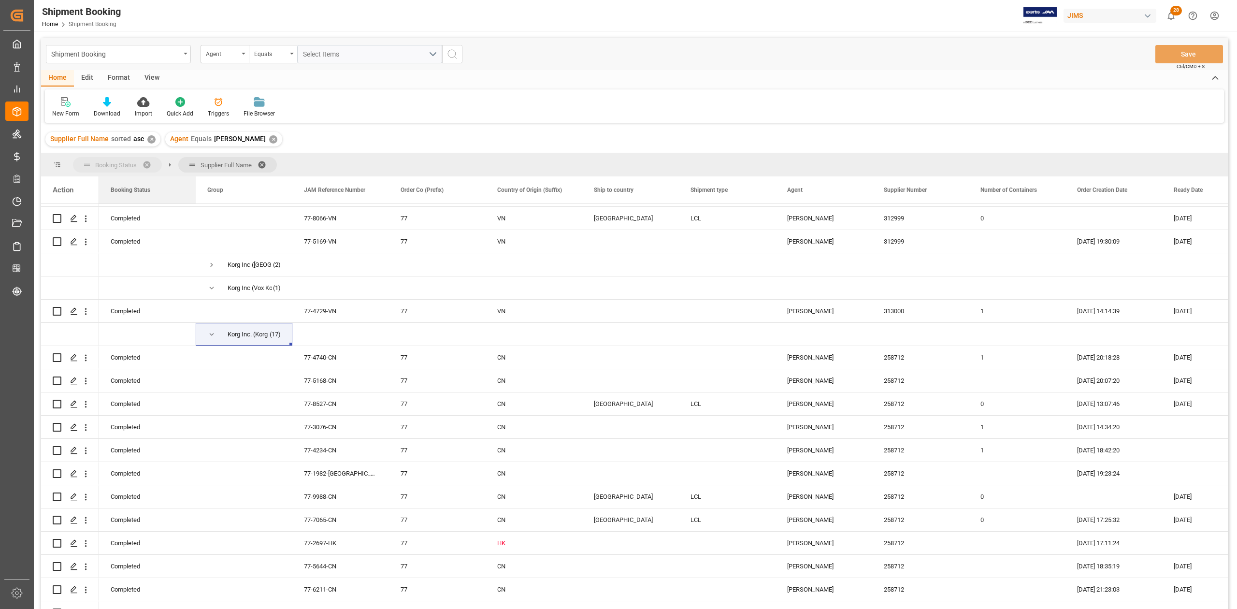
drag, startPoint x: 613, startPoint y: 189, endPoint x: 115, endPoint y: 161, distance: 498.4
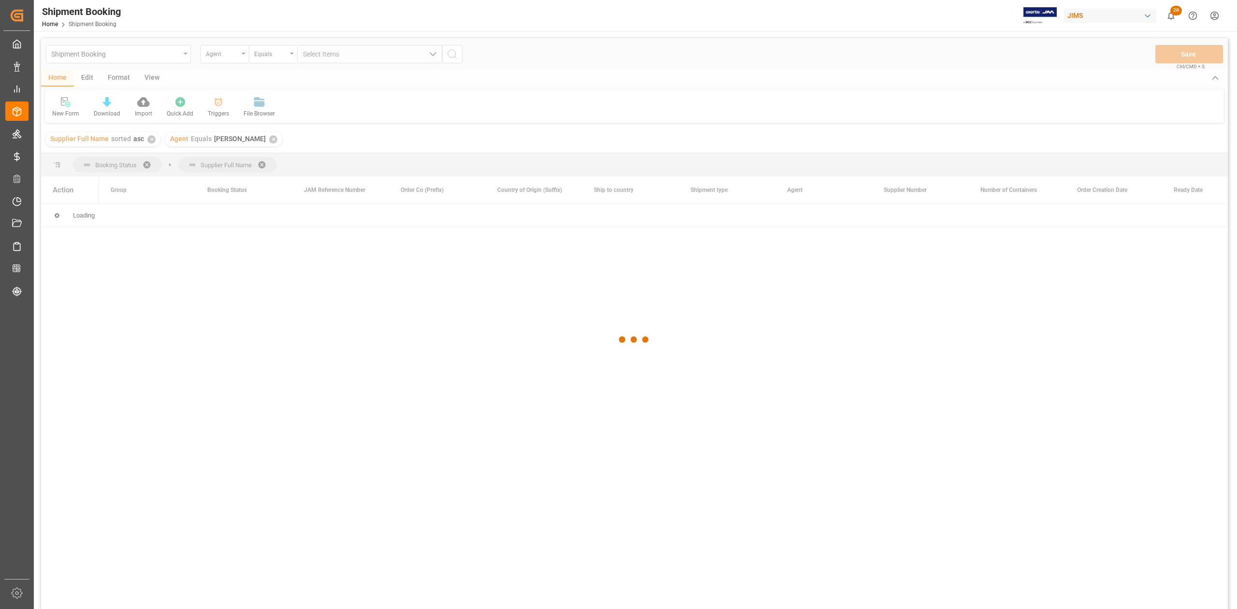
scroll to position [0, 0]
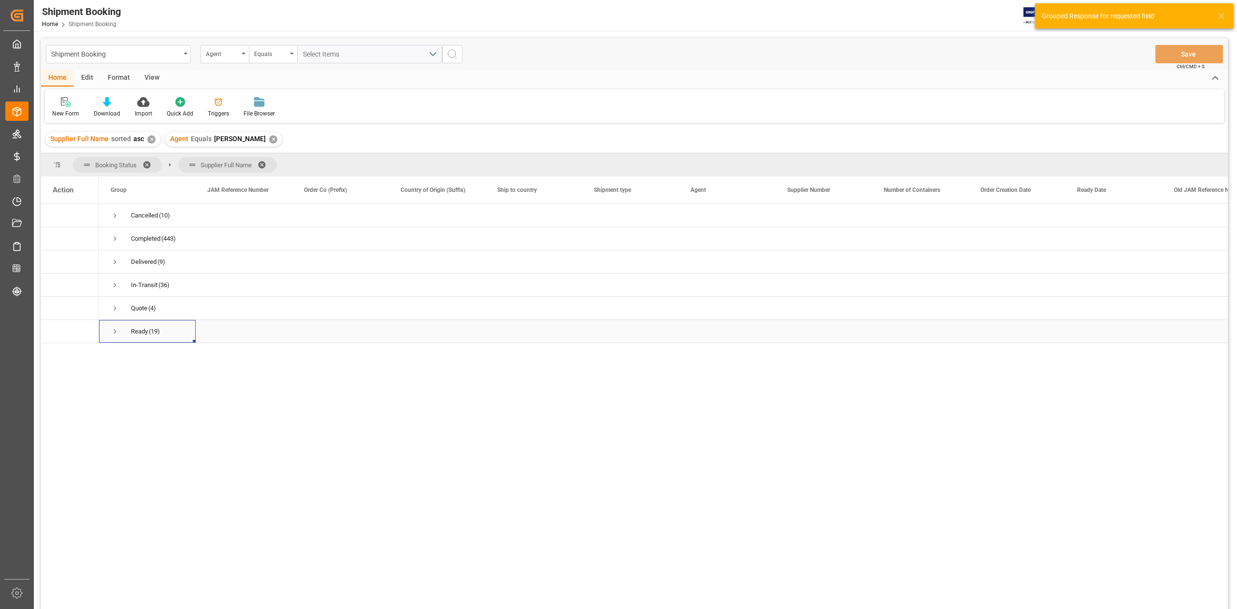
click at [117, 332] on span "Press SPACE to select this row." at bounding box center [115, 331] width 9 height 9
click at [134, 413] on span "Press SPACE to select this row." at bounding box center [135, 414] width 9 height 9
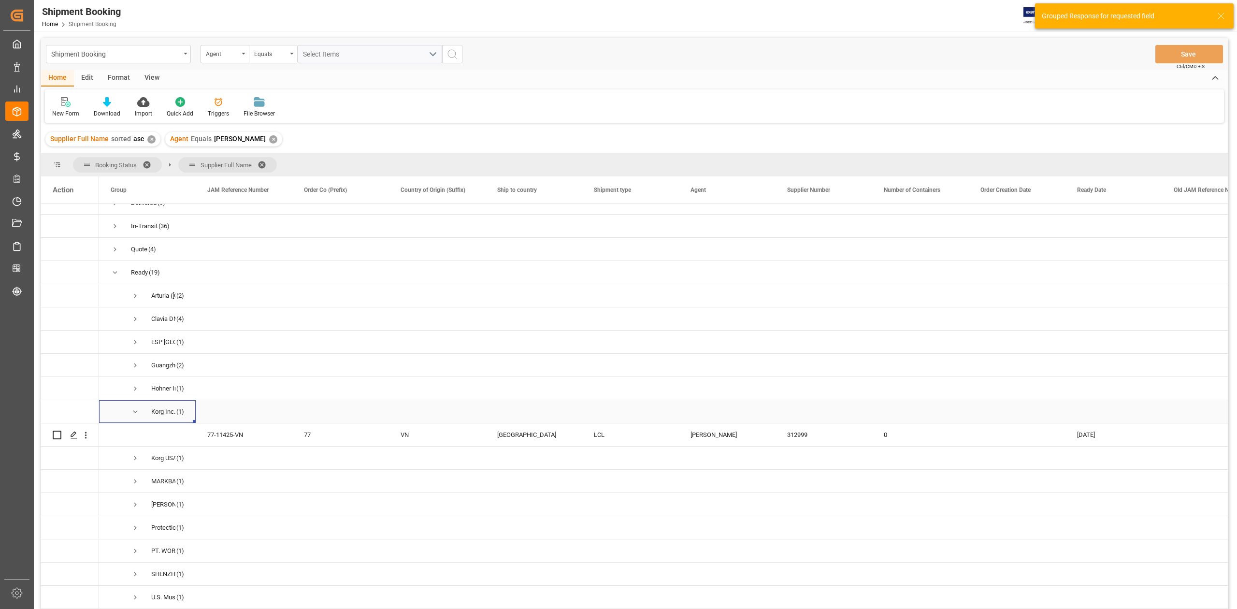
click at [134, 413] on span "Press SPACE to select this row." at bounding box center [135, 411] width 9 height 9
click at [136, 437] on span "Press SPACE to select this row." at bounding box center [135, 437] width 9 height 9
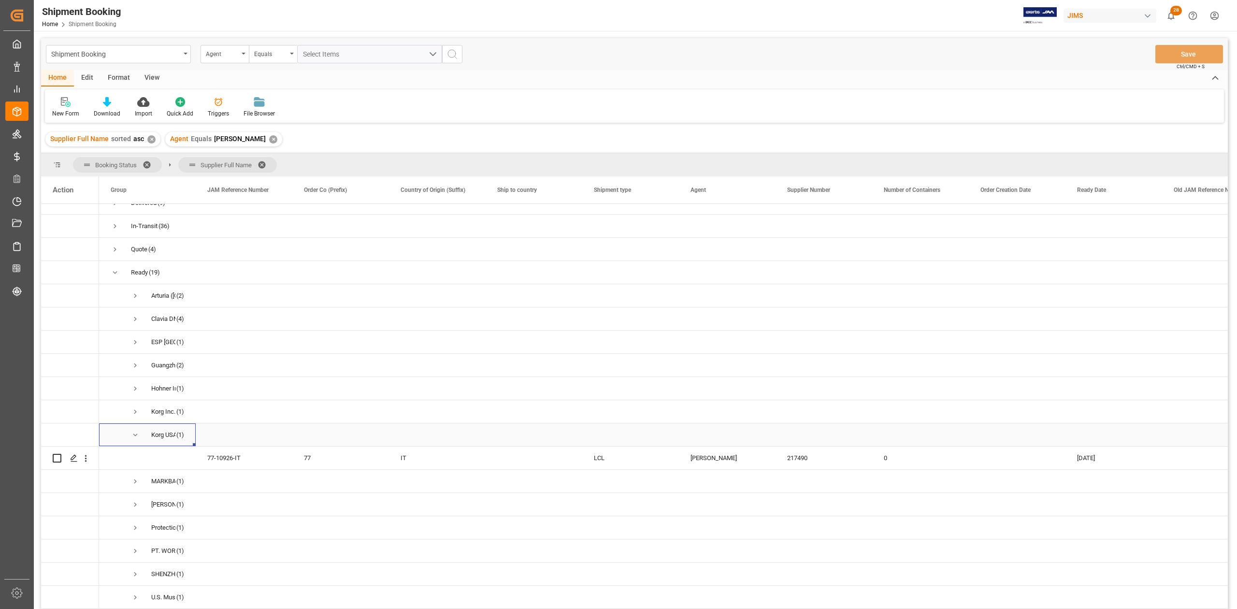
click at [136, 437] on span "Press SPACE to select this row." at bounding box center [135, 434] width 9 height 9
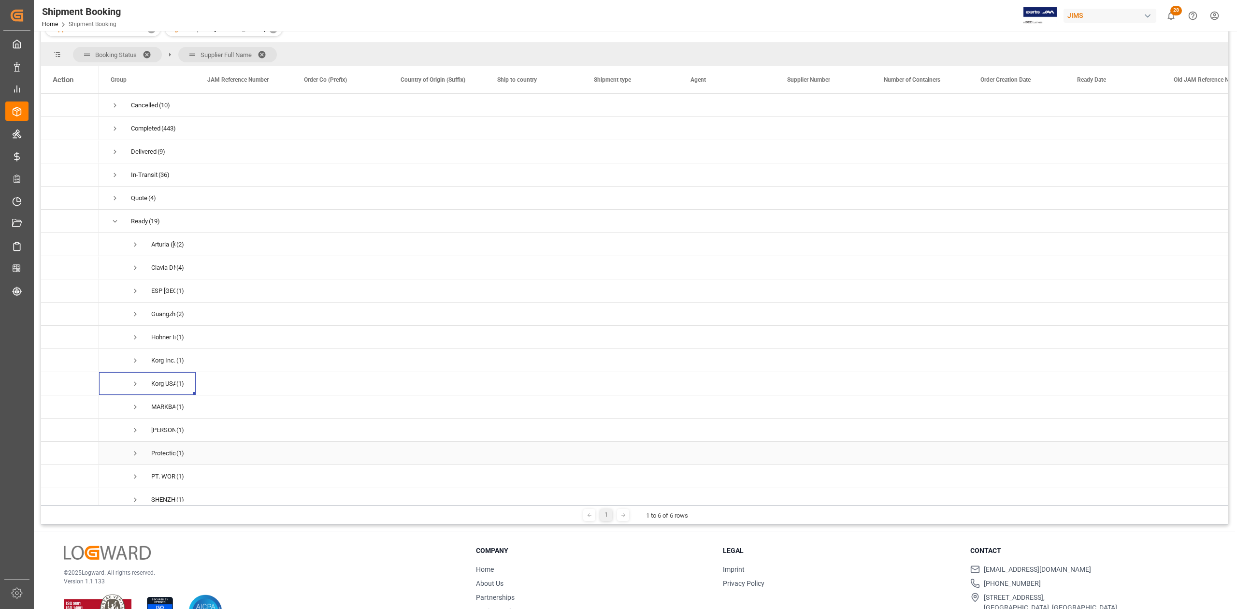
scroll to position [78, 0]
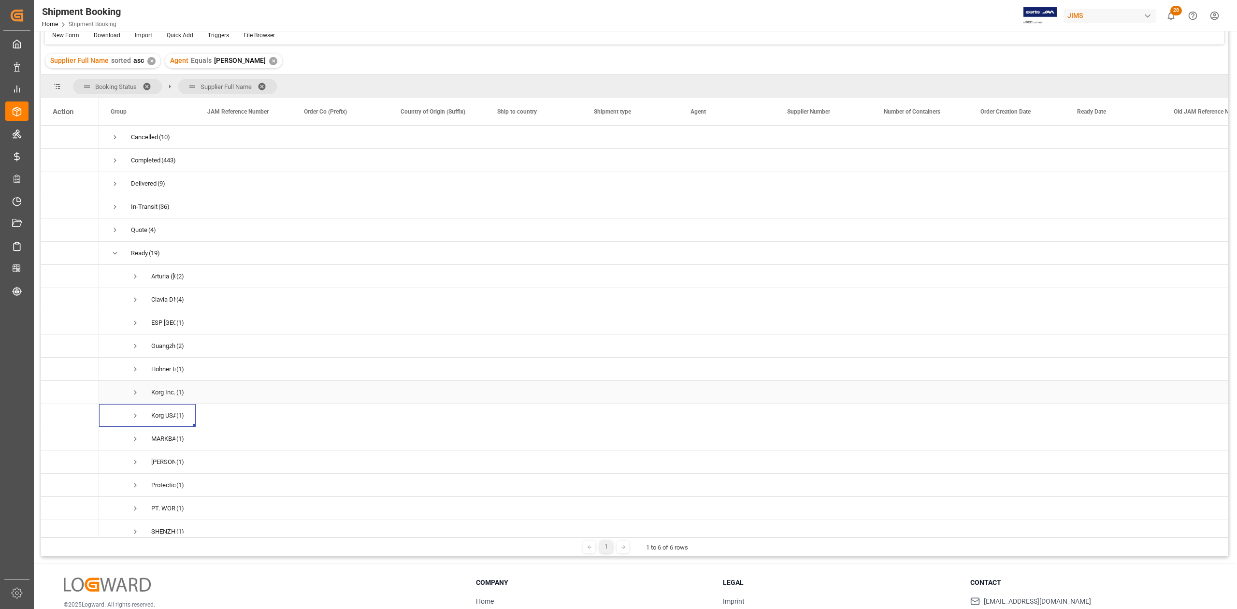
click at [135, 393] on span "Press SPACE to select this row." at bounding box center [135, 392] width 9 height 9
click at [136, 393] on span "Press SPACE to select this row." at bounding box center [135, 392] width 9 height 9
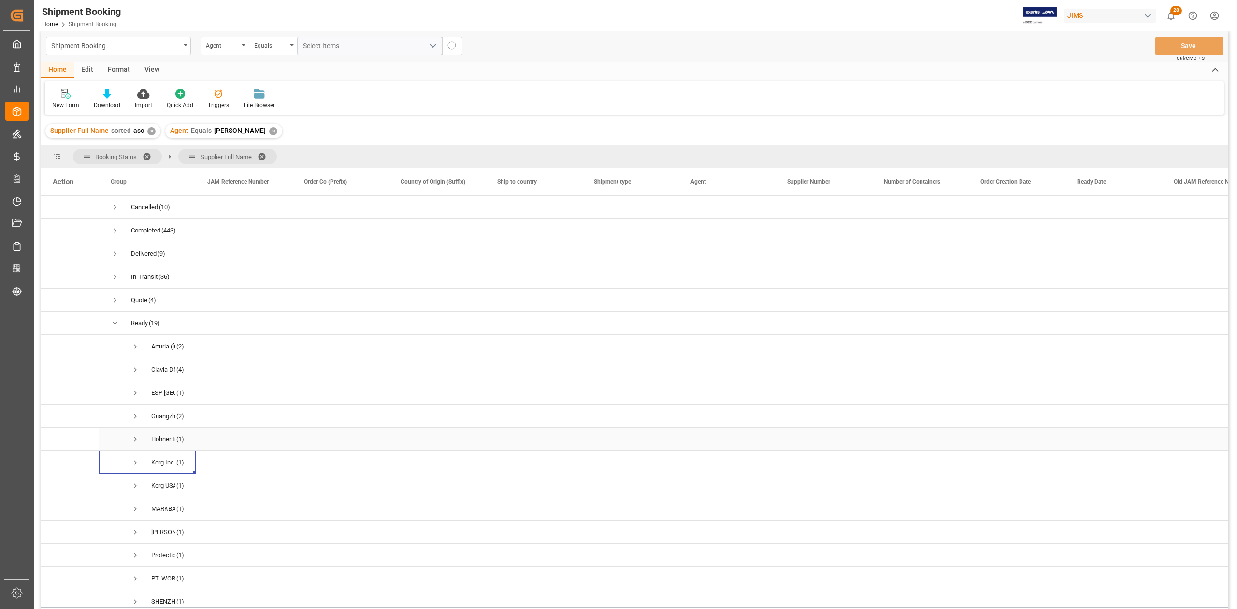
scroll to position [0, 0]
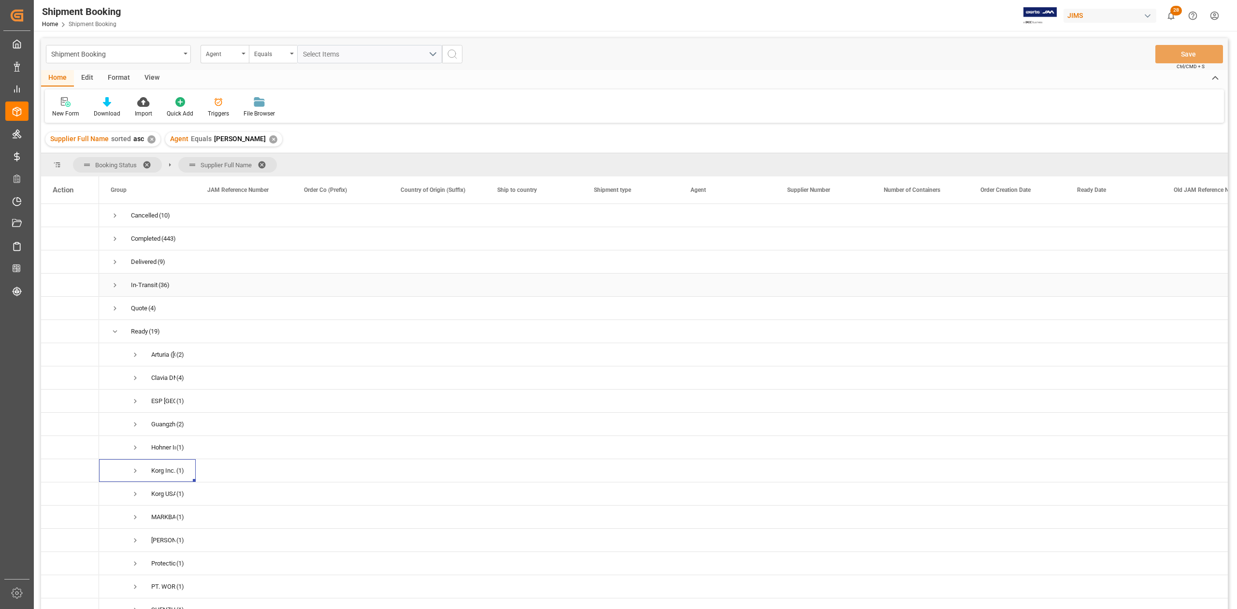
click at [111, 286] on span "Press SPACE to select this row." at bounding box center [115, 285] width 9 height 9
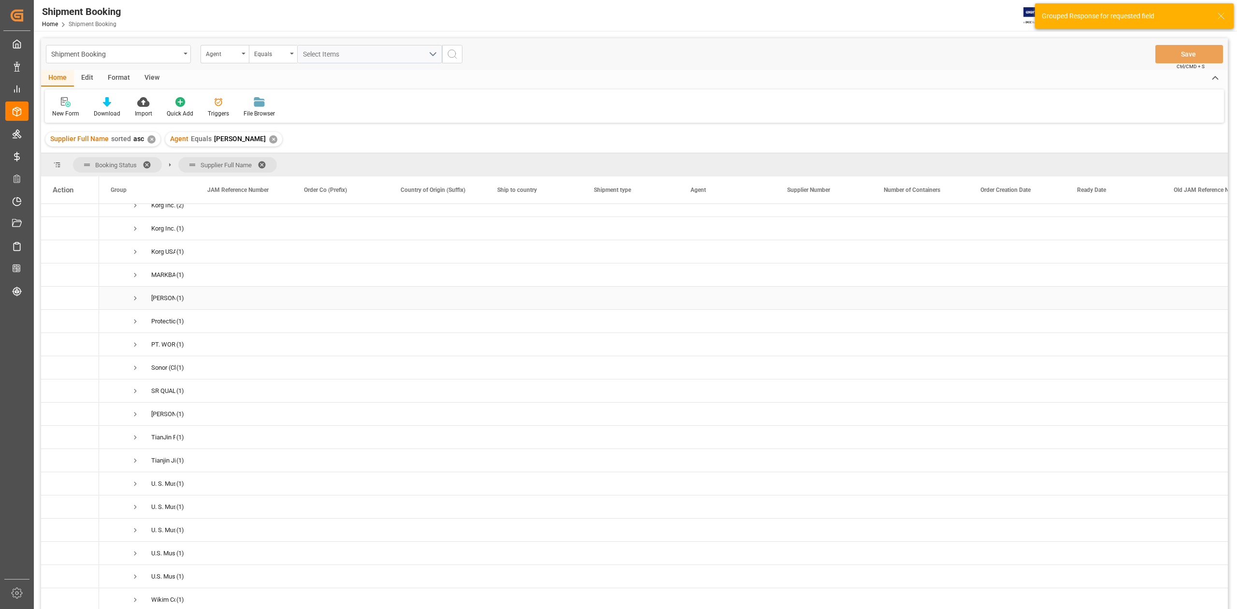
scroll to position [386, 0]
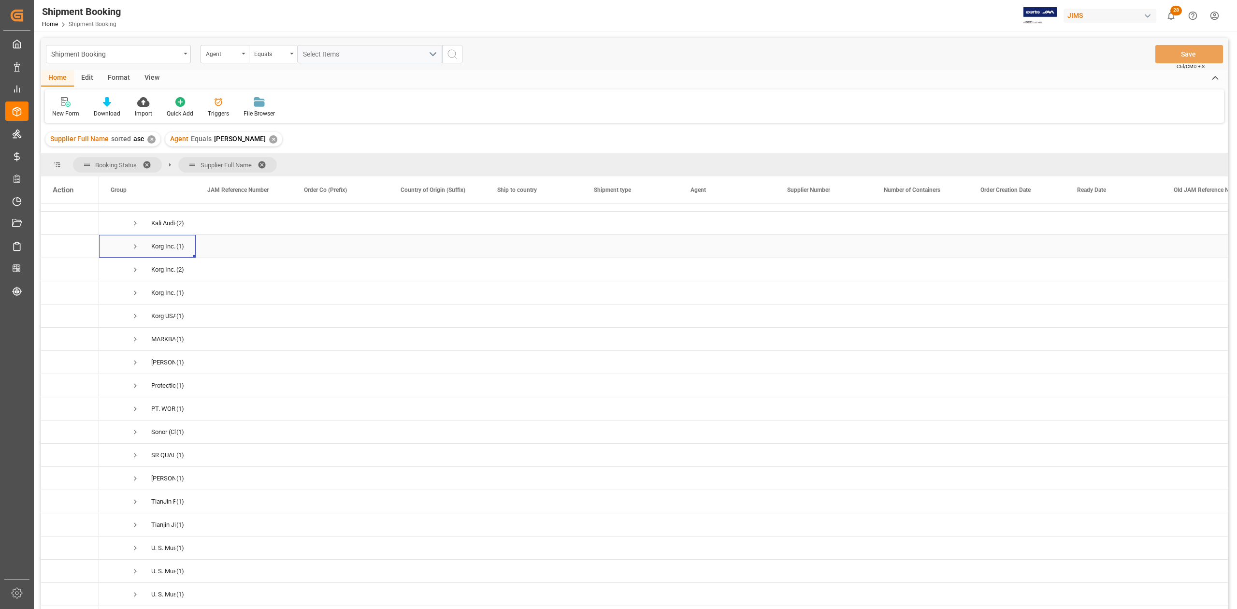
click at [134, 250] on span "Press SPACE to select this row." at bounding box center [135, 246] width 9 height 9
click at [136, 294] on span "Press SPACE to select this row." at bounding box center [135, 292] width 9 height 9
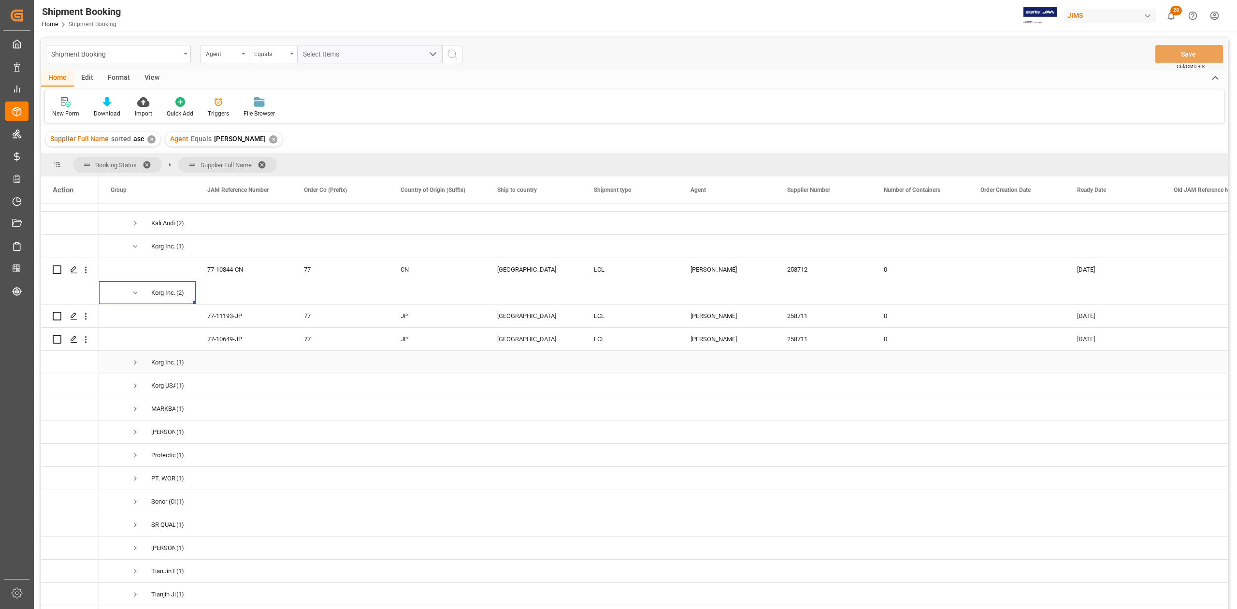
click at [136, 362] on span "Press SPACE to select this row." at bounding box center [135, 362] width 9 height 9
click at [138, 409] on span "Press SPACE to select this row." at bounding box center [135, 408] width 9 height 9
click at [243, 320] on div "77-11193-JP" at bounding box center [244, 315] width 97 height 23
click at [71, 321] on div "Press SPACE to select this row." at bounding box center [73, 316] width 14 height 18
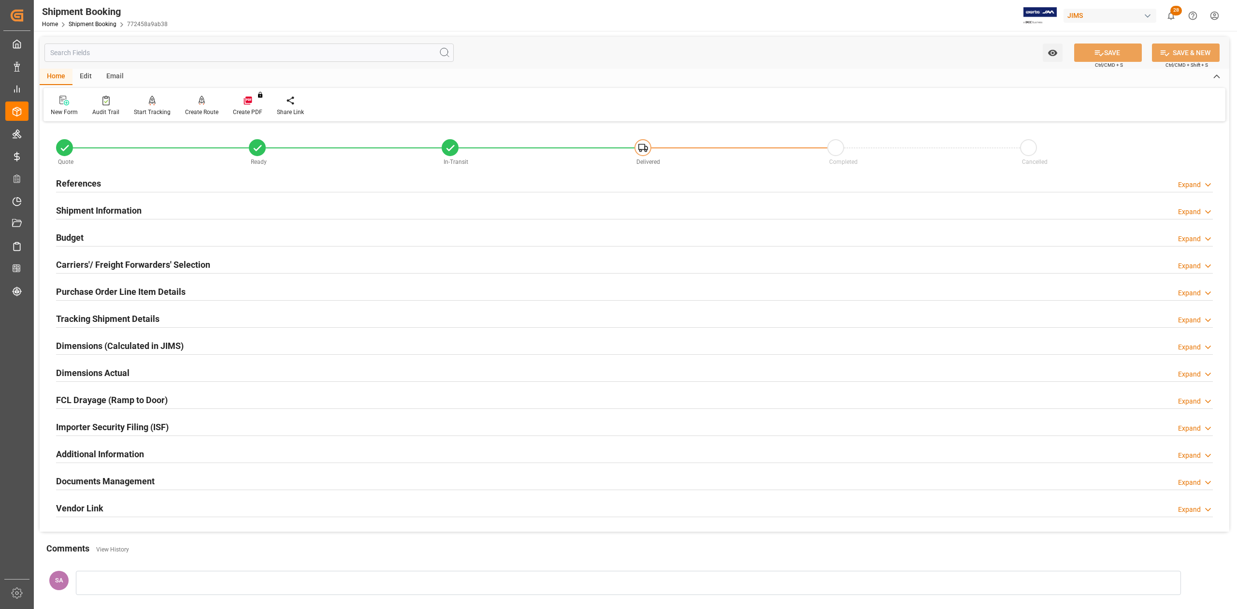
type input "39"
click at [117, 207] on h2 "Shipment Information" at bounding box center [99, 210] width 86 height 13
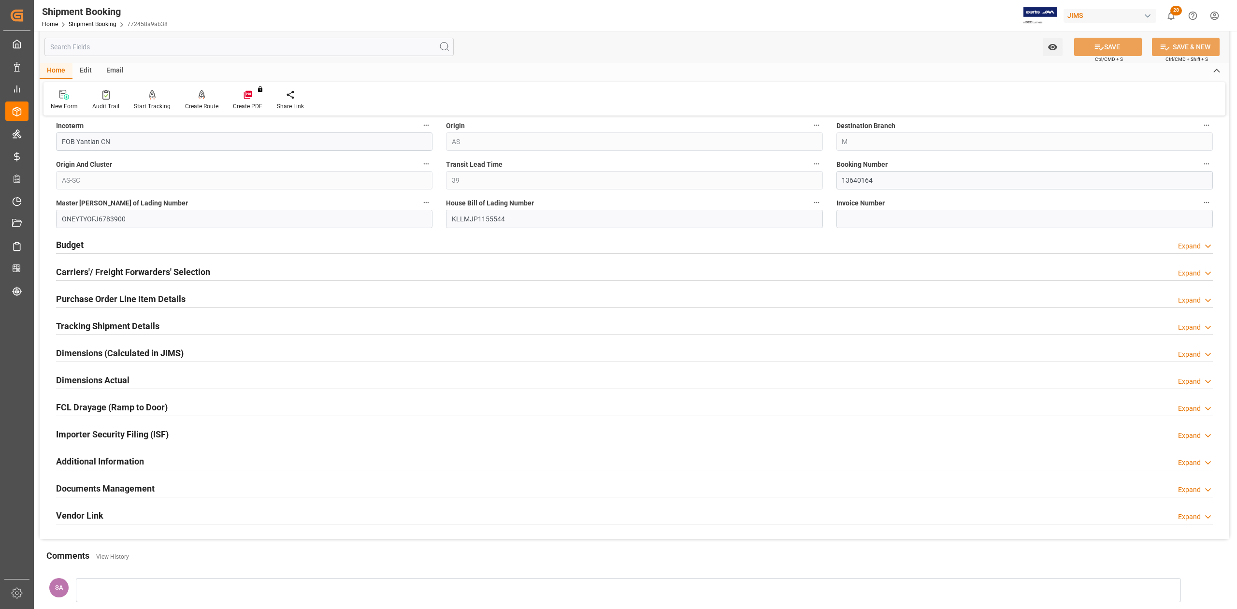
scroll to position [386, 0]
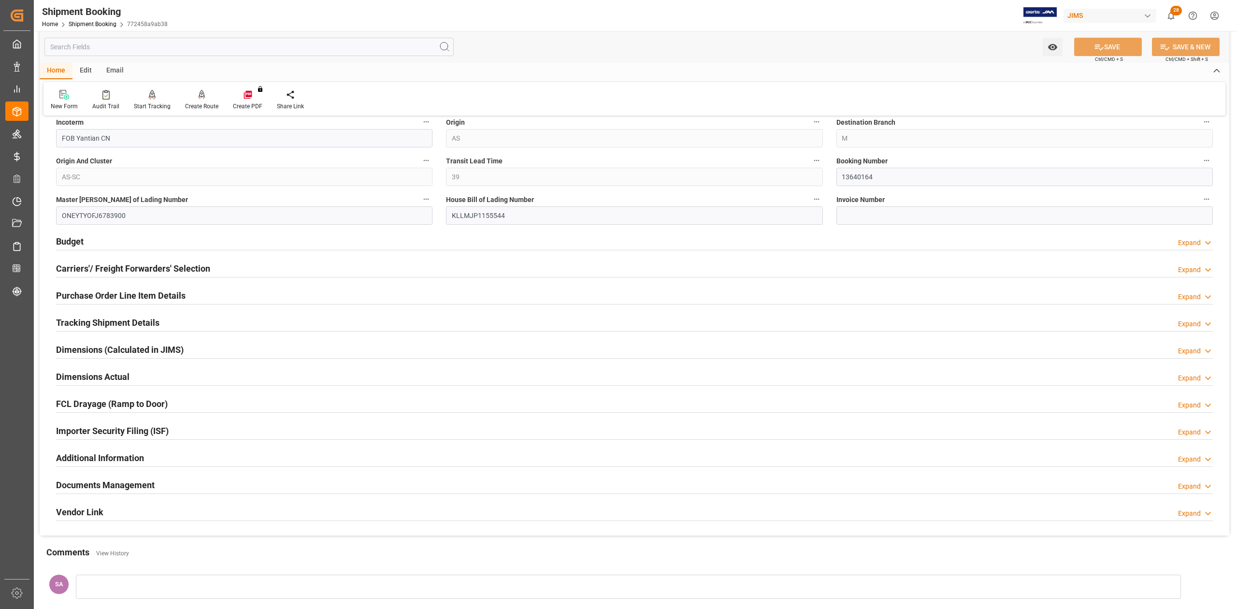
click at [86, 325] on h2 "Tracking Shipment Details" at bounding box center [107, 322] width 103 height 13
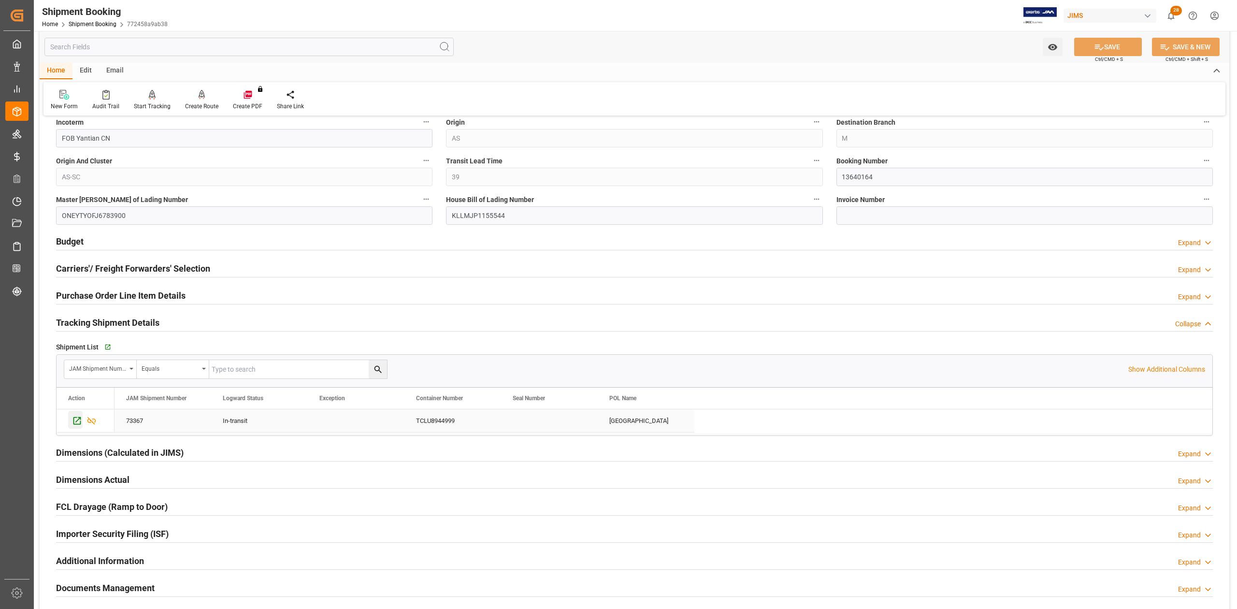
click at [78, 428] on div "Press SPACE to select this row." at bounding box center [75, 420] width 14 height 18
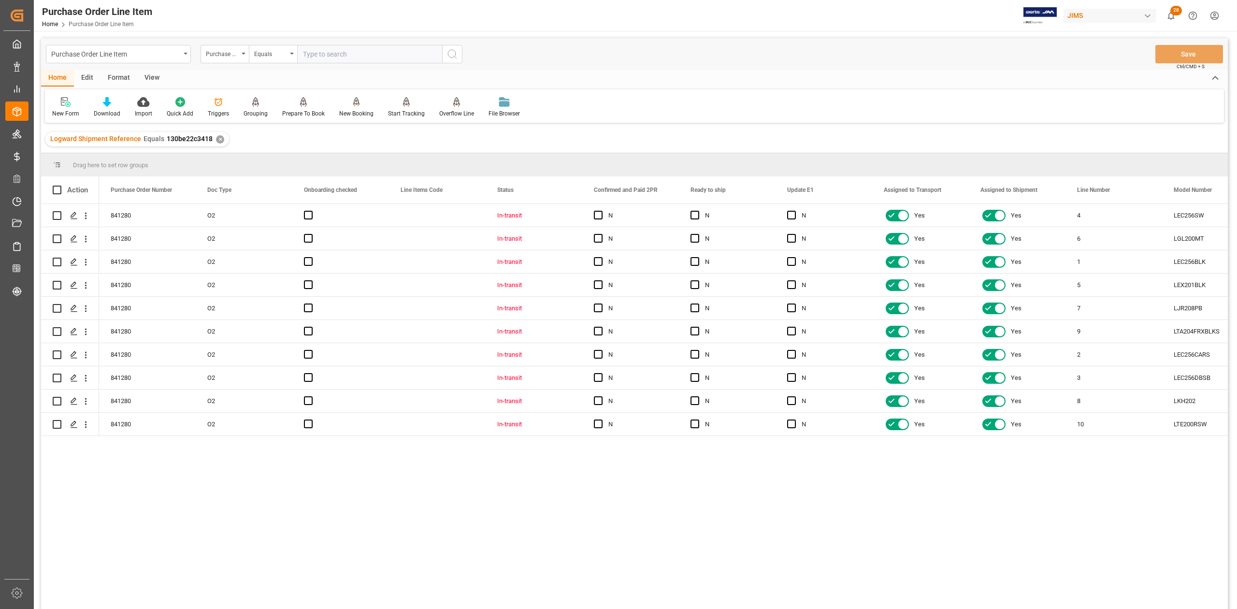
click at [150, 81] on div "View" at bounding box center [151, 78] width 29 height 16
click at [104, 110] on div "Standard Templates" at bounding box center [110, 113] width 48 height 9
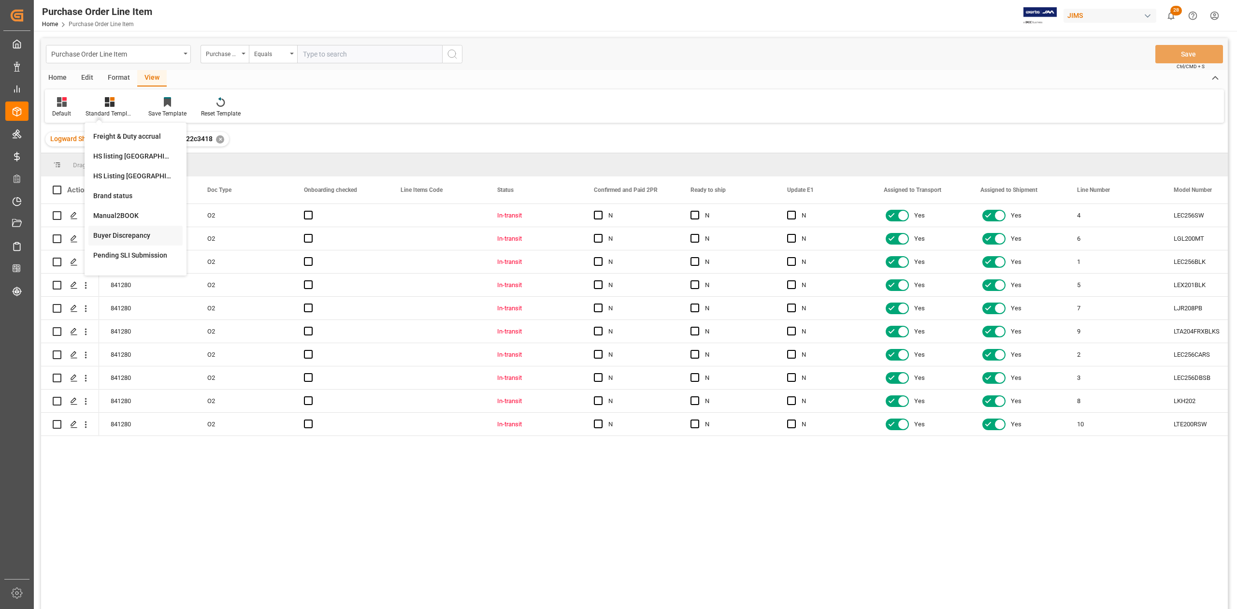
click at [111, 234] on div "Buyer Discrepancy" at bounding box center [135, 235] width 85 height 10
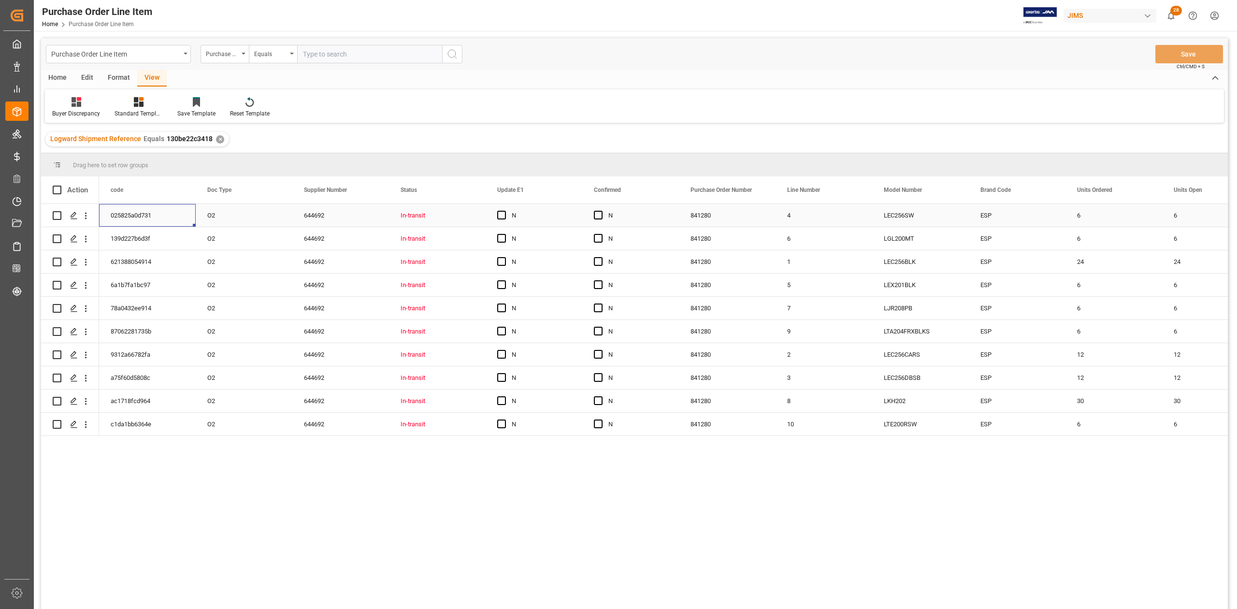
click at [138, 215] on div "025825a0d731" at bounding box center [147, 215] width 97 height 23
drag, startPoint x: 90, startPoint y: 127, endPoint x: 82, endPoint y: 122, distance: 9.5
click at [89, 127] on div "Logward Shipment Reference Equals 130be22c3418 ✕" at bounding box center [634, 139] width 1186 height 27
click at [82, 122] on div "Buyer Discrepancy Standard Templates Save Template Reset Template" at bounding box center [634, 105] width 1179 height 33
click at [71, 114] on div "Buyer Discrepancy" at bounding box center [76, 113] width 48 height 9
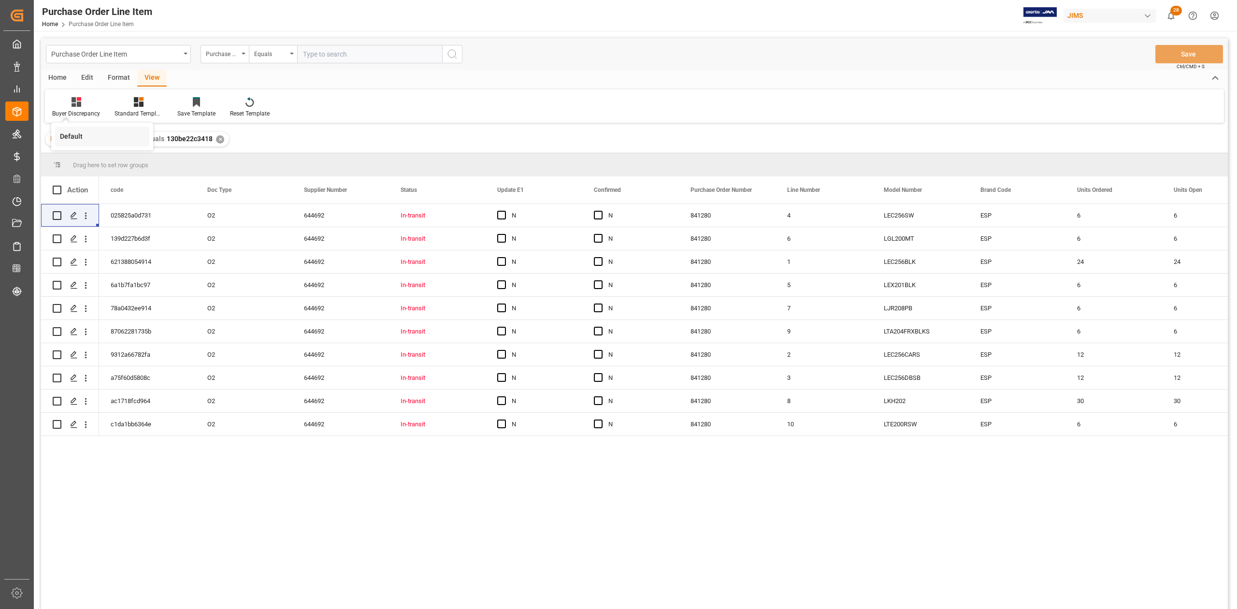
click at [74, 132] on div "Default" at bounding box center [102, 136] width 85 height 10
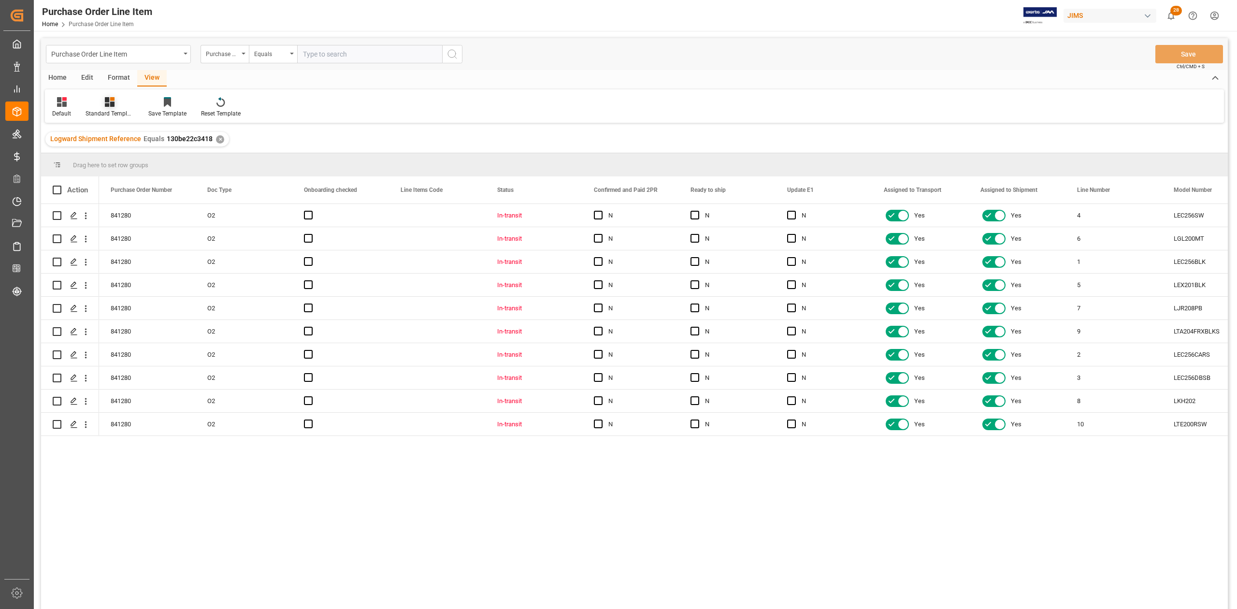
click at [120, 110] on div "Standard Templates" at bounding box center [110, 113] width 48 height 9
click at [139, 155] on div "HS listing USA" at bounding box center [135, 156] width 85 height 10
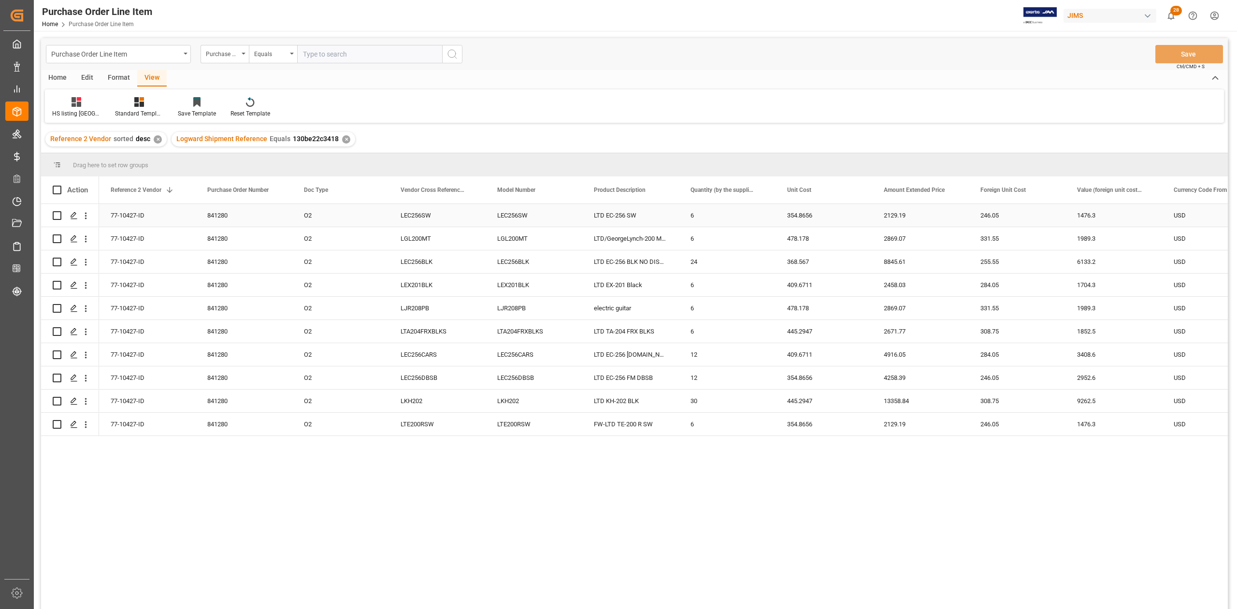
click at [152, 211] on div "77-10427-ID" at bounding box center [147, 215] width 97 height 23
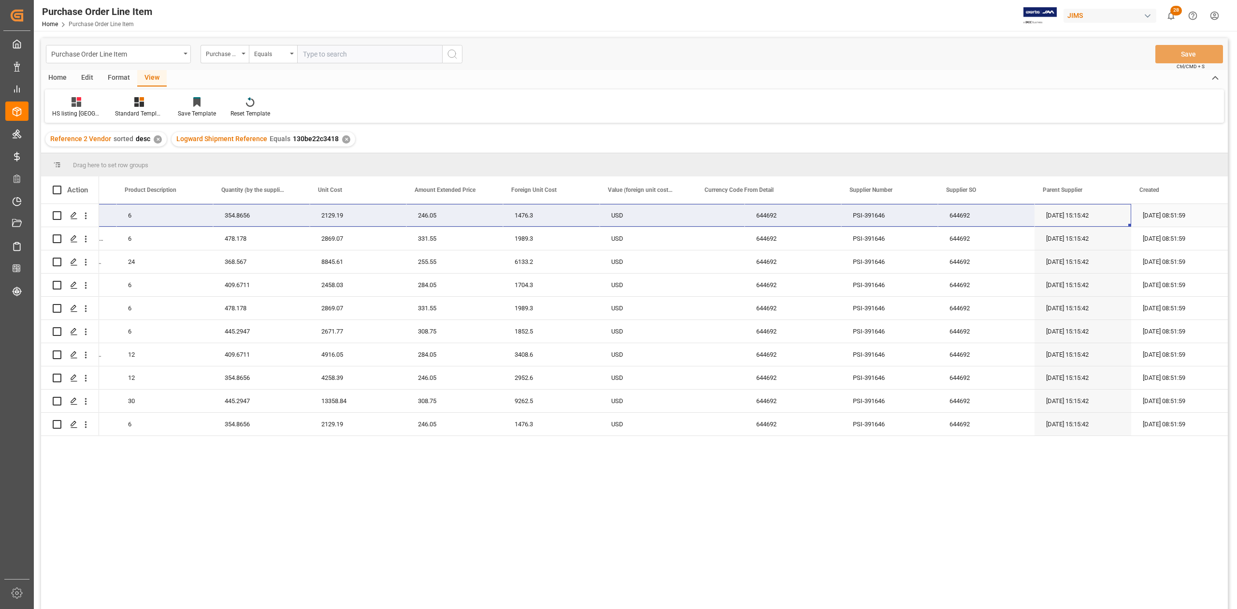
scroll to position [0, 562]
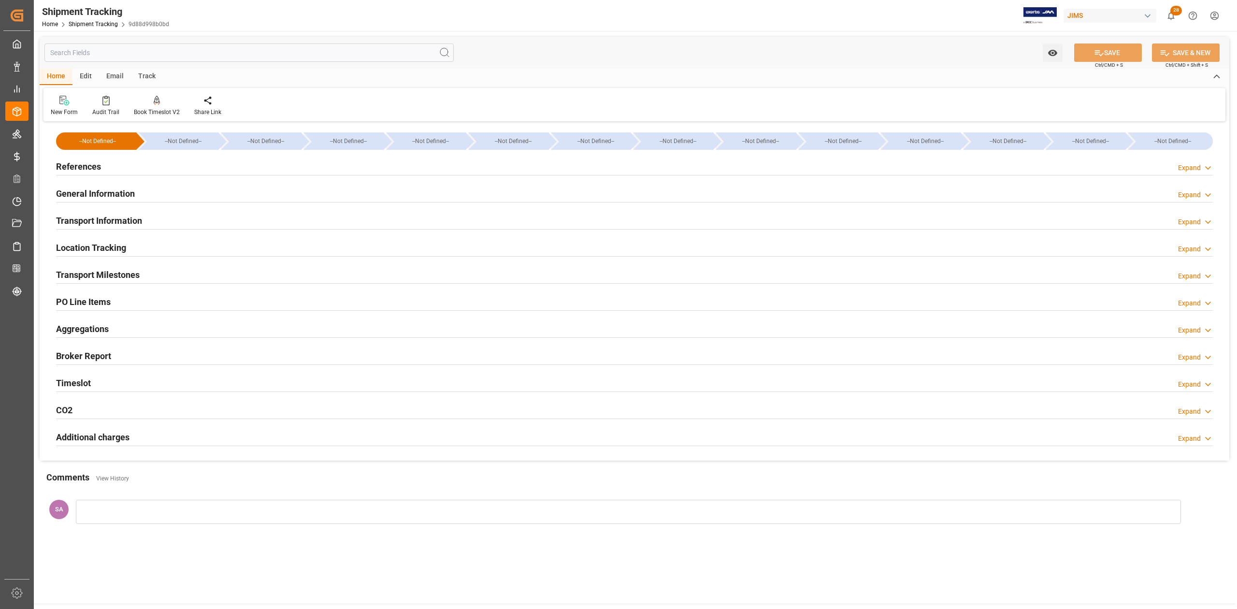
click at [75, 165] on h2 "References" at bounding box center [78, 166] width 45 height 13
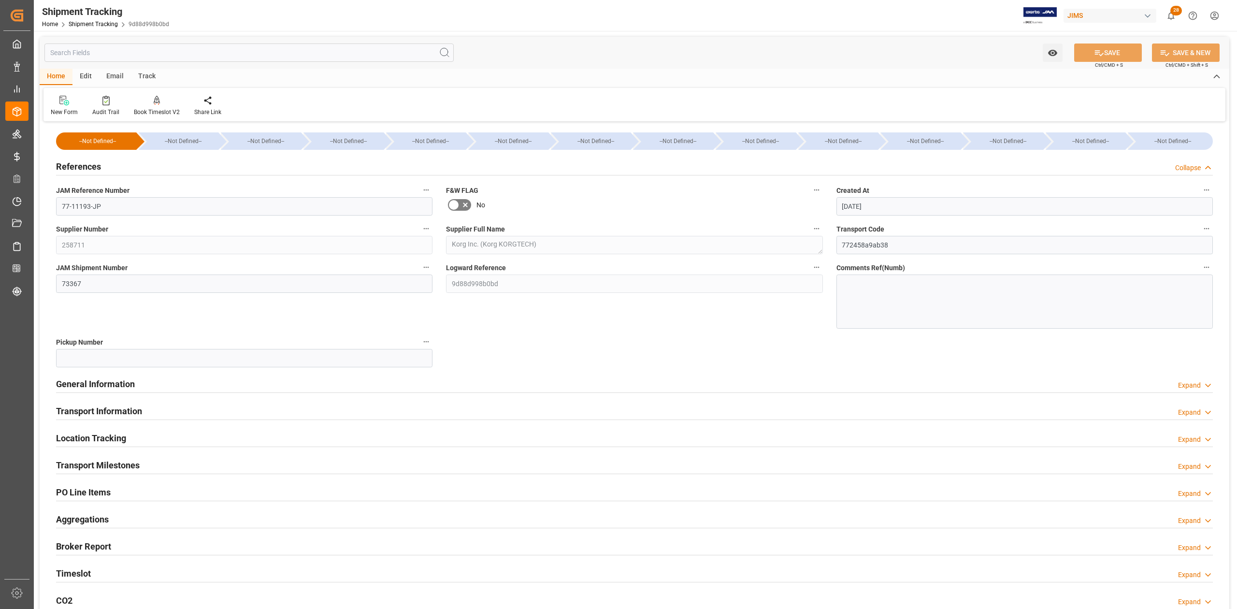
click at [75, 165] on h2 "References" at bounding box center [78, 166] width 45 height 13
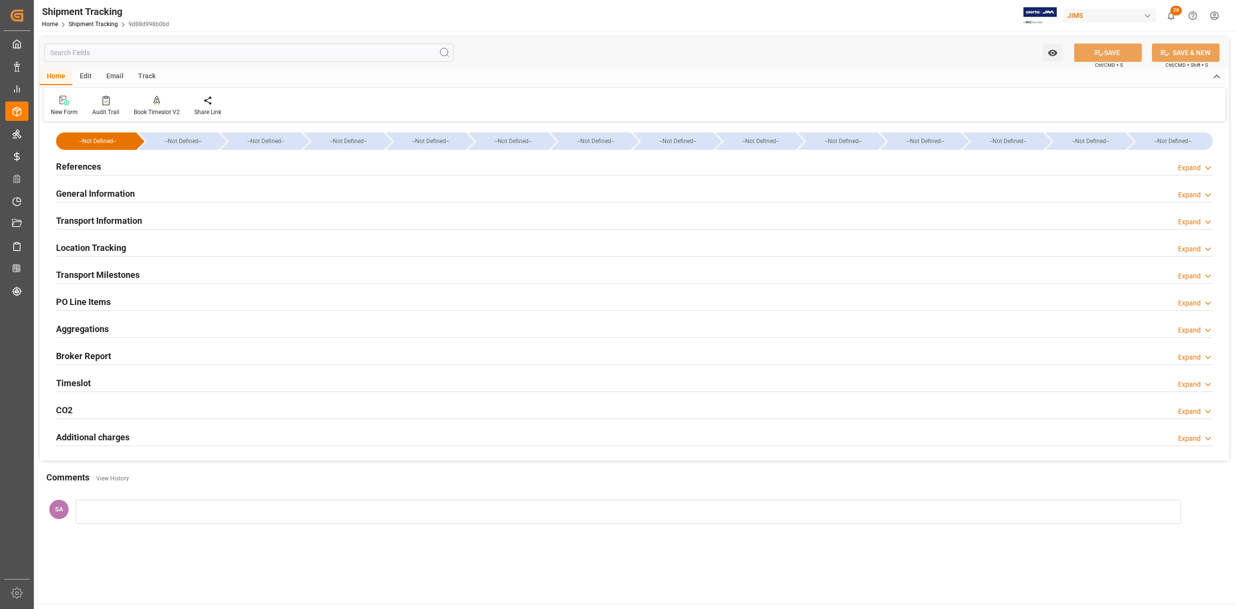
click at [75, 222] on h2 "Transport Information" at bounding box center [99, 220] width 86 height 13
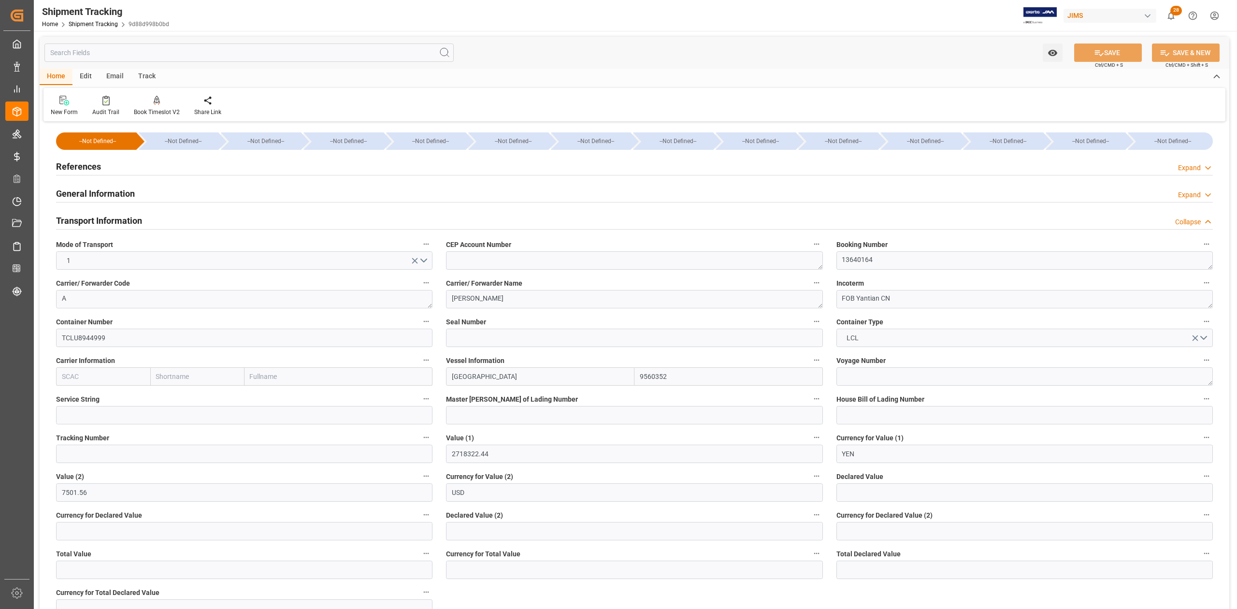
click at [75, 223] on h2 "Transport Information" at bounding box center [99, 220] width 86 height 13
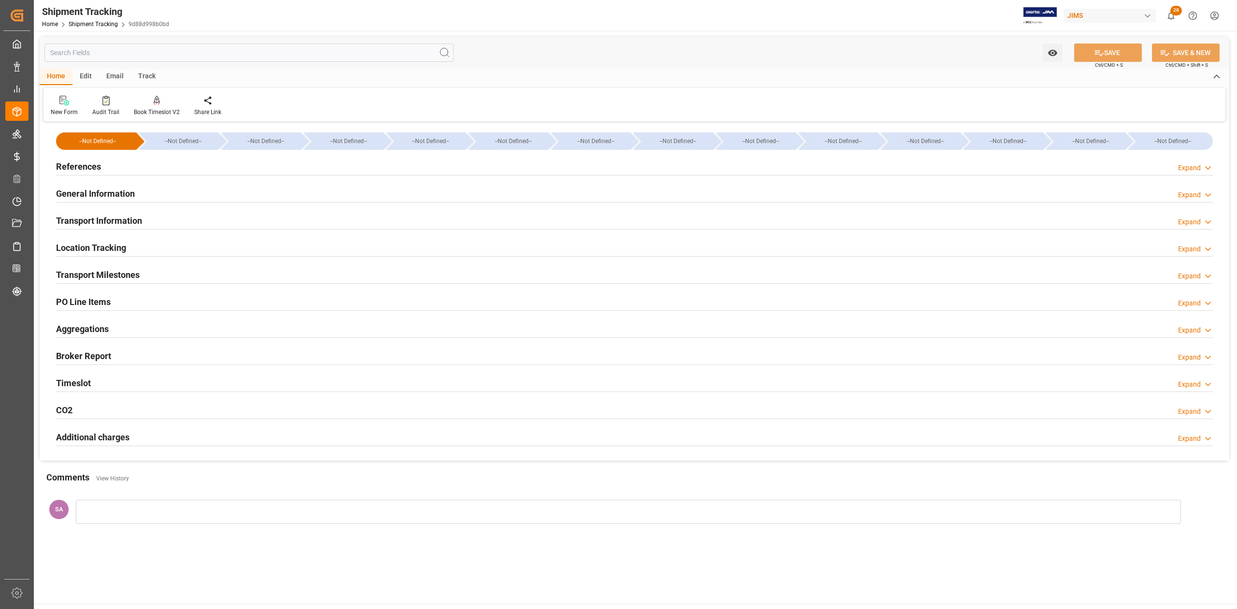
click at [76, 271] on h2 "Transport Milestones" at bounding box center [98, 274] width 84 height 13
